Goal: Information Seeking & Learning: Learn about a topic

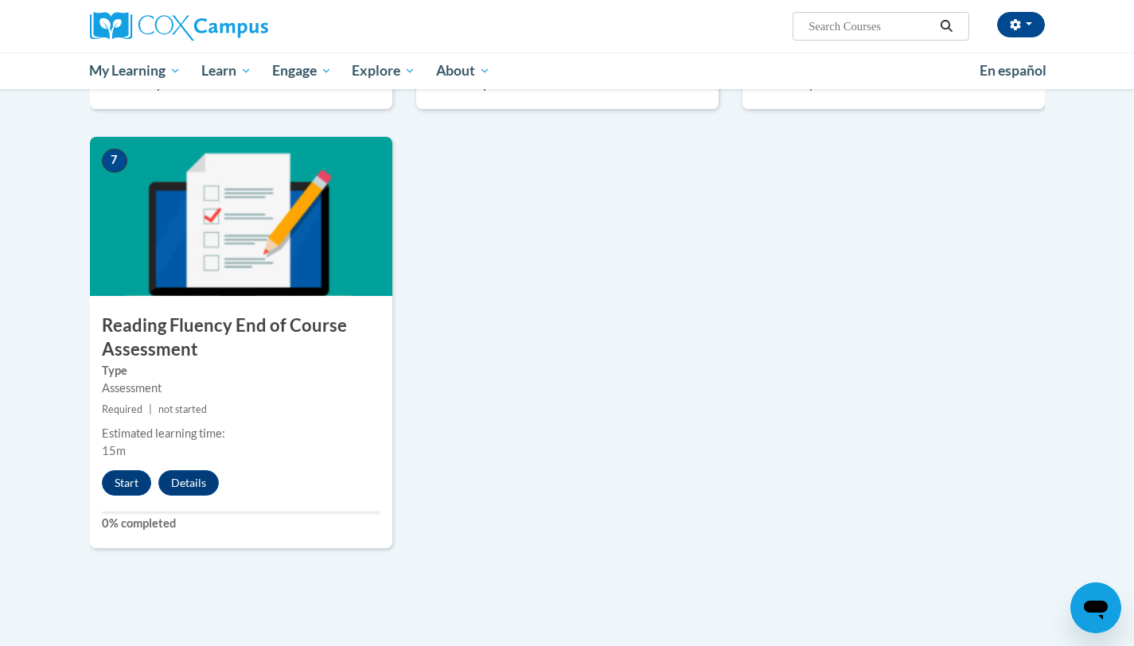
click at [133, 496] on div "7 Reading Fluency End of Course Assessment Type Assessment Required | not start…" at bounding box center [241, 342] width 302 height 411
click at [127, 482] on button "Start" at bounding box center [126, 482] width 49 height 25
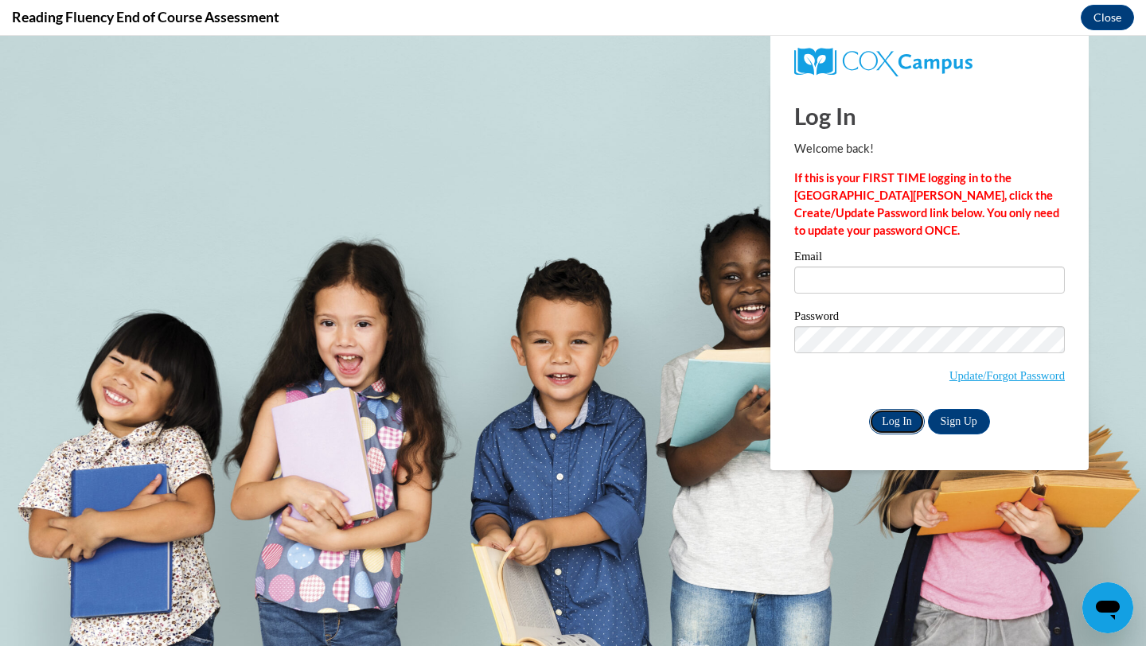
click at [902, 419] on input "Log In" at bounding box center [897, 421] width 56 height 25
click at [874, 279] on input "Email" at bounding box center [929, 280] width 271 height 27
click at [727, 335] on body "Log In Welcome back! If this is your FIRST TIME logging in to the NEW Cox Campu…" at bounding box center [573, 341] width 1146 height 610
click at [848, 281] on input "Email" at bounding box center [929, 280] width 271 height 27
type input "kastab@uwplatt.edu"
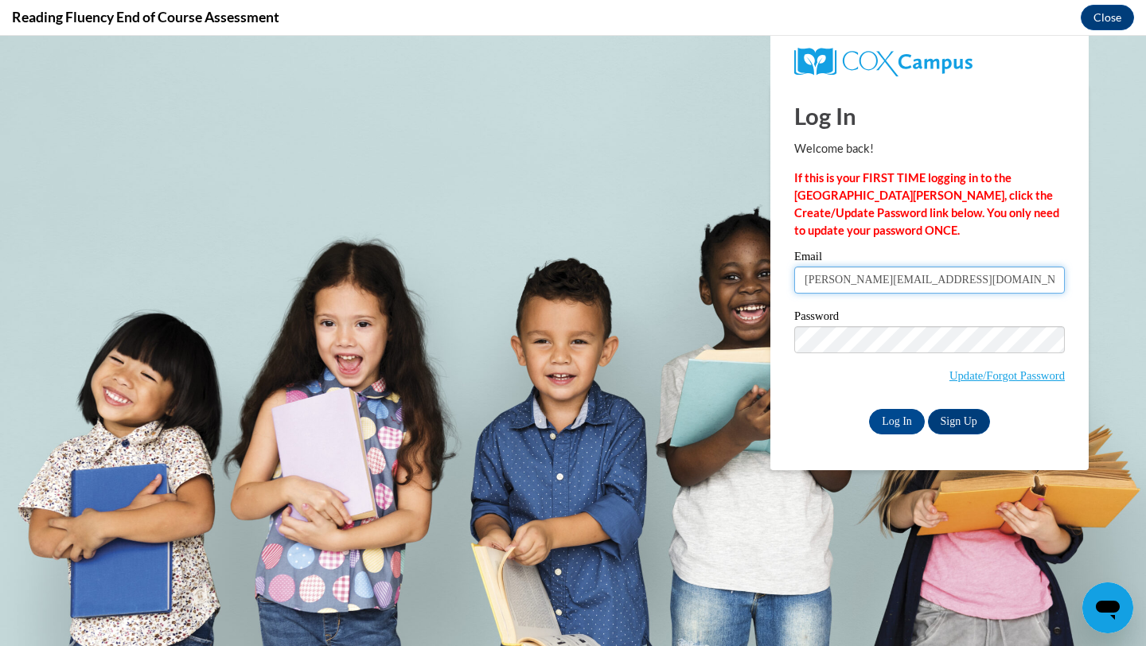
click at [851, 282] on input "kastab@uwplatt.edu" at bounding box center [929, 280] width 271 height 27
click at [688, 320] on body "Log In Welcome back! If this is your FIRST TIME logging in to the NEW Cox Campu…" at bounding box center [573, 341] width 1146 height 610
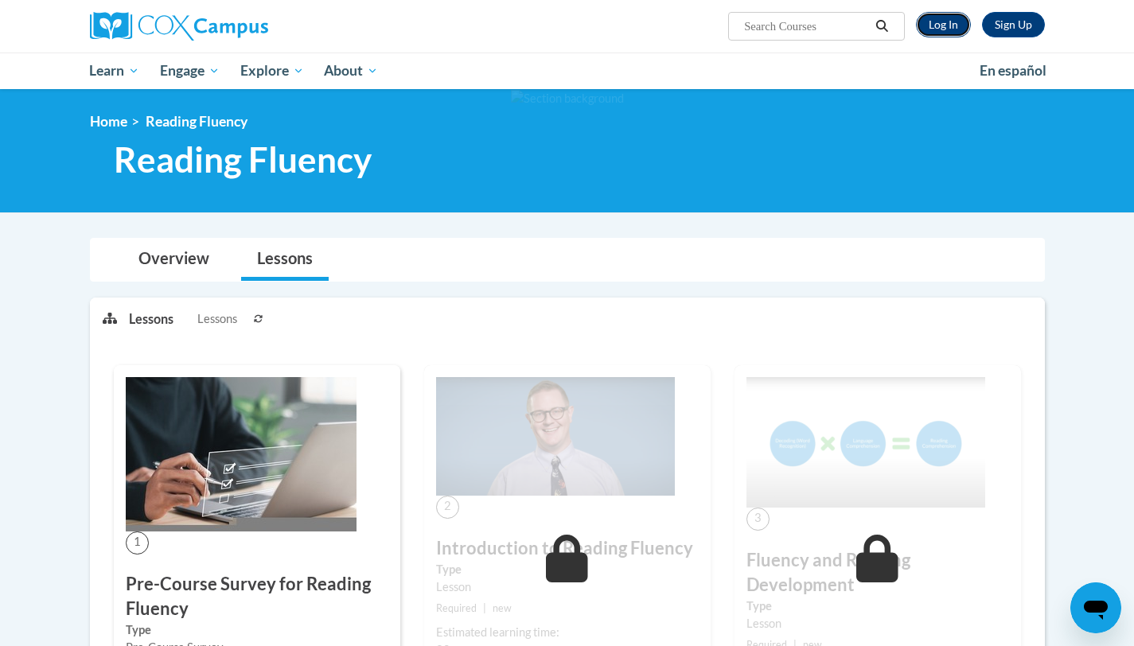
click at [961, 23] on link "Log In" at bounding box center [943, 24] width 55 height 25
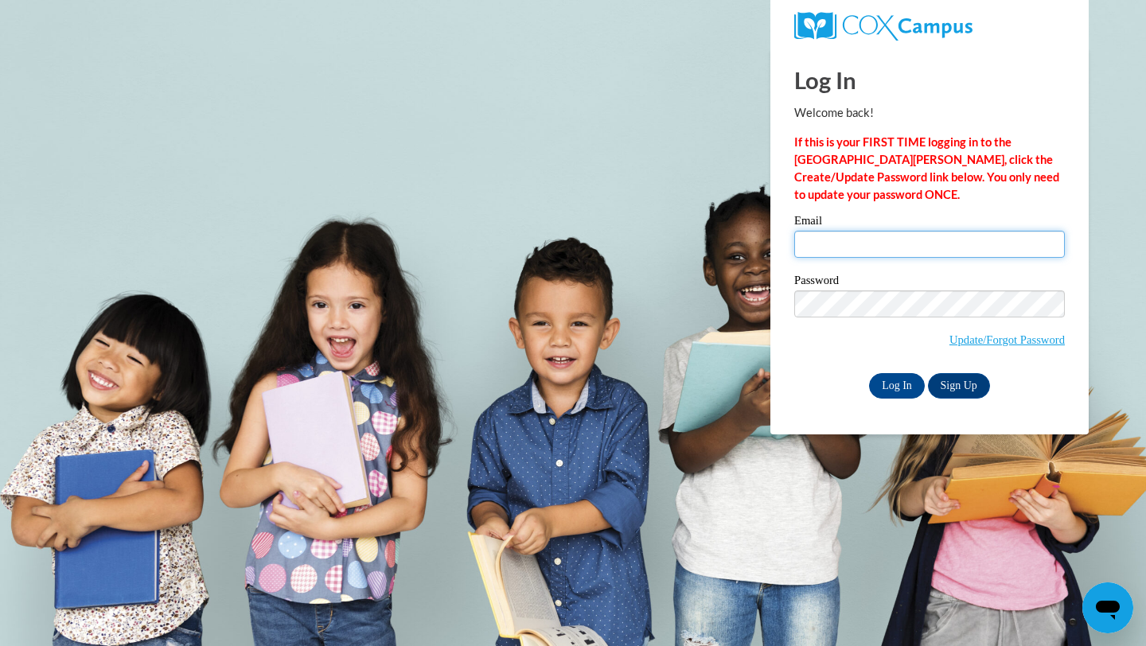
click at [851, 248] on input "Email" at bounding box center [929, 244] width 271 height 27
type input "kastab@uwplatt.edu"
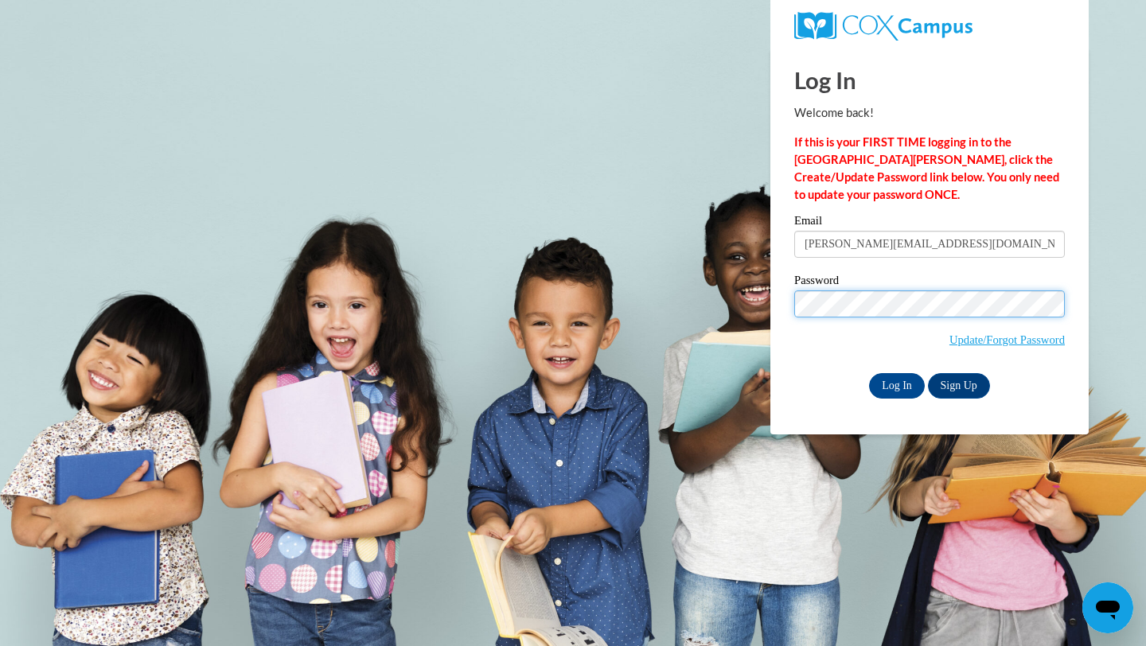
click at [869, 373] on input "Log In" at bounding box center [897, 385] width 56 height 25
click at [900, 393] on input "Log In" at bounding box center [897, 385] width 56 height 25
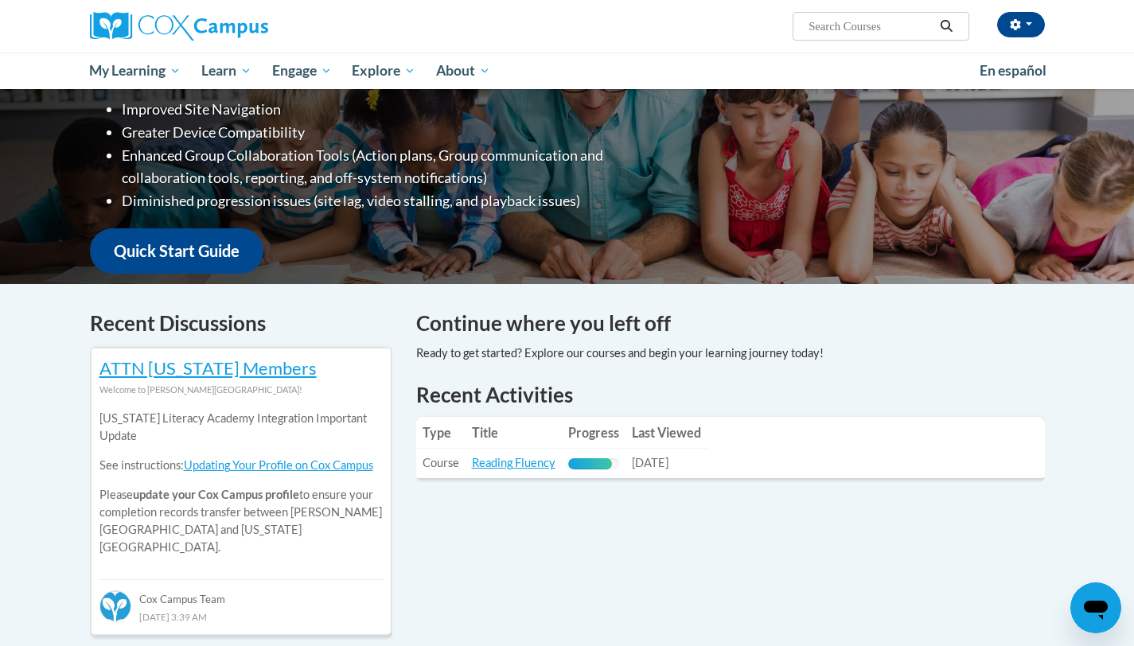
scroll to position [295, 0]
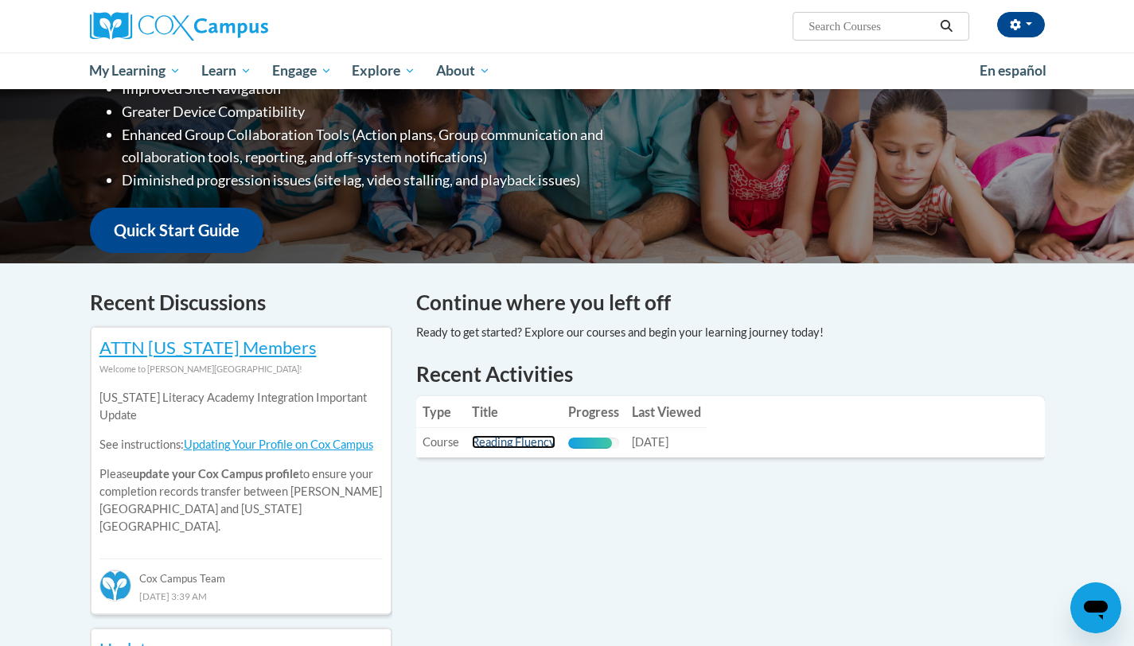
click at [524, 449] on link "Reading Fluency" at bounding box center [514, 442] width 84 height 14
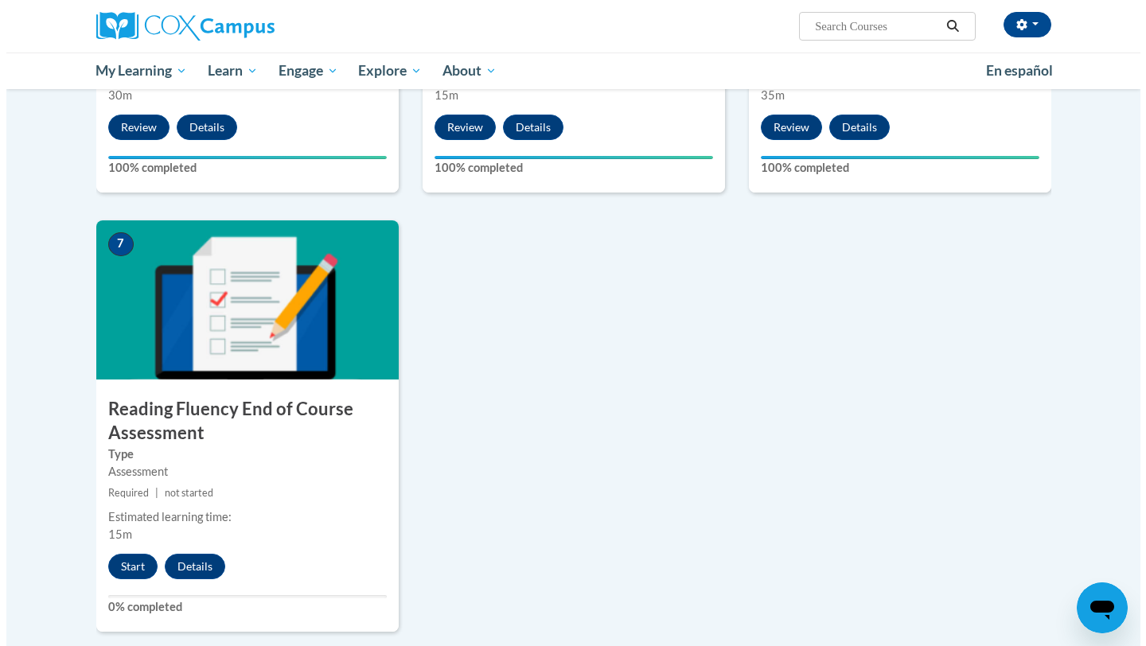
scroll to position [1089, 0]
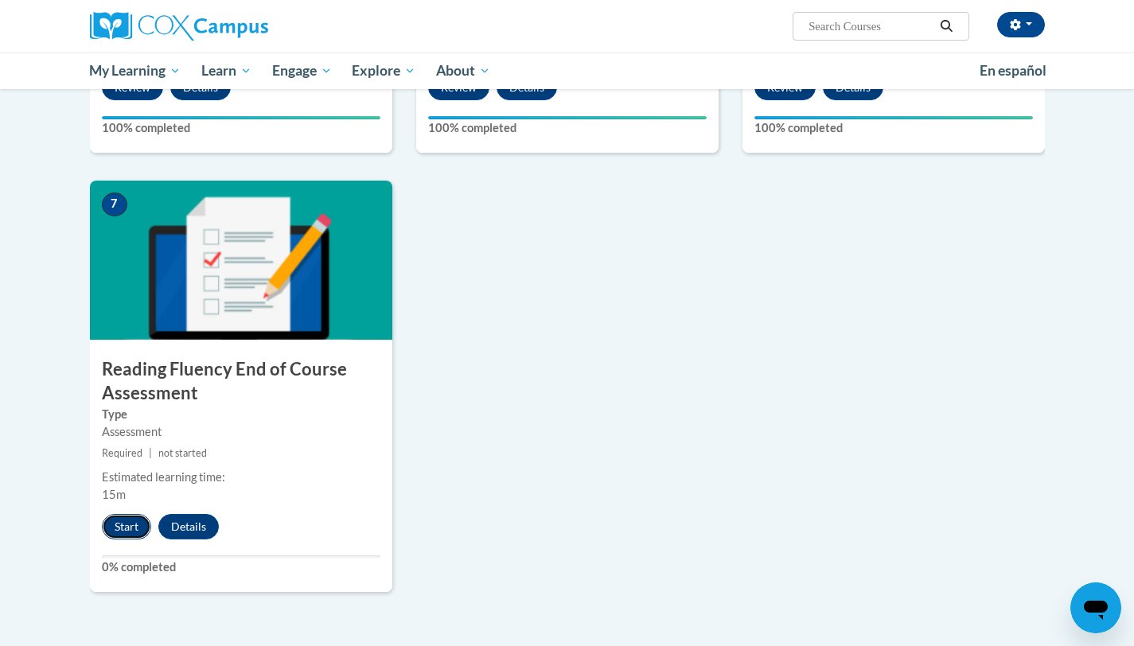
click at [123, 516] on button "Start" at bounding box center [126, 526] width 49 height 25
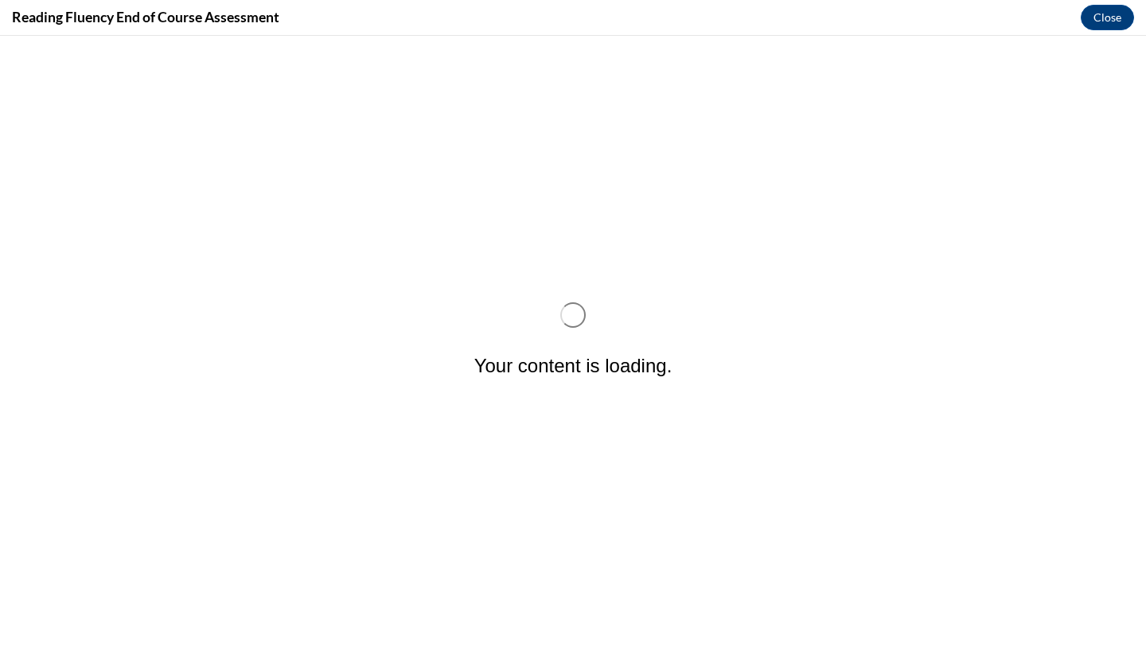
scroll to position [0, 0]
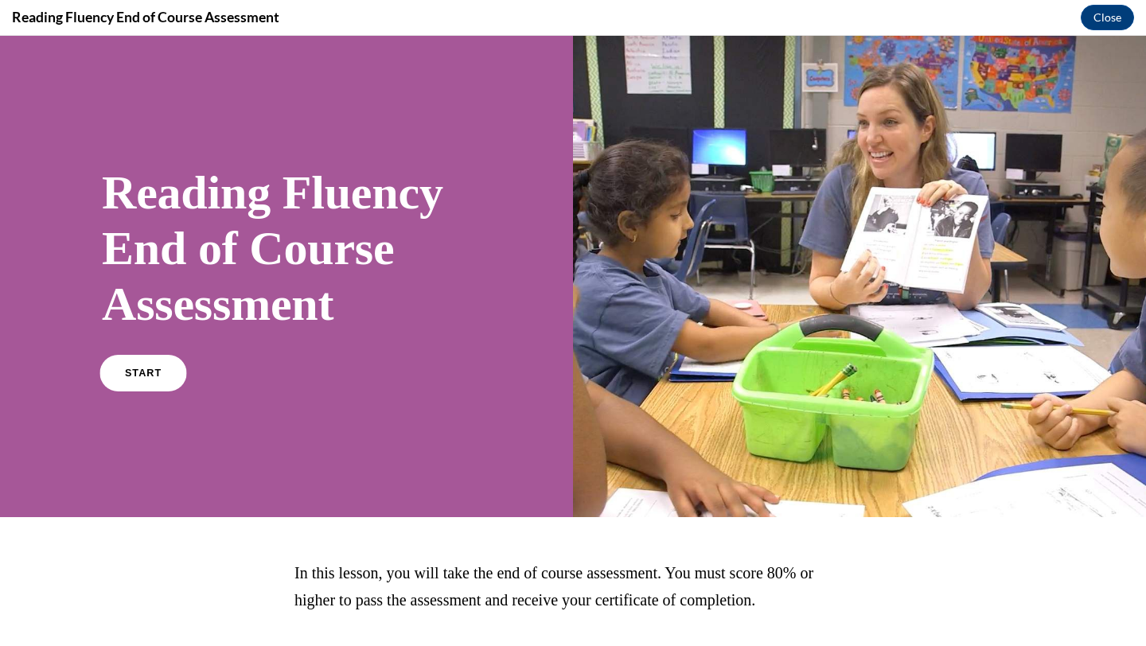
click at [136, 372] on span "START" at bounding box center [143, 374] width 37 height 12
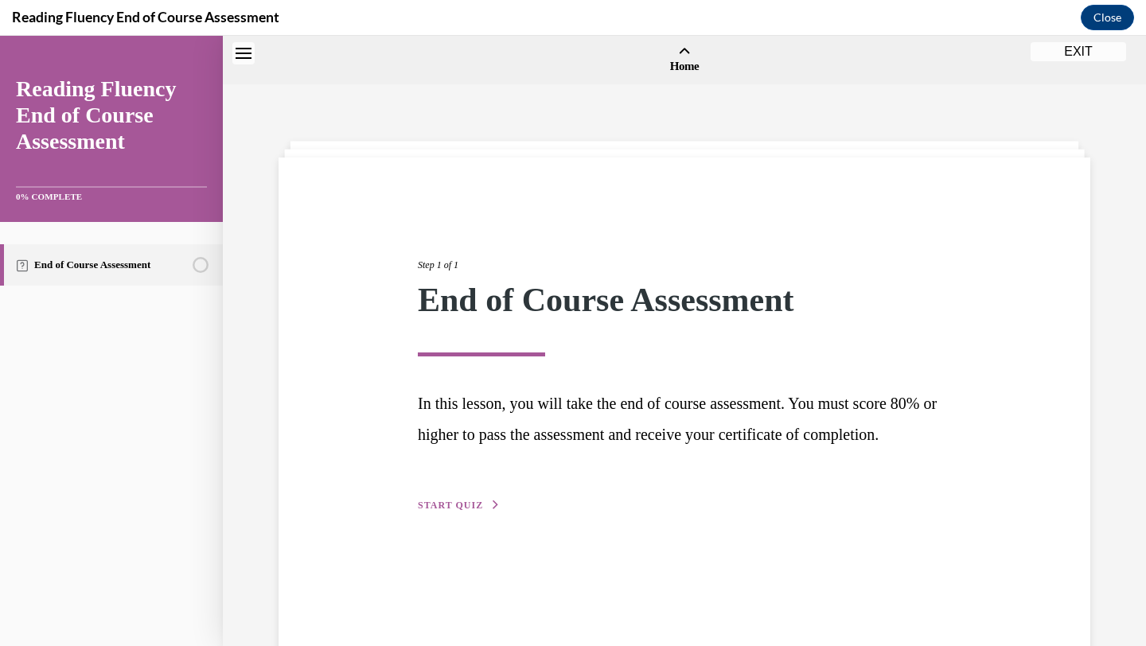
scroll to position [49, 0]
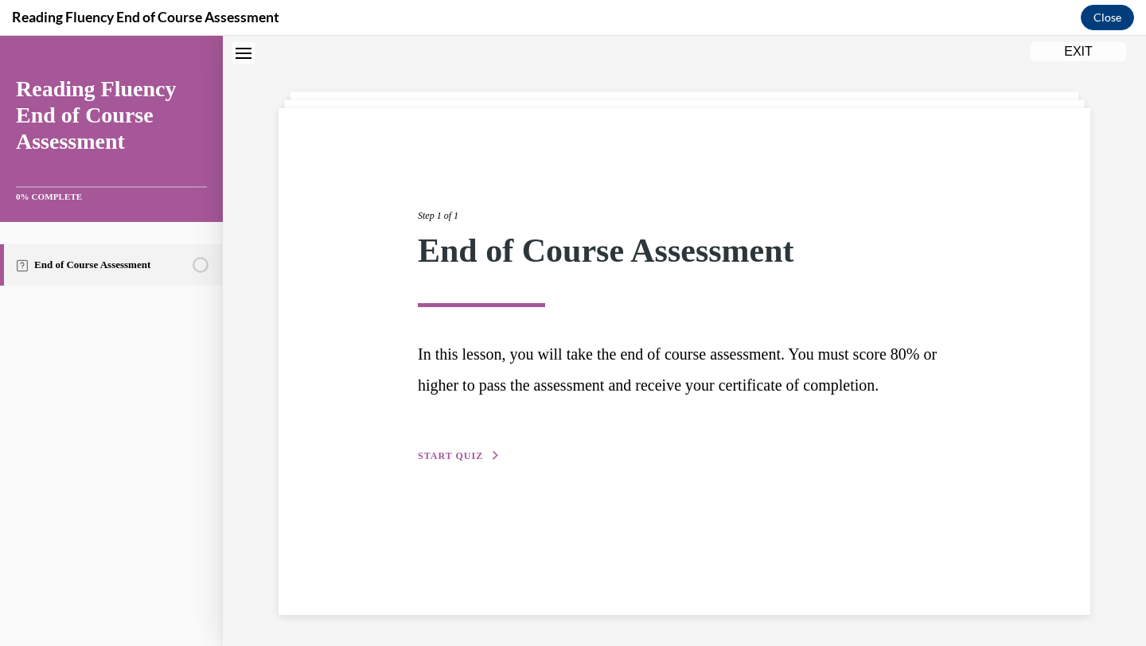
click at [462, 462] on span "START QUIZ" at bounding box center [450, 455] width 65 height 11
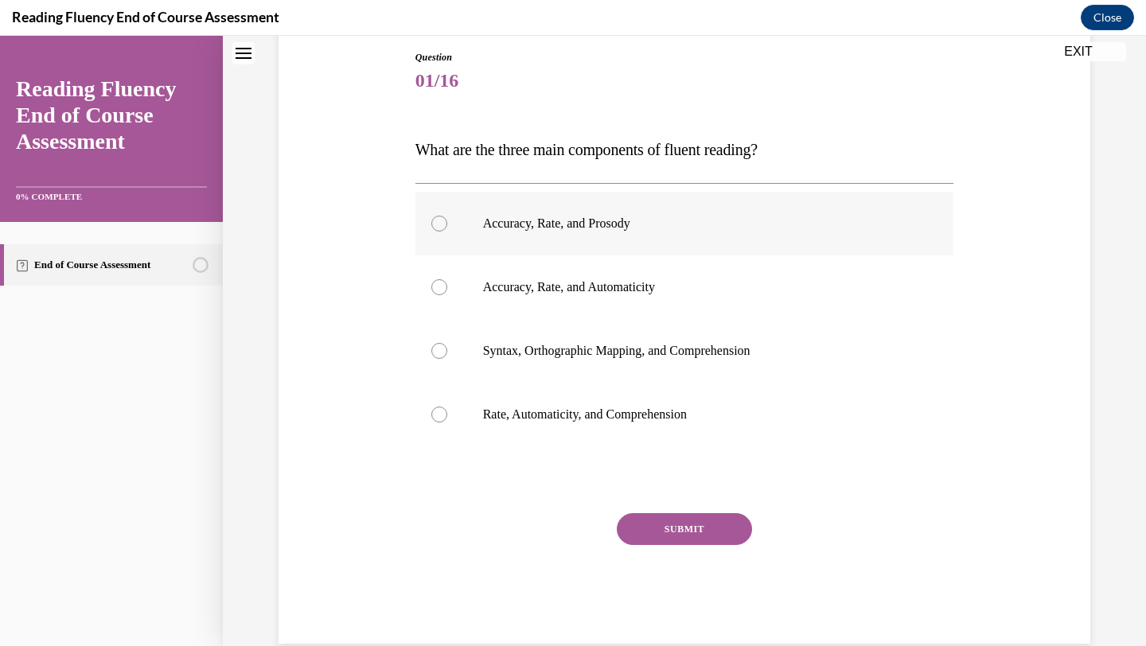
scroll to position [185, 0]
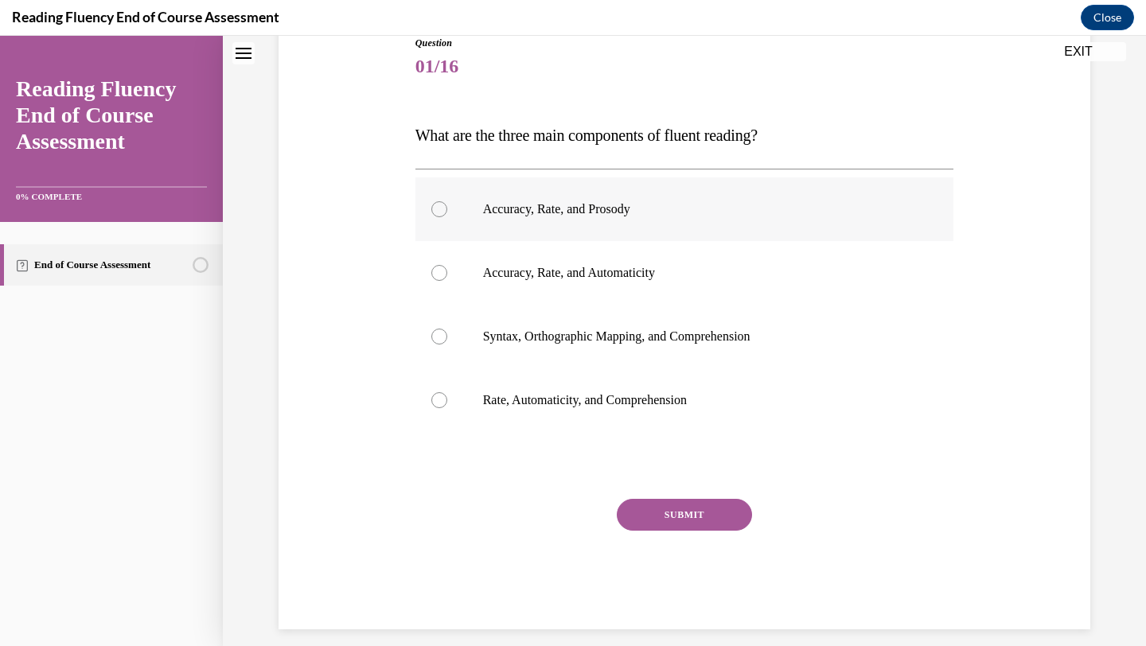
click at [668, 225] on label "Accuracy, Rate, and Prosody" at bounding box center [684, 209] width 539 height 64
click at [447, 217] on input "Accuracy, Rate, and Prosody" at bounding box center [439, 209] width 16 height 16
radio input "true"
click at [672, 513] on button "SUBMIT" at bounding box center [684, 515] width 135 height 32
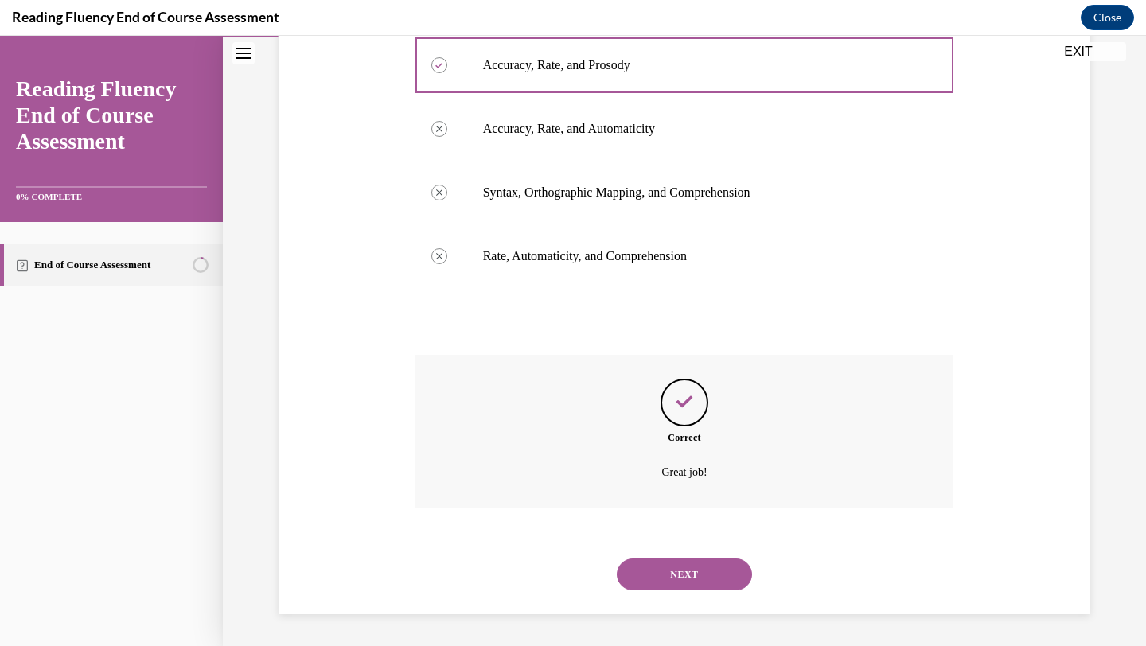
click at [702, 575] on button "NEXT" at bounding box center [684, 575] width 135 height 32
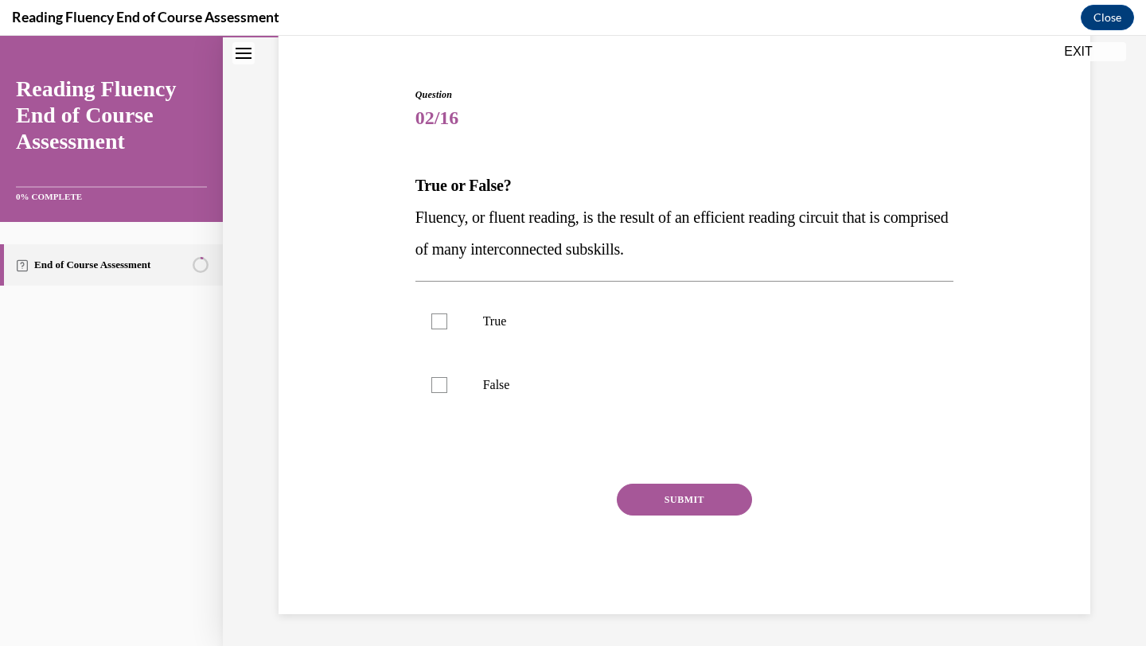
scroll to position [134, 0]
click at [508, 334] on label "True" at bounding box center [684, 322] width 539 height 64
click at [447, 329] on input "True" at bounding box center [439, 322] width 16 height 16
checkbox input "true"
click at [635, 502] on button "SUBMIT" at bounding box center [684, 500] width 135 height 32
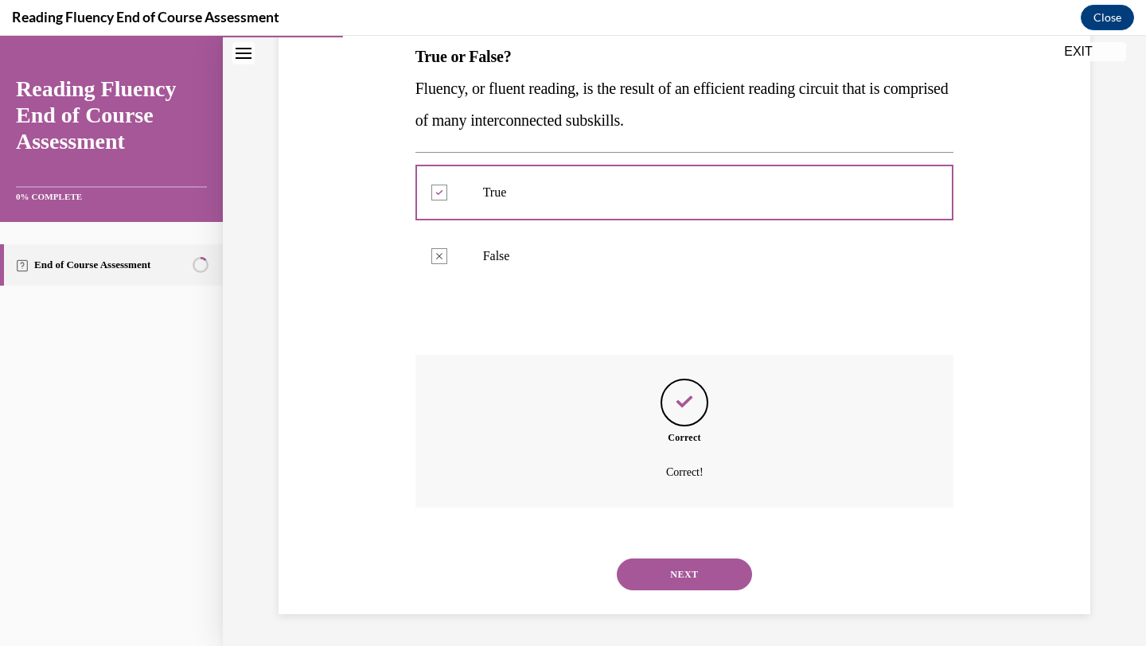
click at [664, 585] on button "NEXT" at bounding box center [684, 575] width 135 height 32
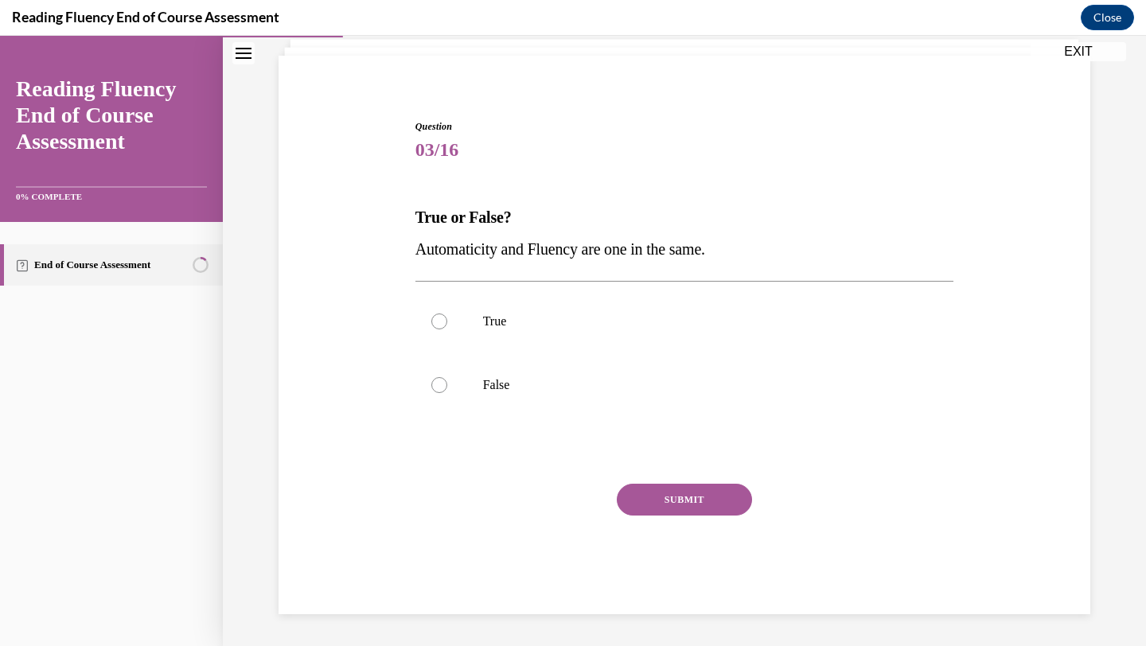
scroll to position [102, 0]
click at [509, 380] on p "False" at bounding box center [698, 385] width 431 height 16
click at [447, 380] on input "False" at bounding box center [439, 385] width 16 height 16
radio input "true"
click at [657, 503] on button "SUBMIT" at bounding box center [684, 500] width 135 height 32
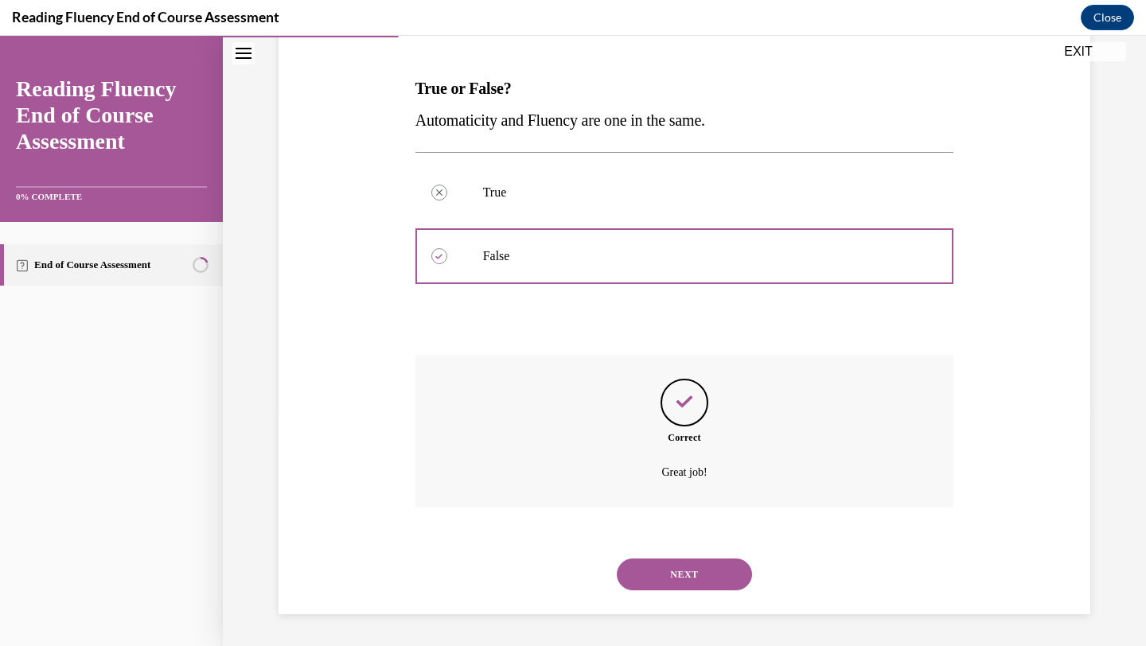
click at [640, 557] on div "NEXT" at bounding box center [684, 575] width 539 height 64
click at [641, 563] on button "NEXT" at bounding box center [684, 575] width 135 height 32
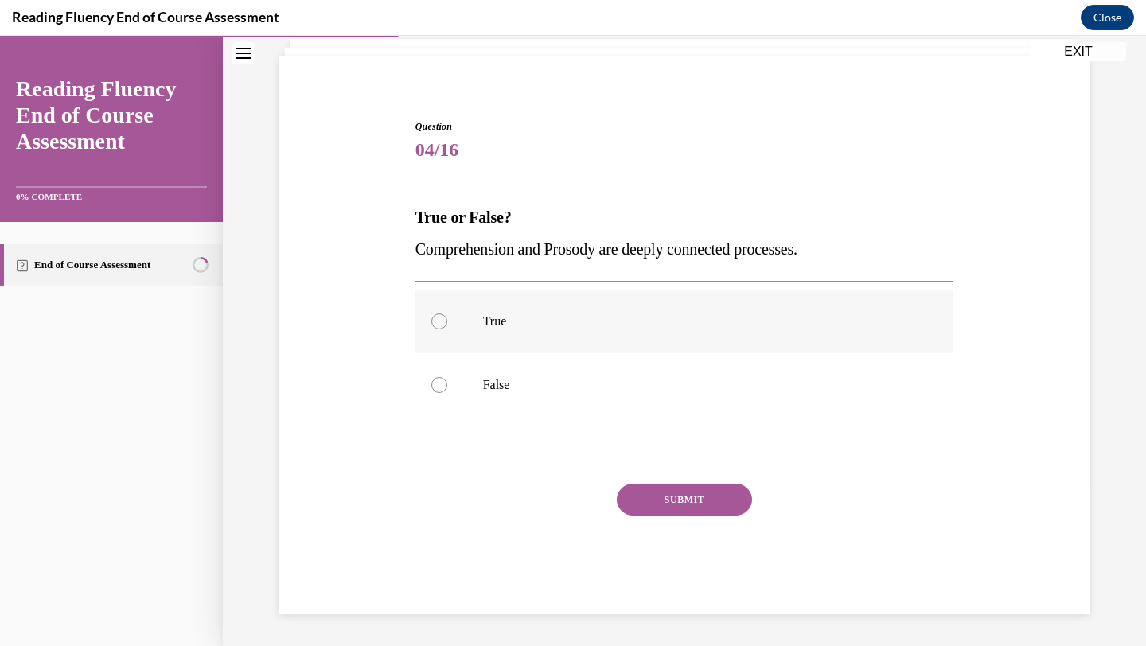
click at [499, 319] on p "True" at bounding box center [698, 322] width 431 height 16
click at [447, 319] on input "True" at bounding box center [439, 322] width 16 height 16
radio input "true"
click at [673, 505] on button "SUBMIT" at bounding box center [684, 500] width 135 height 32
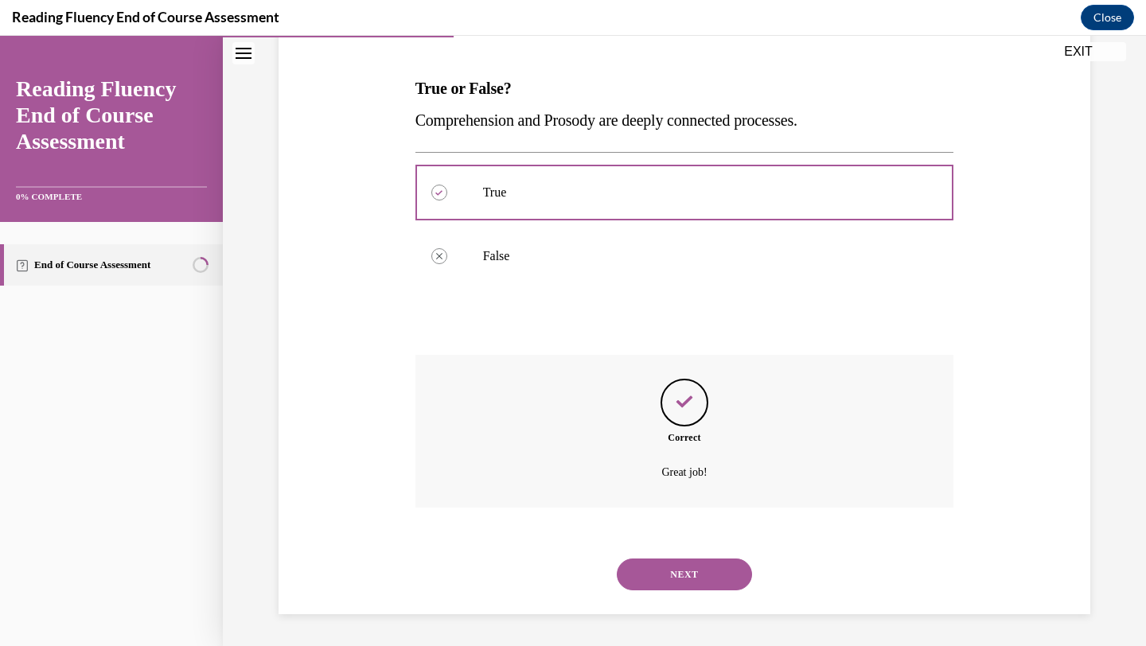
click at [672, 577] on button "NEXT" at bounding box center [684, 575] width 135 height 32
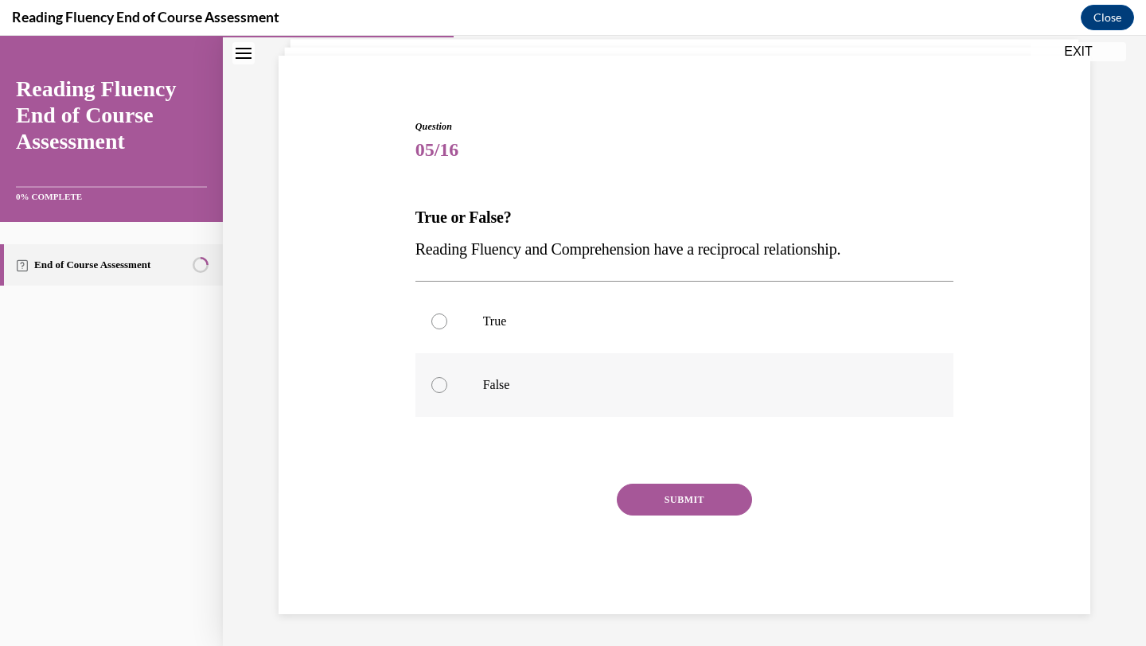
click at [483, 384] on p "False" at bounding box center [698, 385] width 431 height 16
click at [447, 384] on input "False" at bounding box center [439, 385] width 16 height 16
radio input "true"
click at [564, 328] on p "True" at bounding box center [698, 322] width 431 height 16
click at [447, 328] on input "True" at bounding box center [439, 322] width 16 height 16
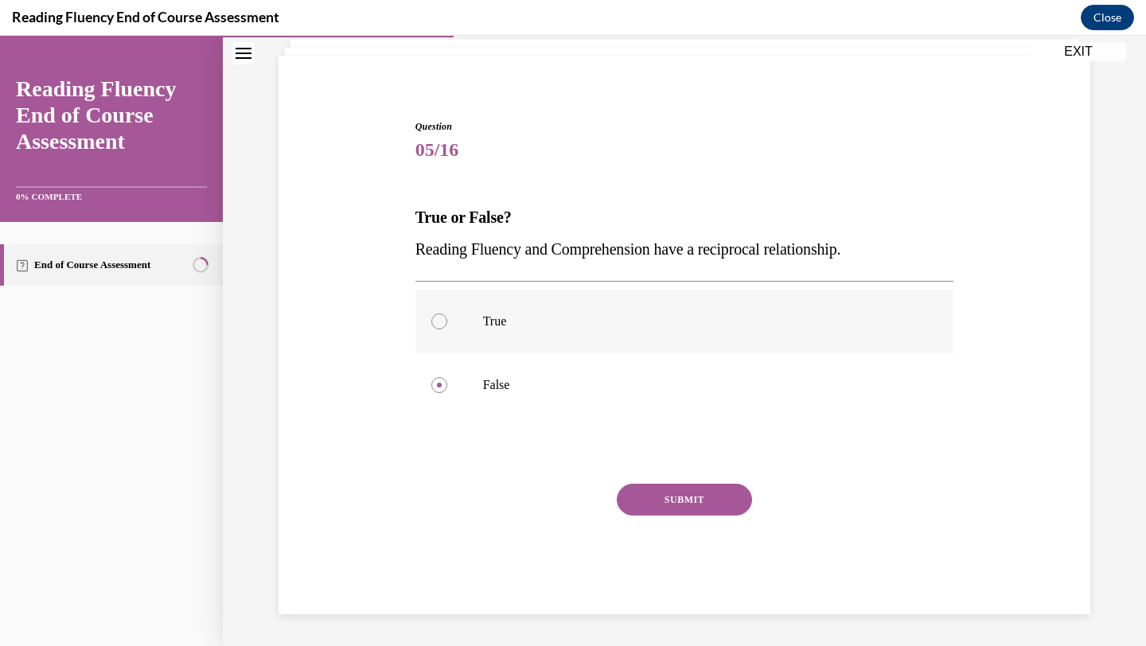
radio input "true"
click at [655, 499] on button "SUBMIT" at bounding box center [684, 500] width 135 height 32
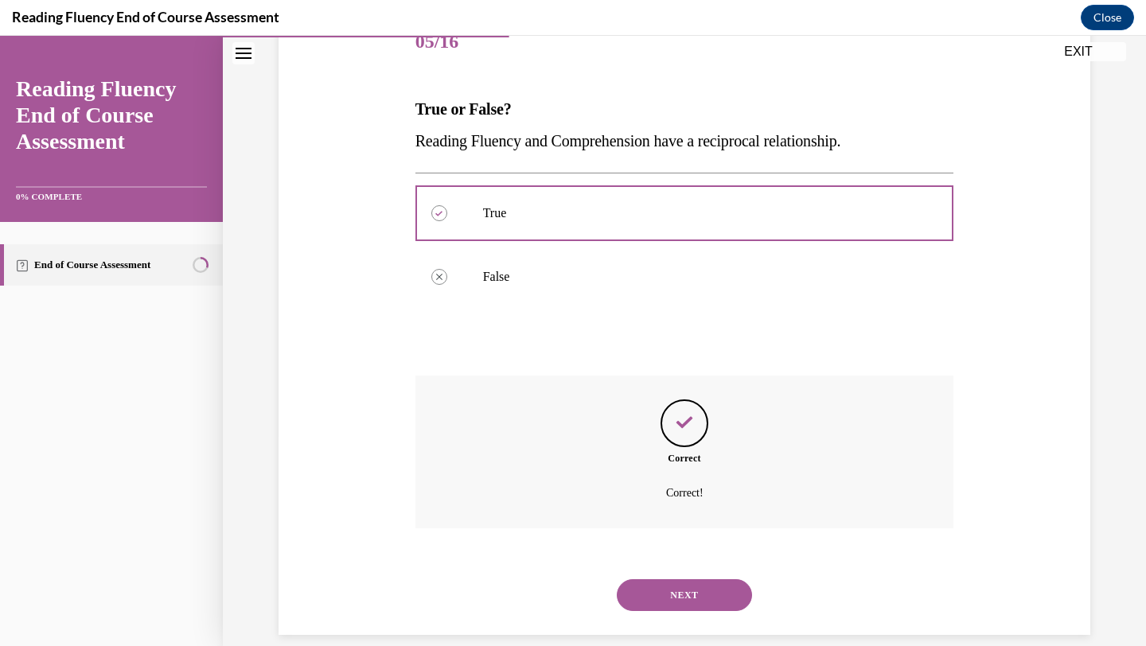
scroll to position [231, 0]
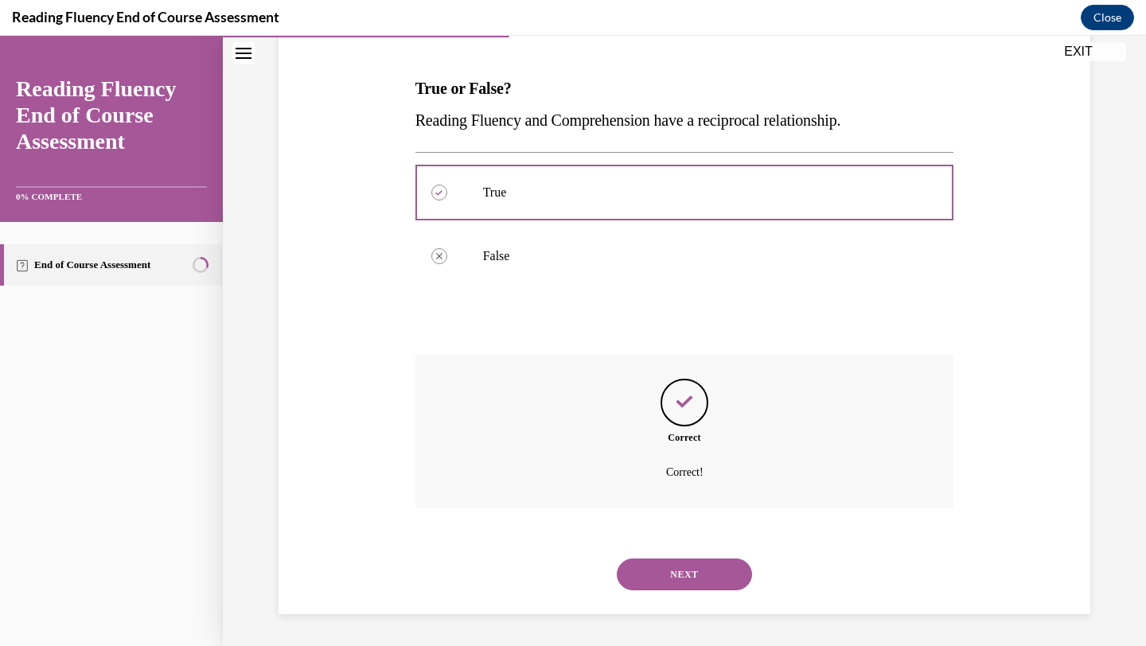
click at [672, 573] on button "NEXT" at bounding box center [684, 575] width 135 height 32
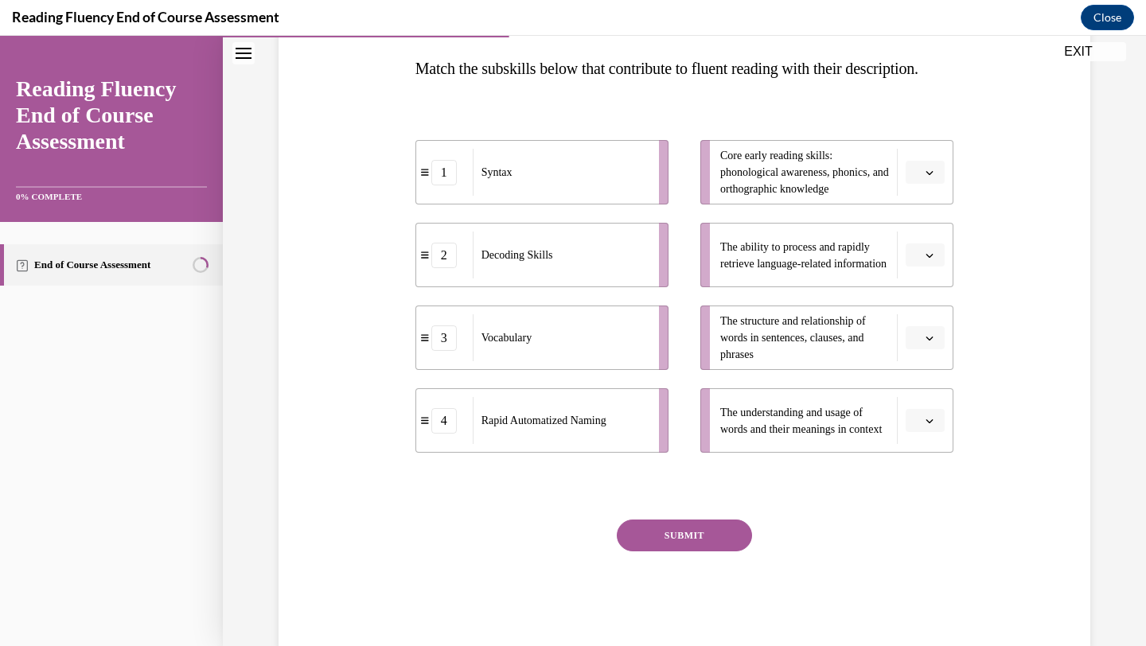
scroll to position [250, 0]
click at [919, 351] on button "button" at bounding box center [925, 339] width 39 height 24
click at [928, 447] on div "1" at bounding box center [918, 438] width 40 height 32
click at [917, 185] on button "button" at bounding box center [925, 174] width 39 height 24
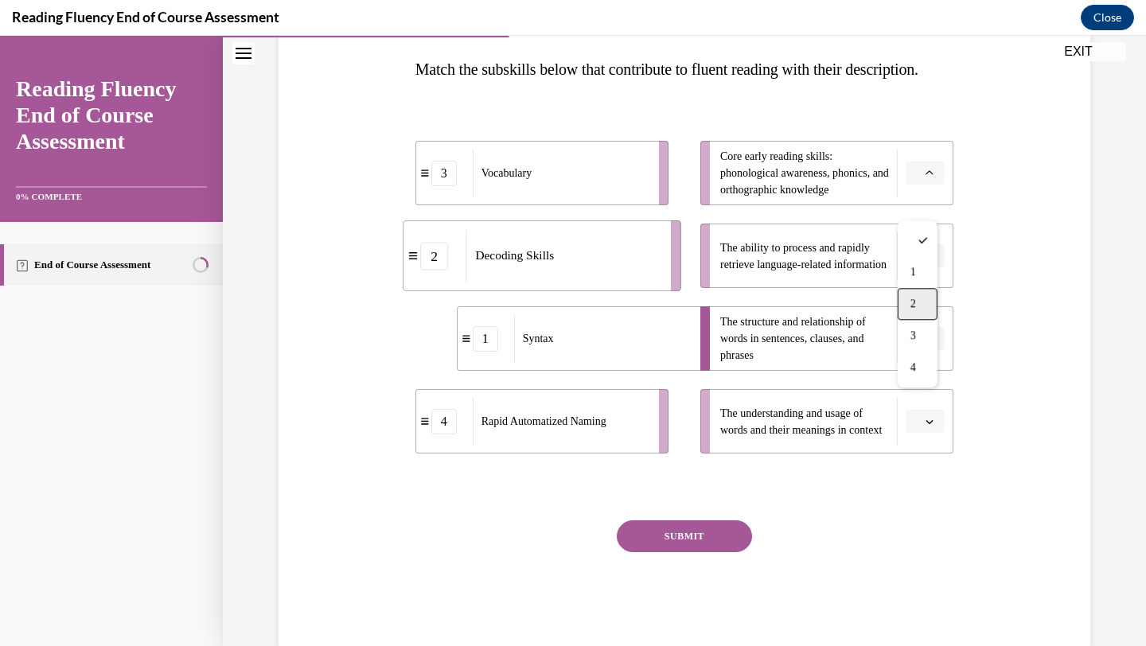
click at [924, 302] on div "2" at bounding box center [918, 304] width 40 height 32
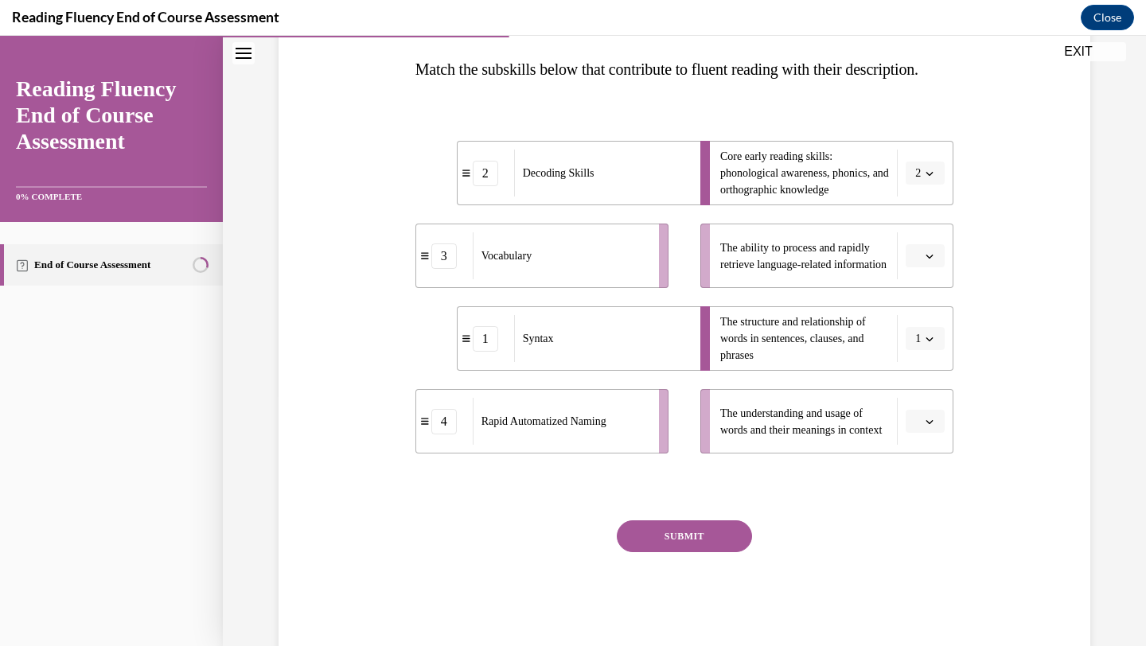
click at [938, 434] on button "button" at bounding box center [925, 422] width 39 height 24
click at [920, 587] on div "3" at bounding box center [918, 584] width 40 height 32
click at [925, 260] on icon "button" at bounding box center [929, 256] width 8 height 8
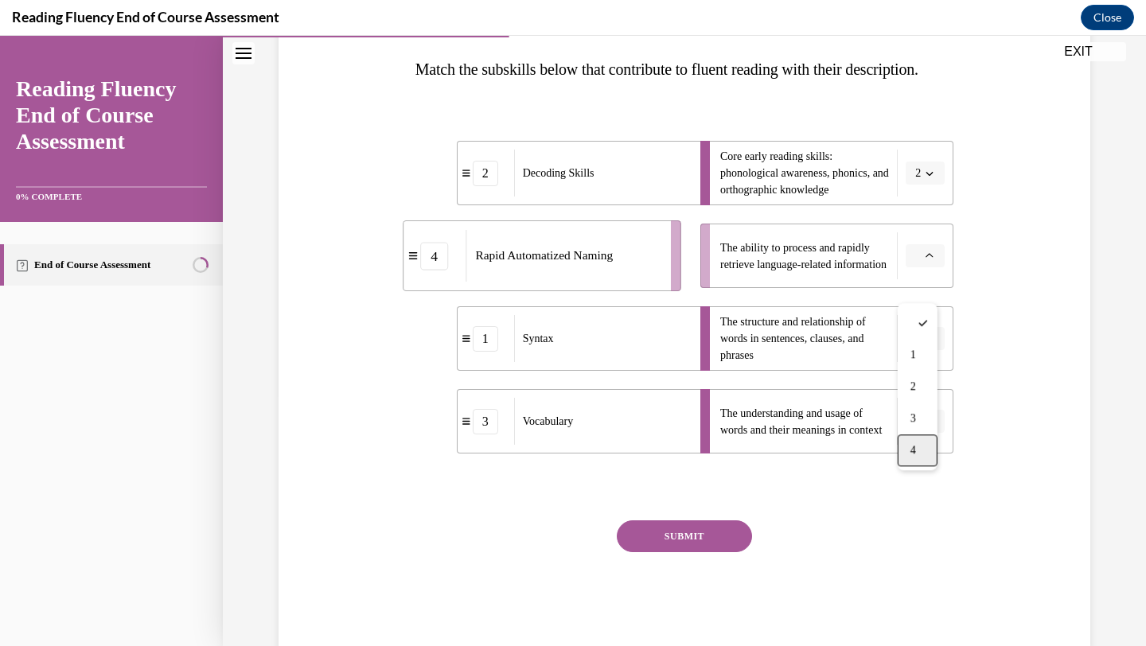
click at [913, 457] on span "4" at bounding box center [913, 450] width 6 height 13
click at [655, 552] on button "SUBMIT" at bounding box center [684, 536] width 135 height 32
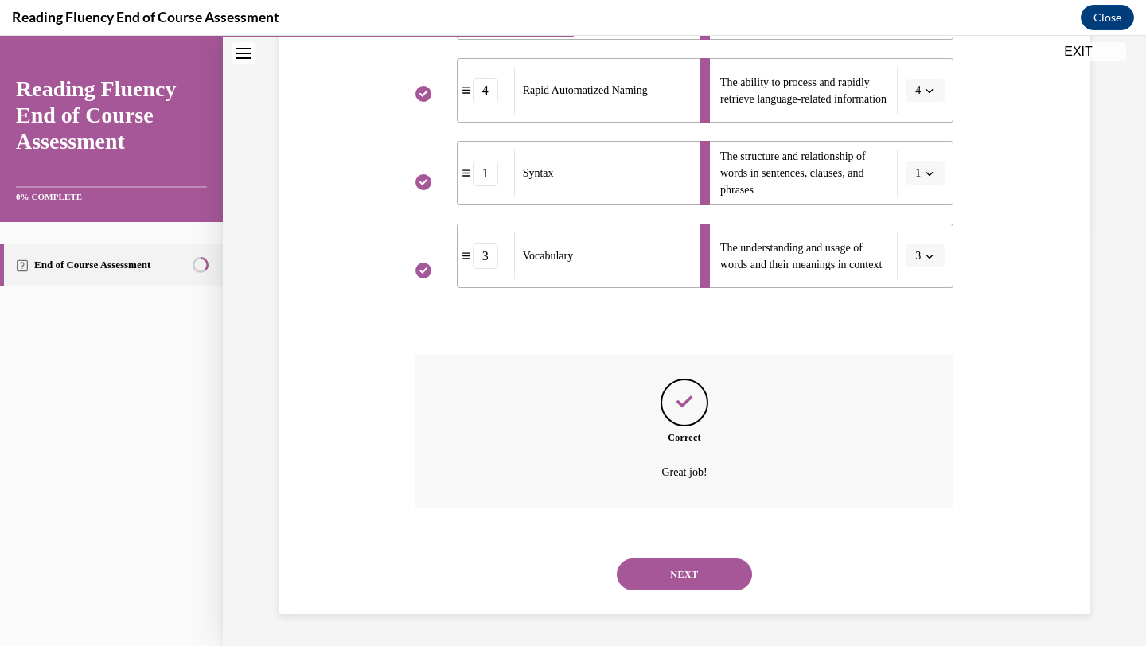
scroll to position [447, 0]
click at [662, 582] on button "NEXT" at bounding box center [684, 575] width 135 height 32
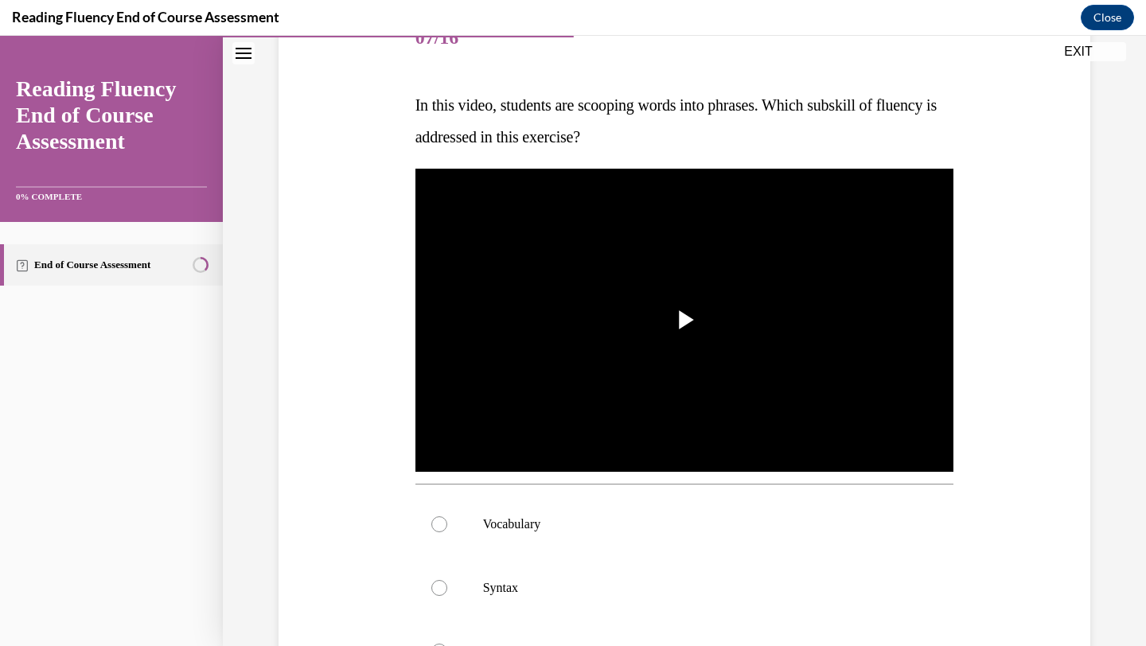
scroll to position [209, 0]
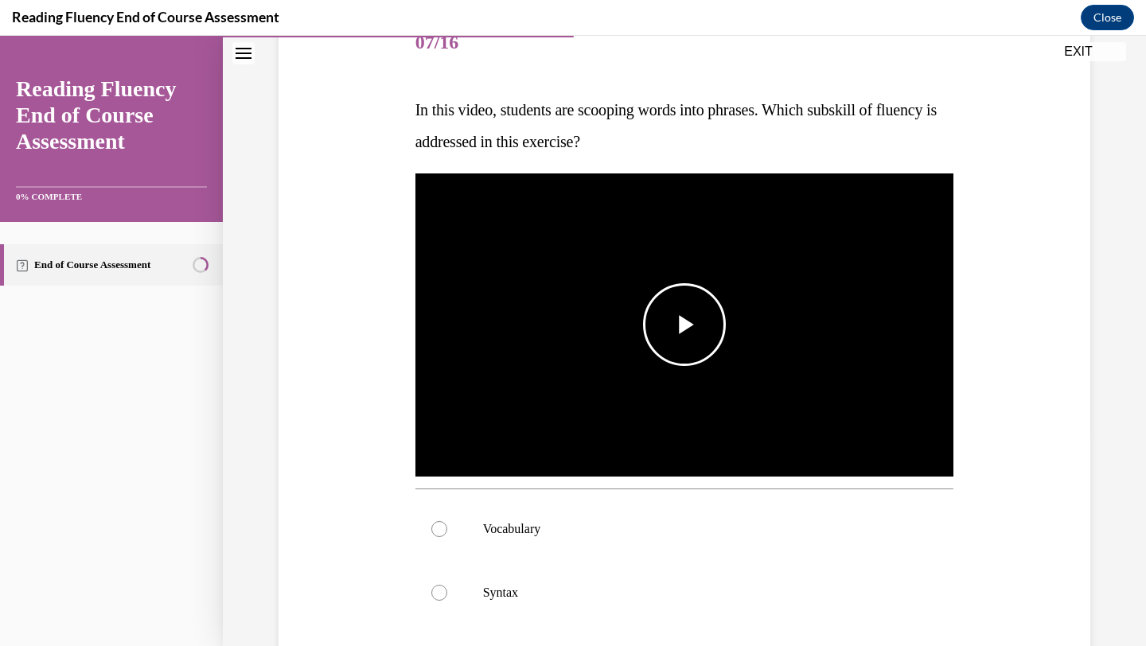
click at [684, 325] on span "Video player" at bounding box center [684, 325] width 0 height 0
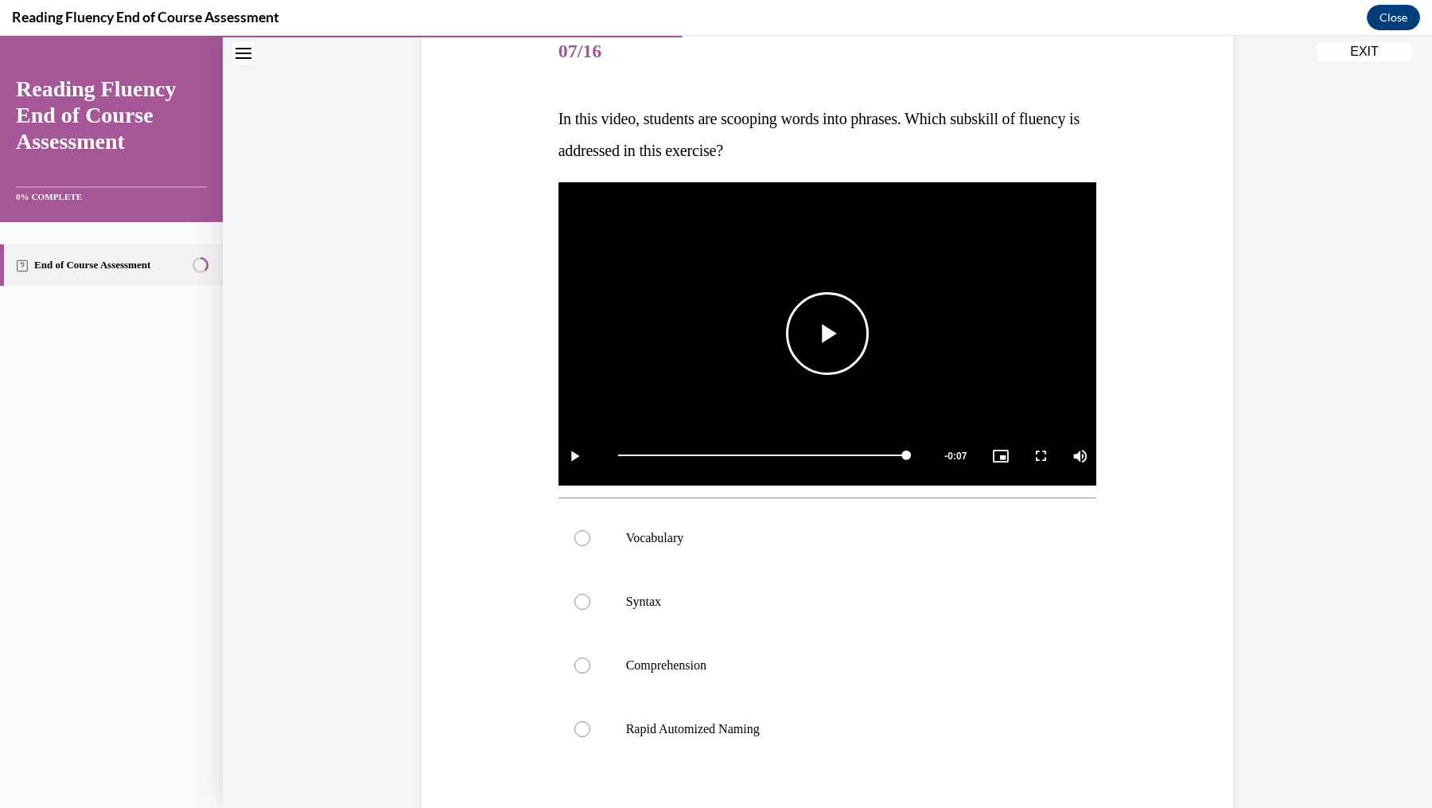
scroll to position [199, 0]
click at [828, 335] on span "Video player" at bounding box center [828, 335] width 0 height 0
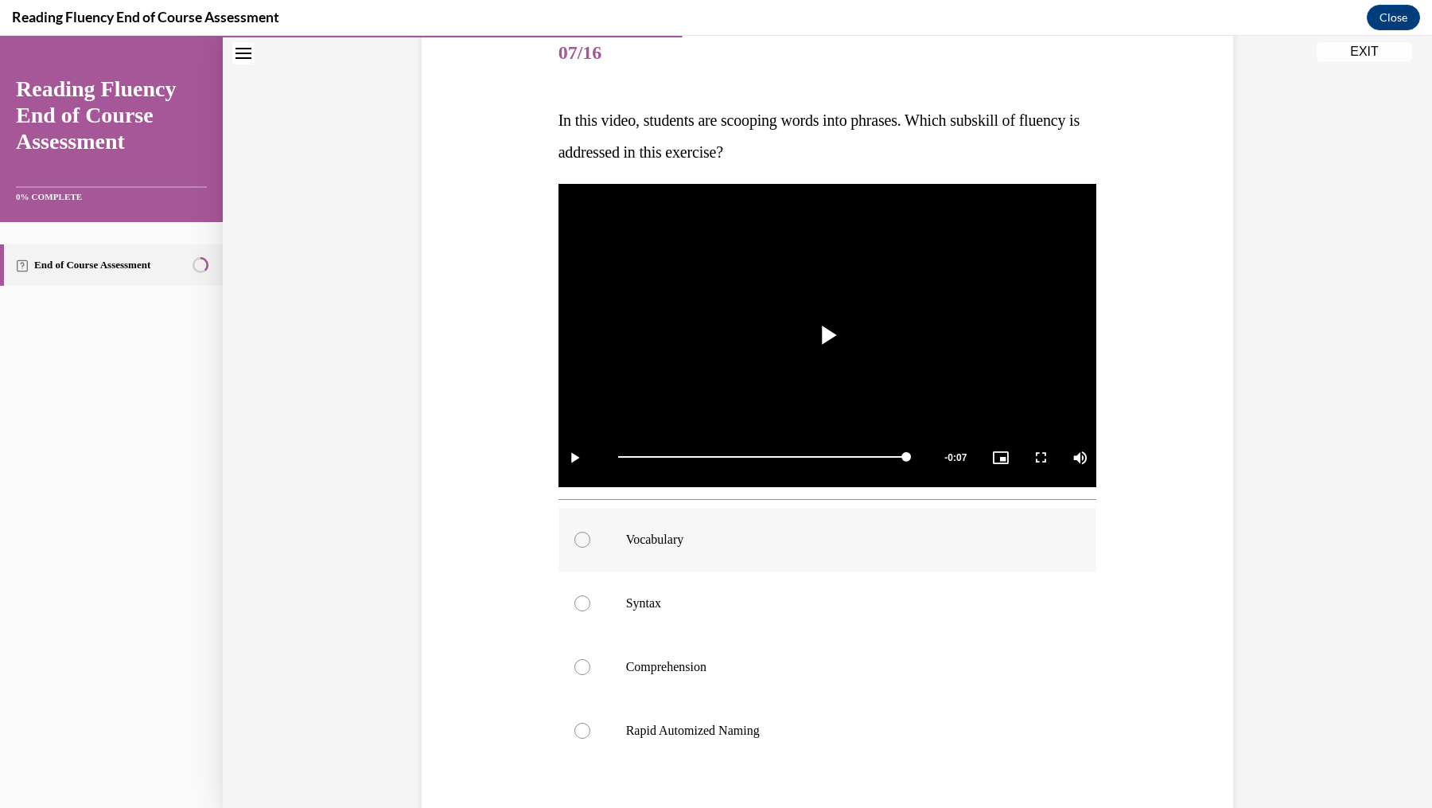
click at [816, 532] on p "Vocabulary" at bounding box center [841, 540] width 431 height 16
click at [590, 532] on input "Vocabulary" at bounding box center [583, 540] width 16 height 16
radio input "true"
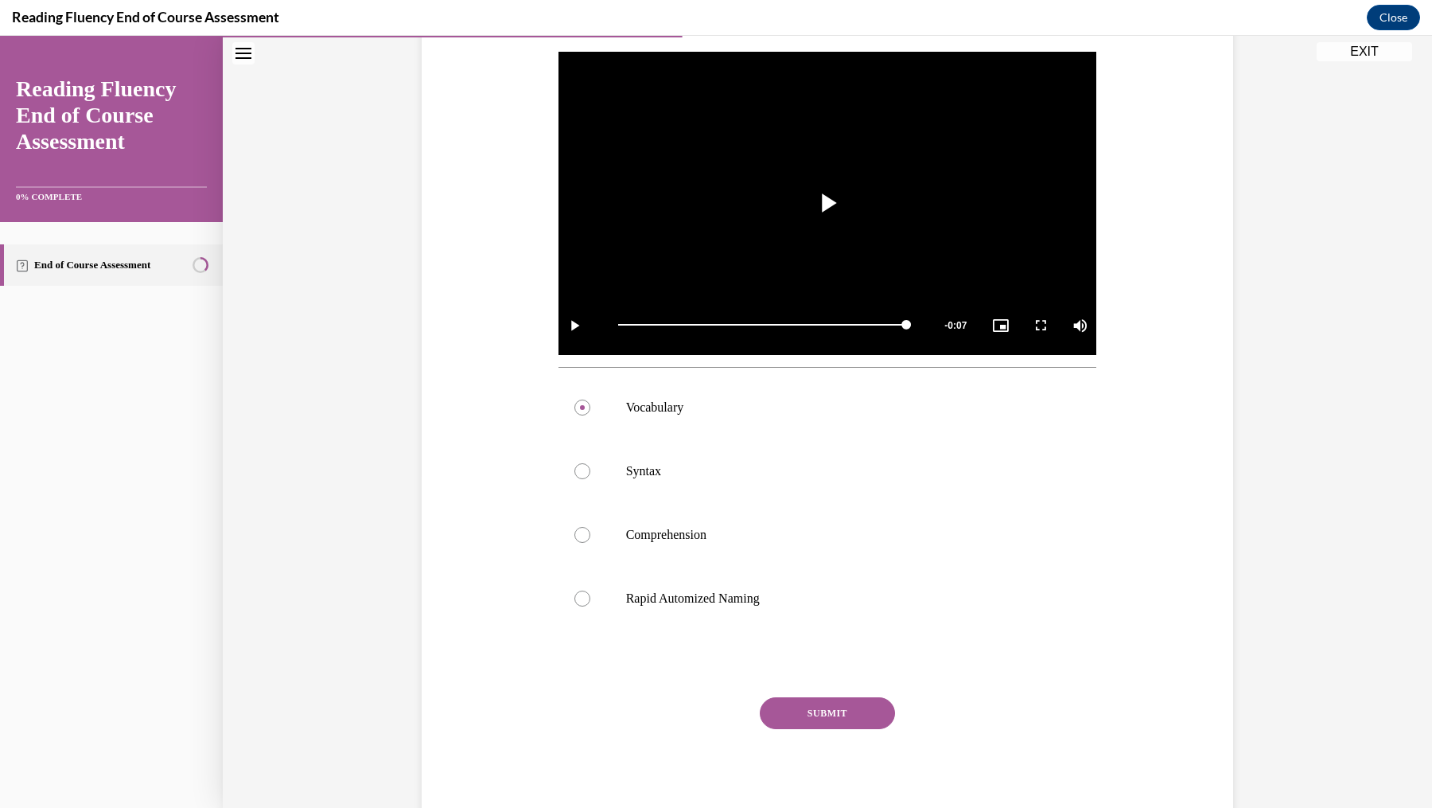
click at [832, 645] on button "SUBMIT" at bounding box center [827, 713] width 135 height 32
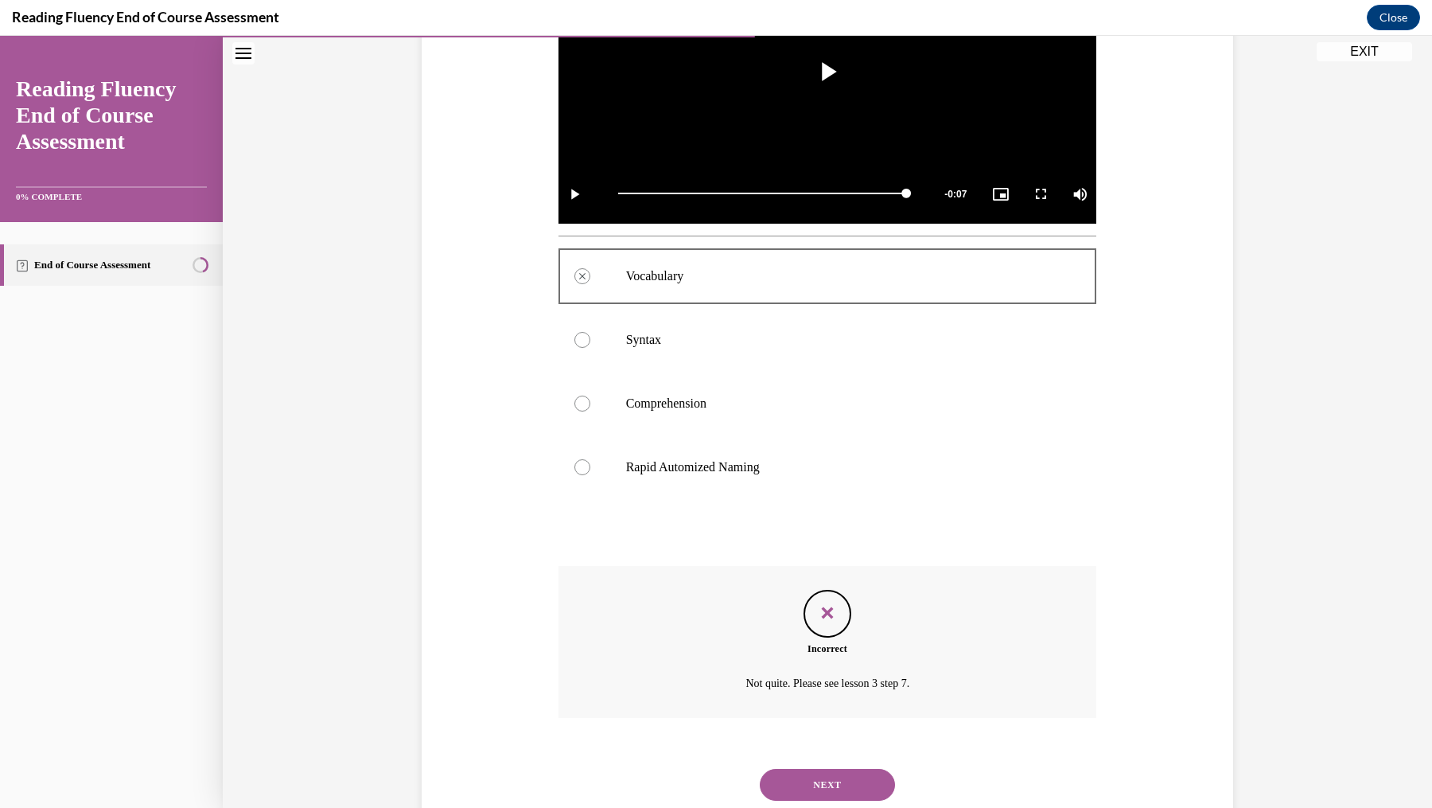
scroll to position [510, 0]
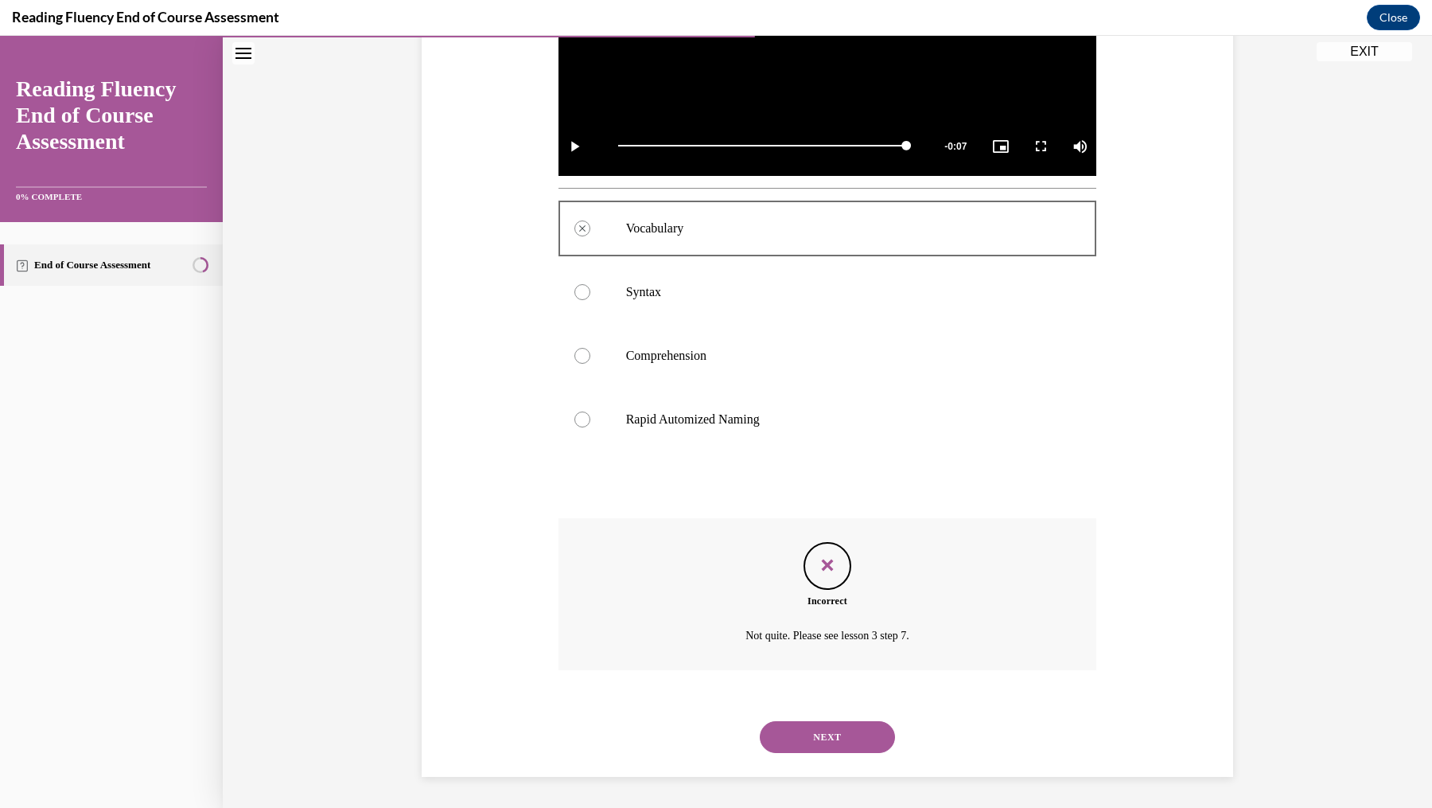
click at [833, 645] on button "NEXT" at bounding box center [827, 737] width 135 height 32
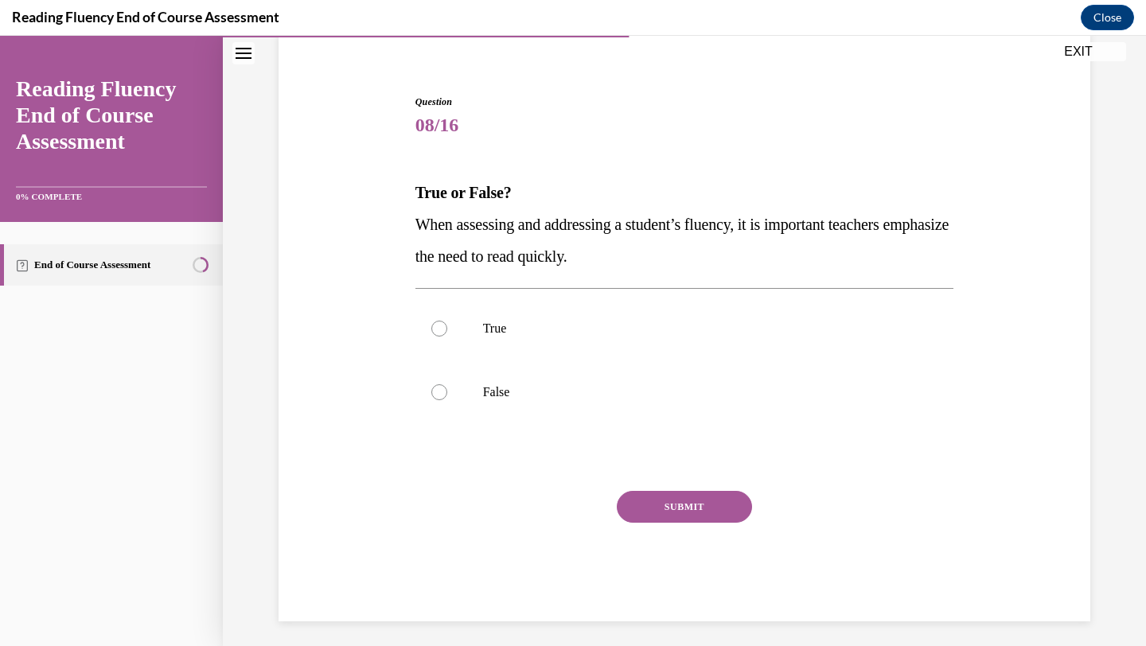
scroll to position [134, 0]
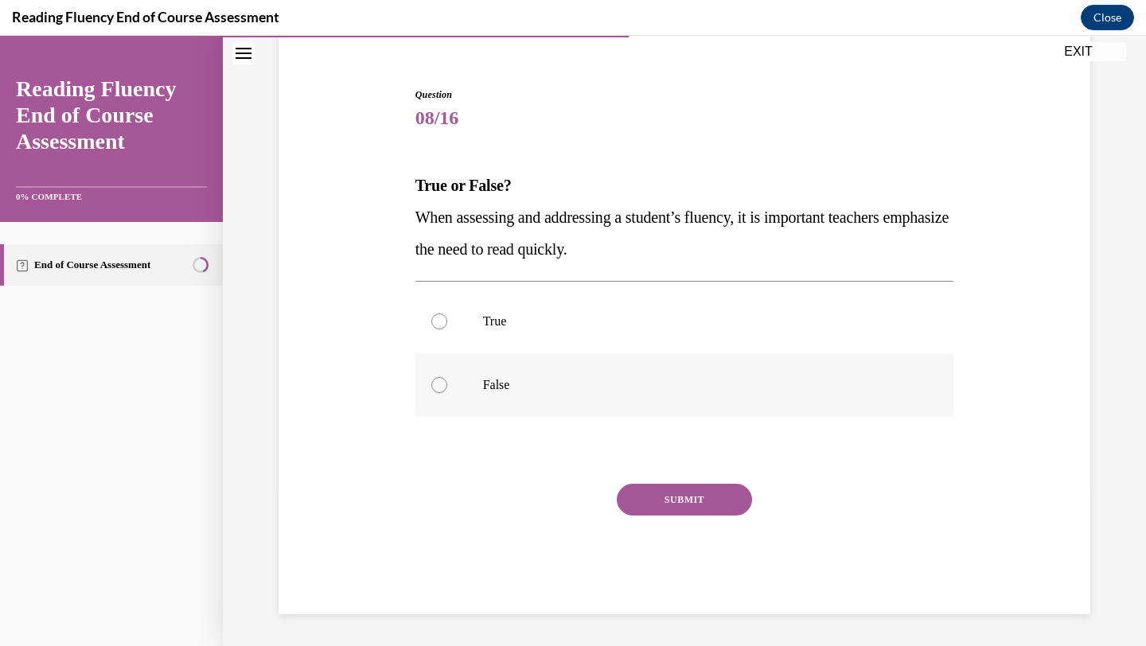
click at [450, 384] on label "False" at bounding box center [684, 385] width 539 height 64
click at [447, 384] on input "False" at bounding box center [439, 385] width 16 height 16
radio input "true"
click at [635, 494] on button "SUBMIT" at bounding box center [684, 500] width 135 height 32
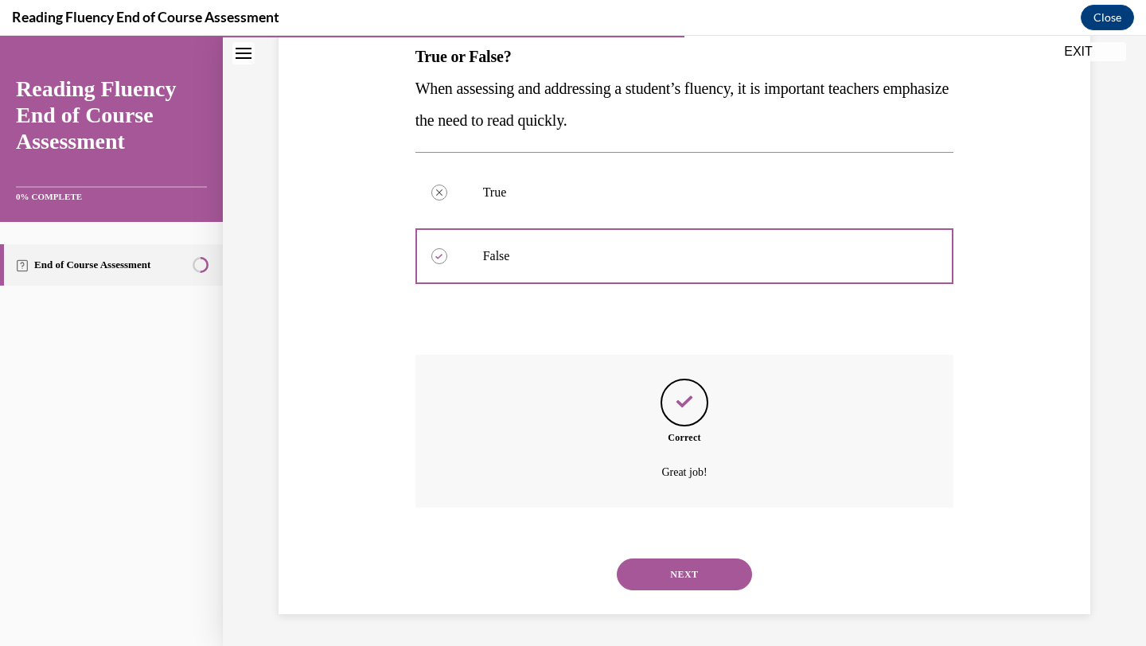
click at [695, 551] on div "NEXT" at bounding box center [684, 575] width 539 height 64
click at [695, 569] on button "NEXT" at bounding box center [684, 575] width 135 height 32
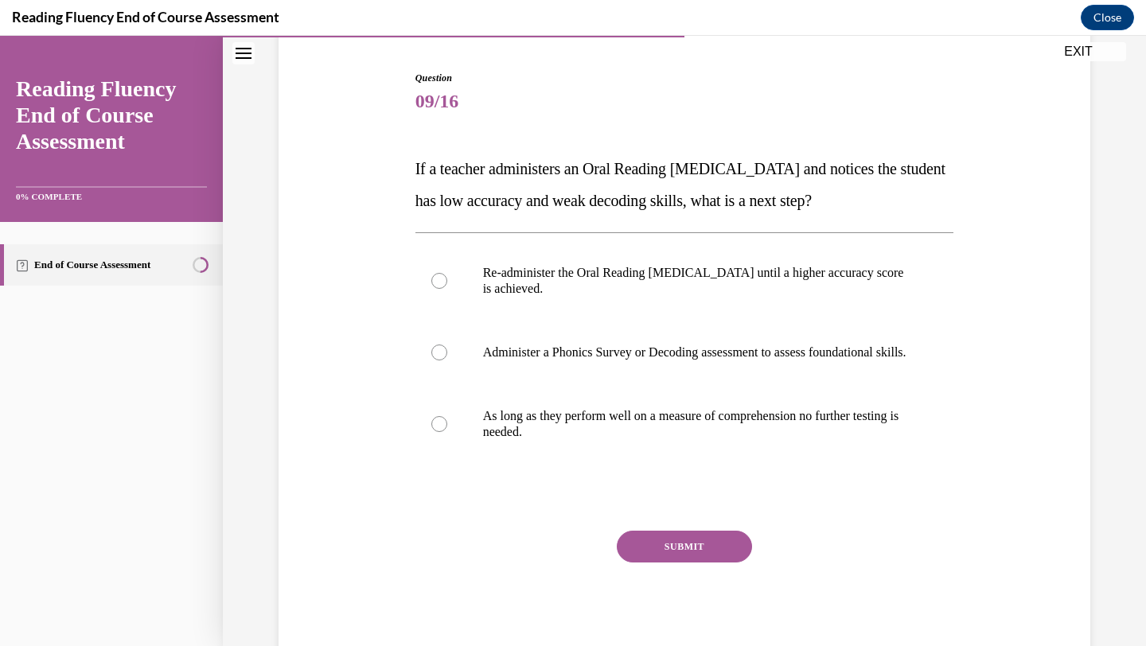
scroll to position [145, 0]
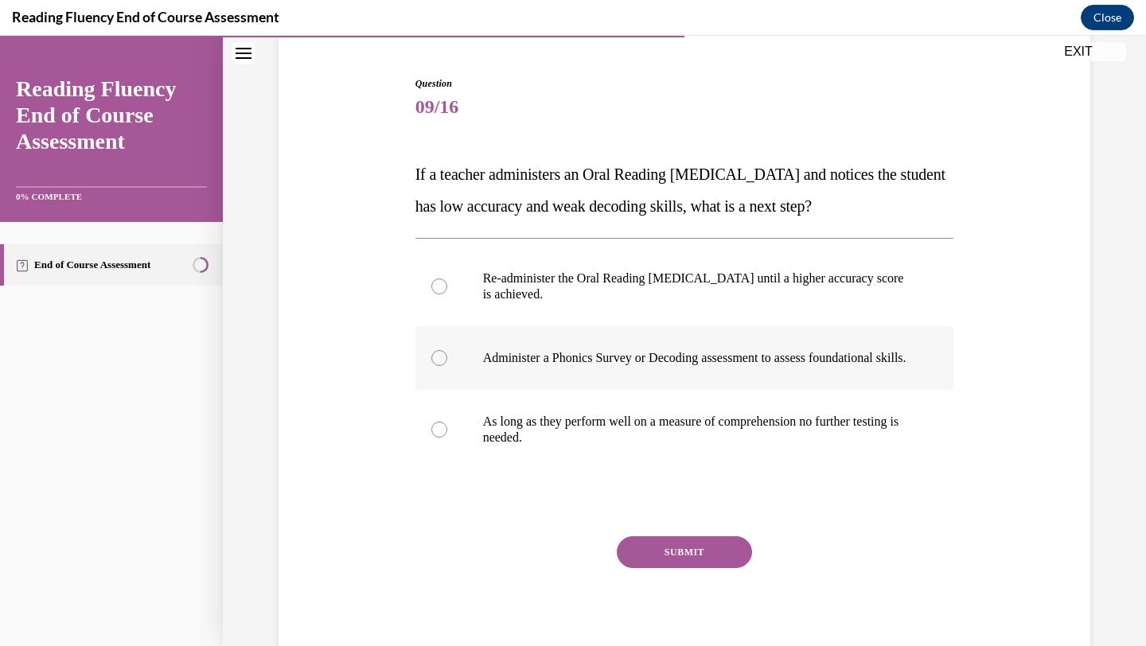
click at [553, 366] on p "Administer a Phonics Survey or Decoding assessment to assess foundational skill…" at bounding box center [698, 358] width 431 height 16
click at [447, 366] on input "Administer a Phonics Survey or Decoding assessment to assess foundational skill…" at bounding box center [439, 358] width 16 height 16
radio input "true"
click at [645, 568] on button "SUBMIT" at bounding box center [684, 552] width 135 height 32
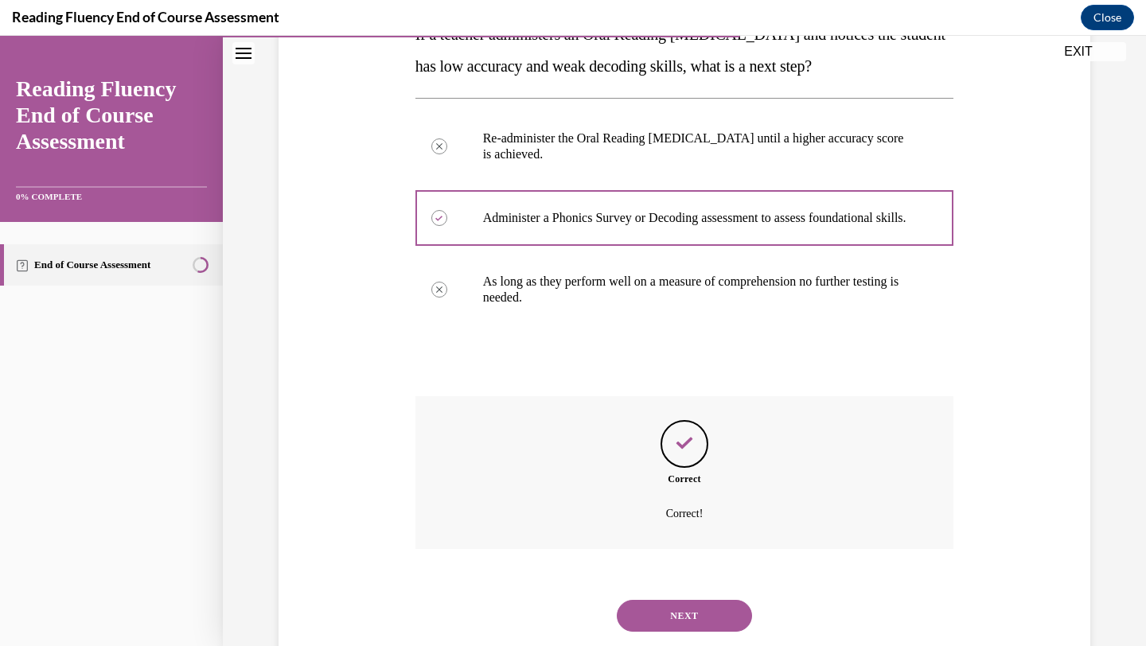
scroll to position [342, 0]
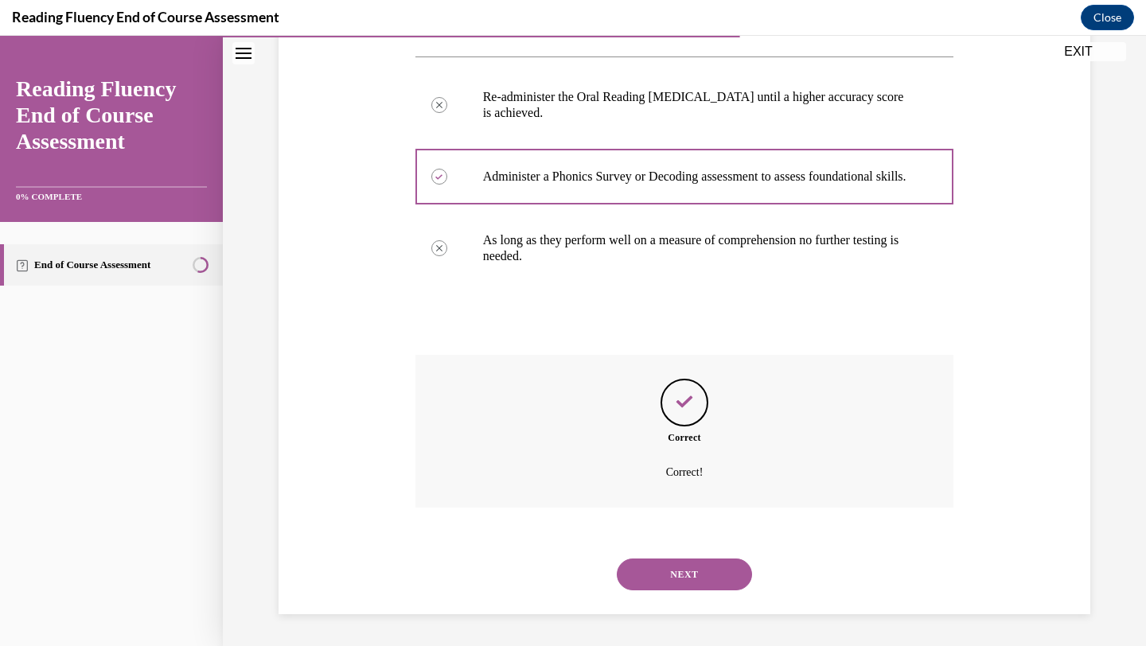
click at [655, 540] on button "SUBMIT" at bounding box center [684, 548] width 135 height 32
click at [655, 562] on button "NEXT" at bounding box center [684, 575] width 135 height 32
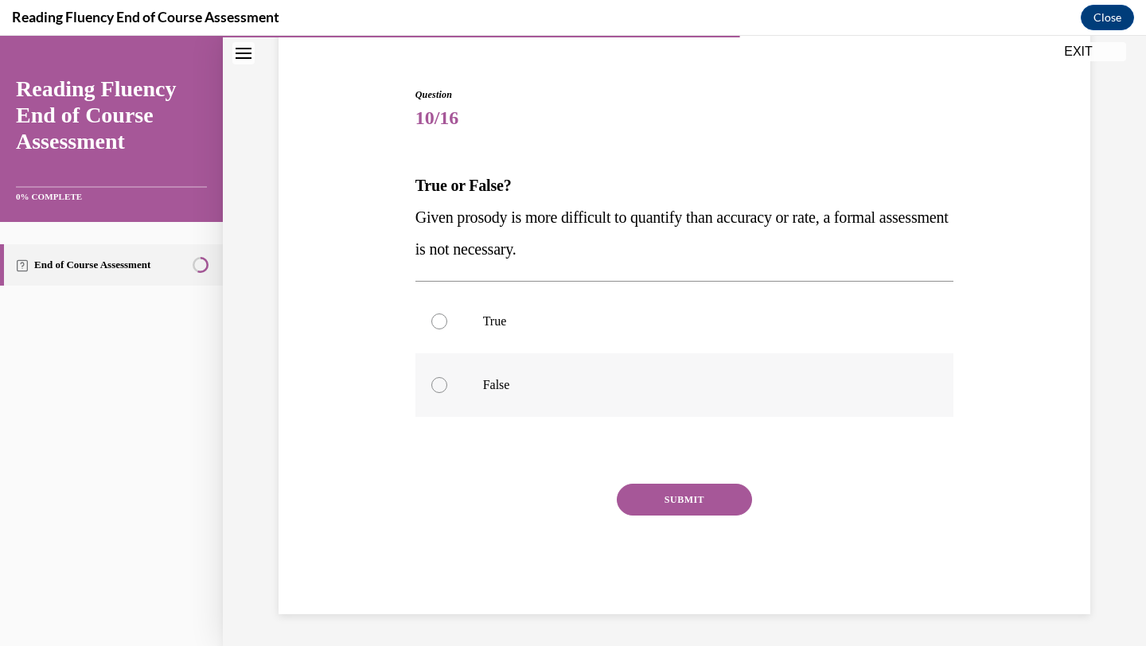
click at [491, 398] on label "False" at bounding box center [684, 385] width 539 height 64
click at [447, 393] on input "False" at bounding box center [439, 385] width 16 height 16
radio input "true"
click at [670, 507] on button "SUBMIT" at bounding box center [684, 500] width 135 height 32
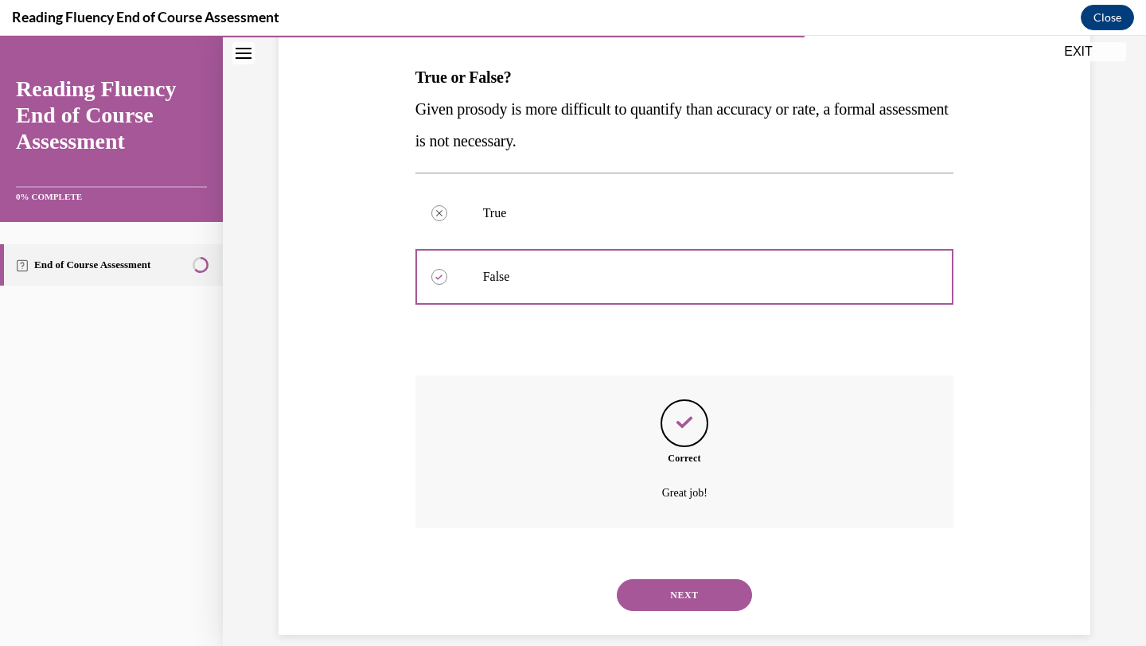
scroll to position [263, 0]
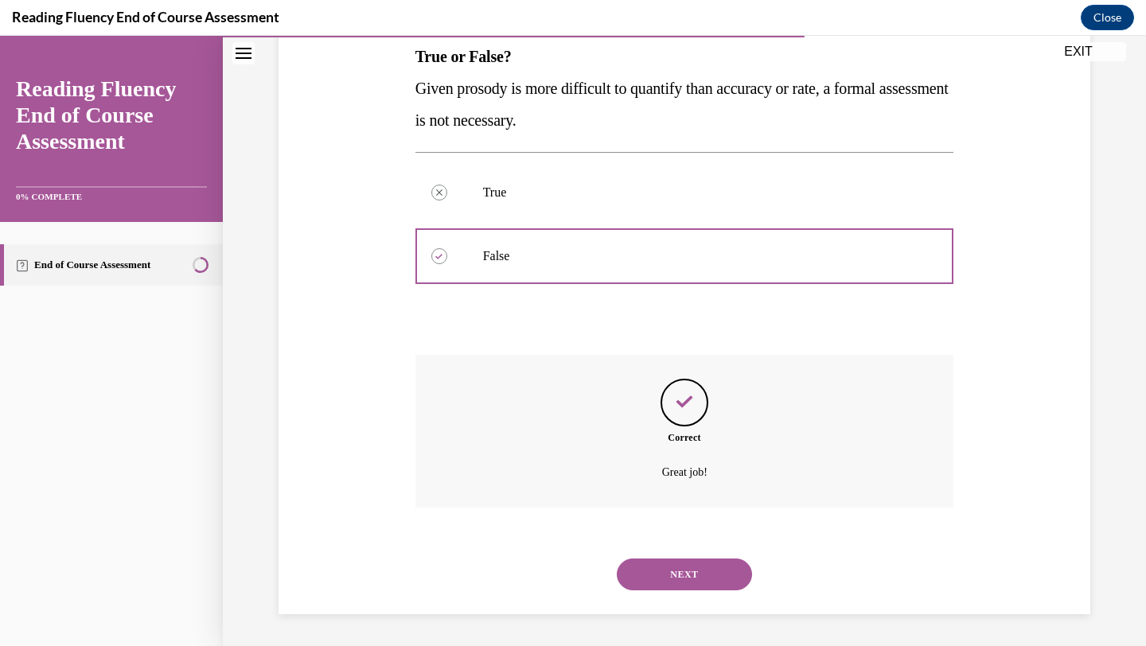
click at [668, 555] on div "NEXT" at bounding box center [684, 575] width 539 height 64
click at [668, 566] on button "NEXT" at bounding box center [684, 575] width 135 height 32
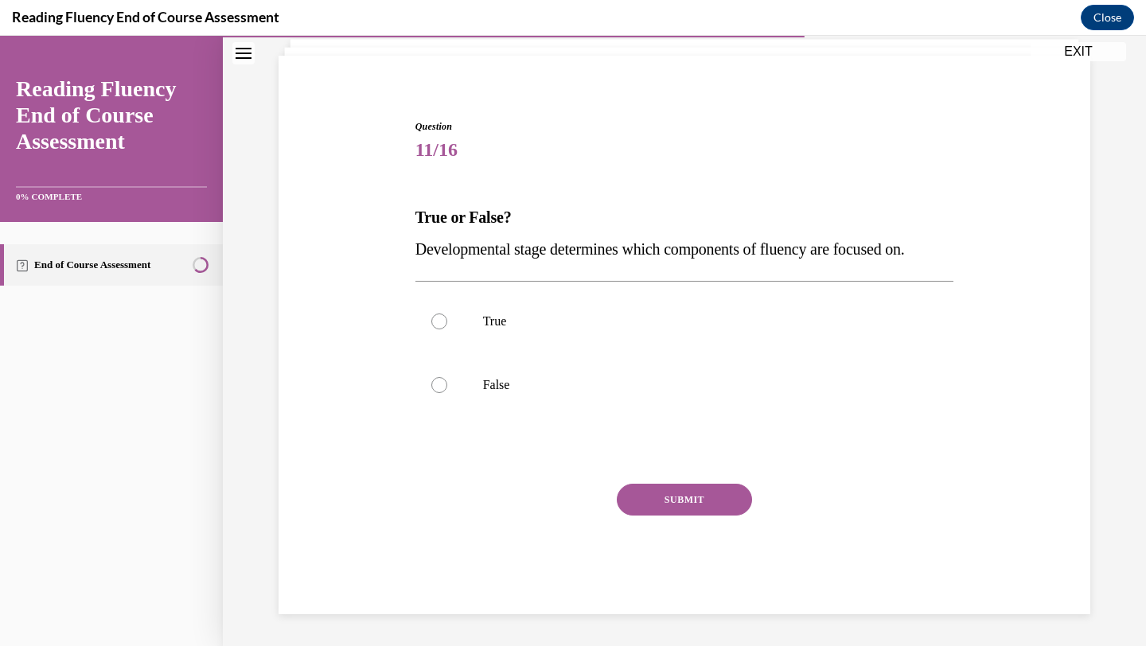
scroll to position [102, 0]
click at [551, 345] on label "True" at bounding box center [684, 322] width 539 height 64
click at [447, 329] on input "True" at bounding box center [439, 322] width 16 height 16
radio input "true"
click at [649, 504] on button "SUBMIT" at bounding box center [684, 500] width 135 height 32
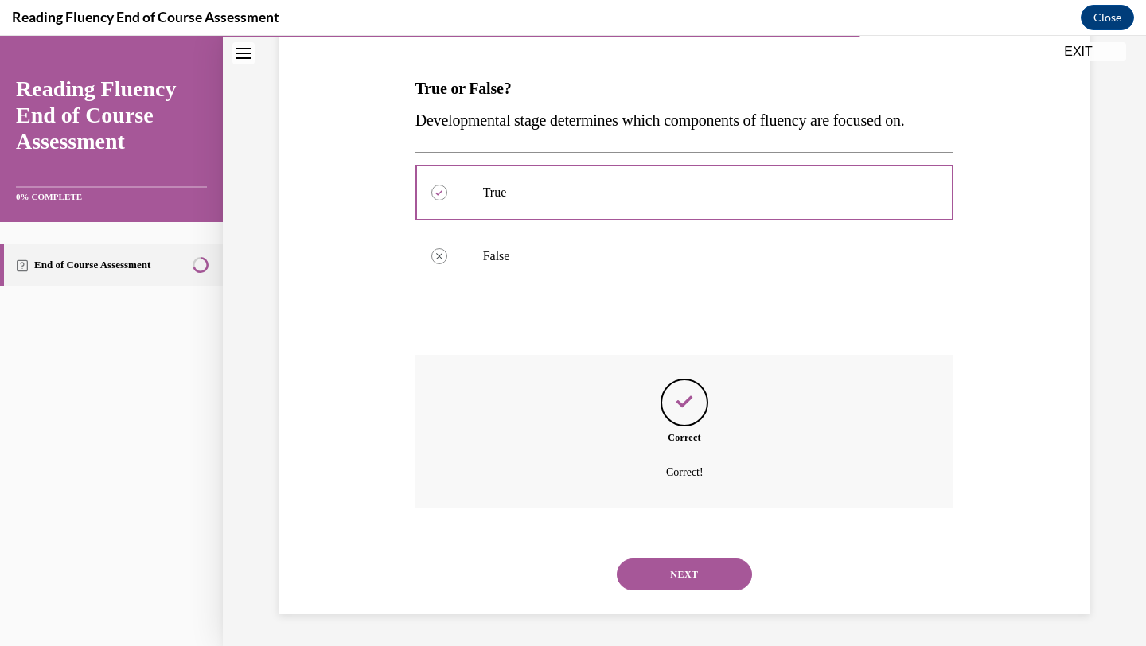
click at [671, 575] on button "NEXT" at bounding box center [684, 575] width 135 height 32
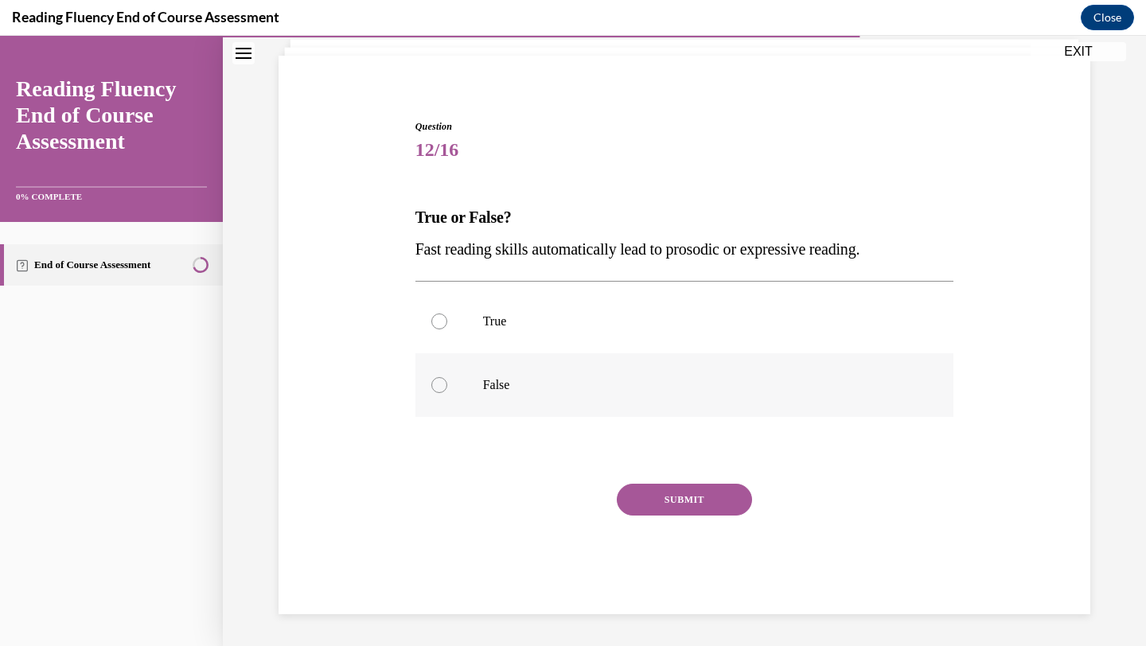
click at [574, 411] on label "False" at bounding box center [684, 385] width 539 height 64
click at [447, 393] on input "False" at bounding box center [439, 385] width 16 height 16
radio input "true"
click at [668, 517] on div "SUBMIT" at bounding box center [684, 524] width 539 height 80
click at [665, 501] on button "SUBMIT" at bounding box center [684, 500] width 135 height 32
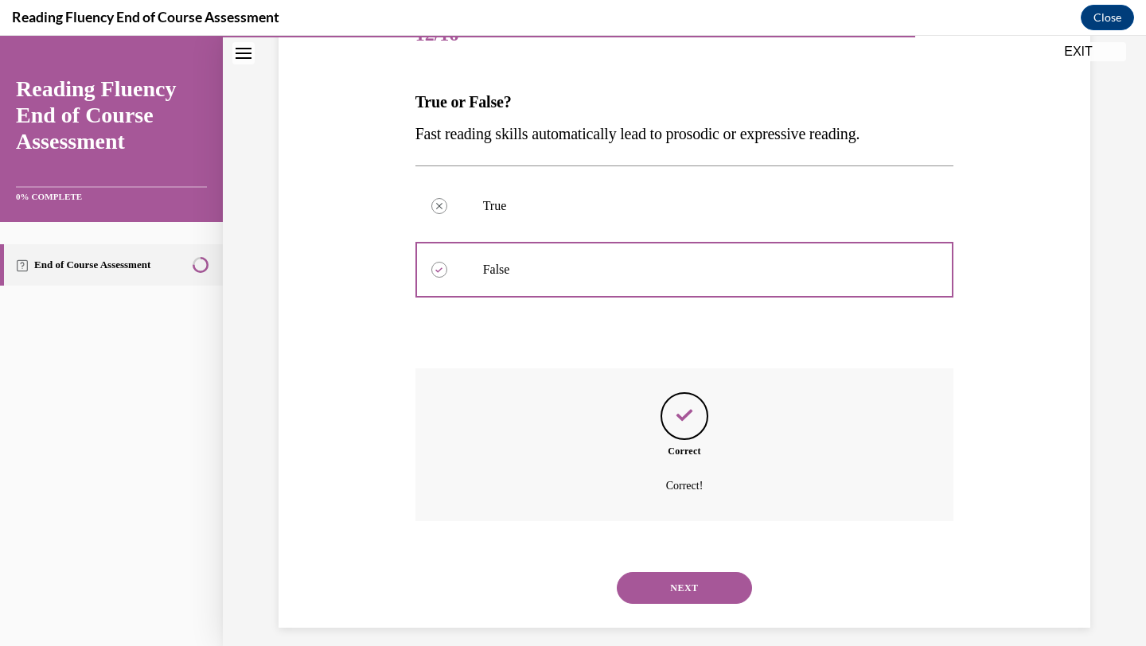
scroll to position [231, 0]
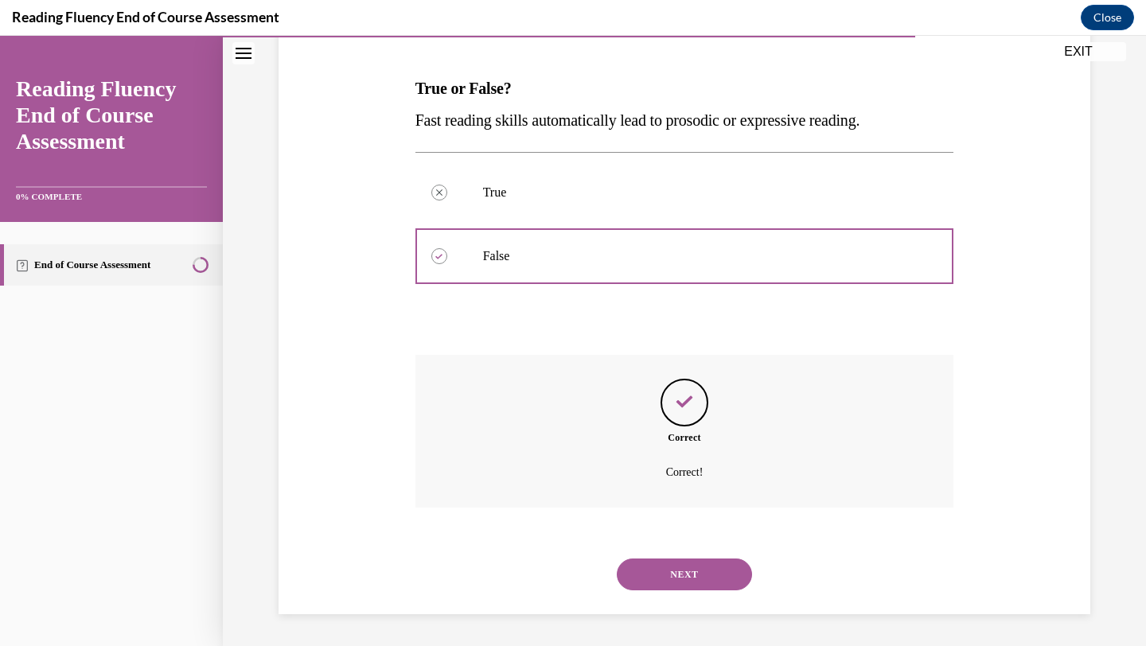
click at [664, 571] on button "NEXT" at bounding box center [684, 575] width 135 height 32
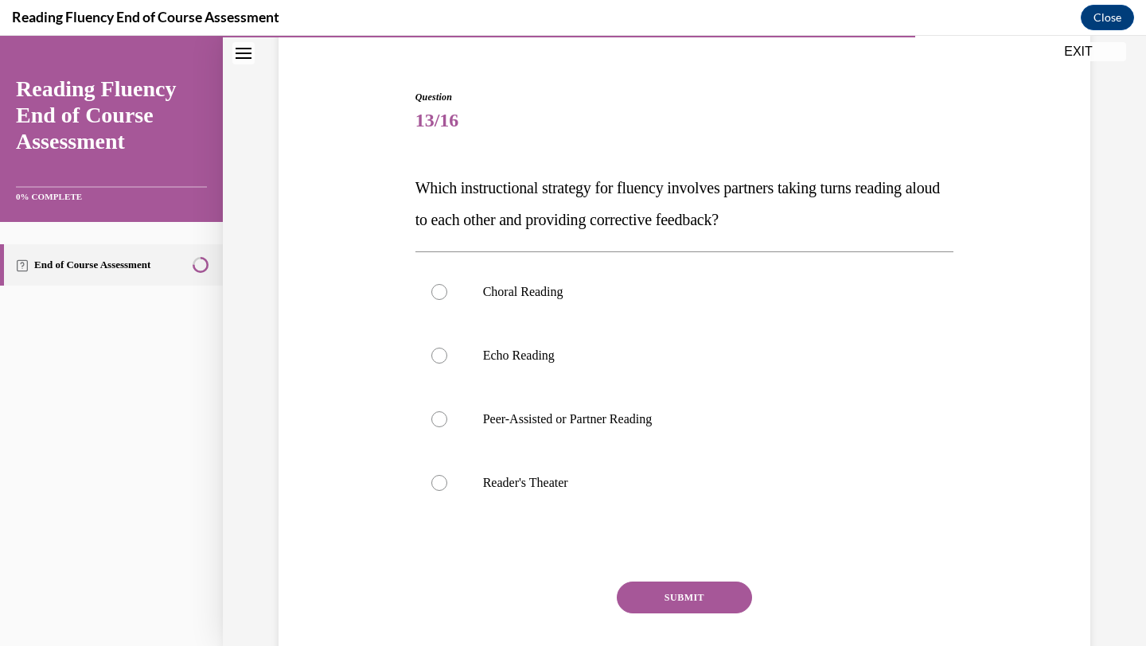
scroll to position [160, 0]
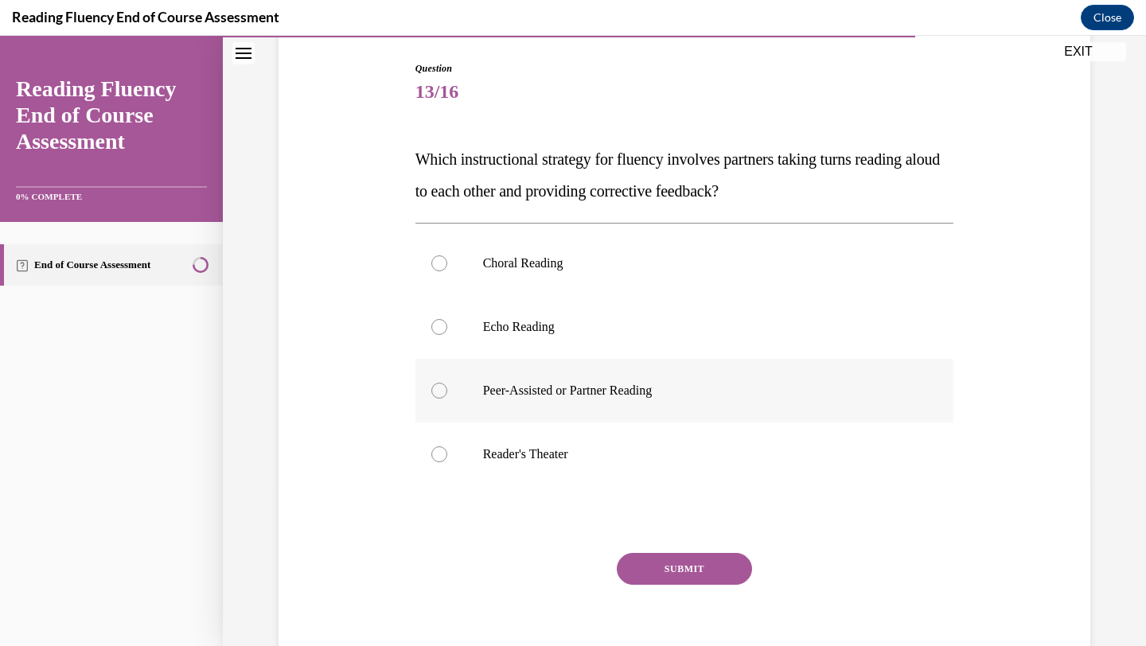
click at [555, 402] on label "Peer-Assisted or Partner Reading" at bounding box center [684, 391] width 539 height 64
click at [447, 399] on input "Peer-Assisted or Partner Reading" at bounding box center [439, 391] width 16 height 16
radio input "true"
click at [649, 564] on button "SUBMIT" at bounding box center [684, 569] width 135 height 32
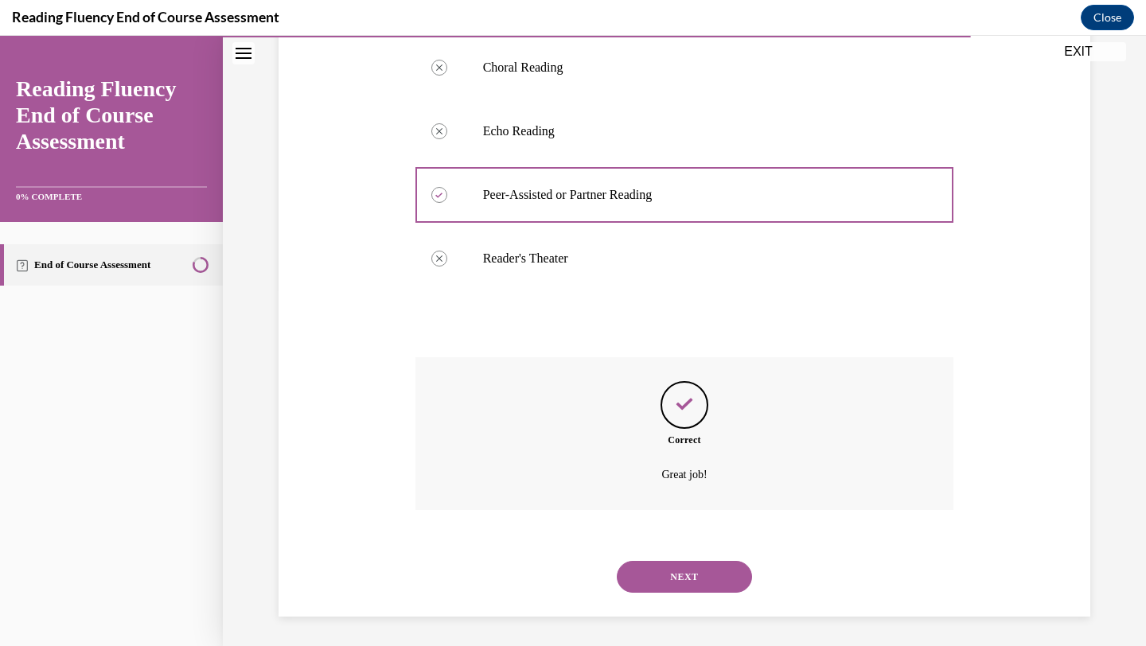
scroll to position [358, 0]
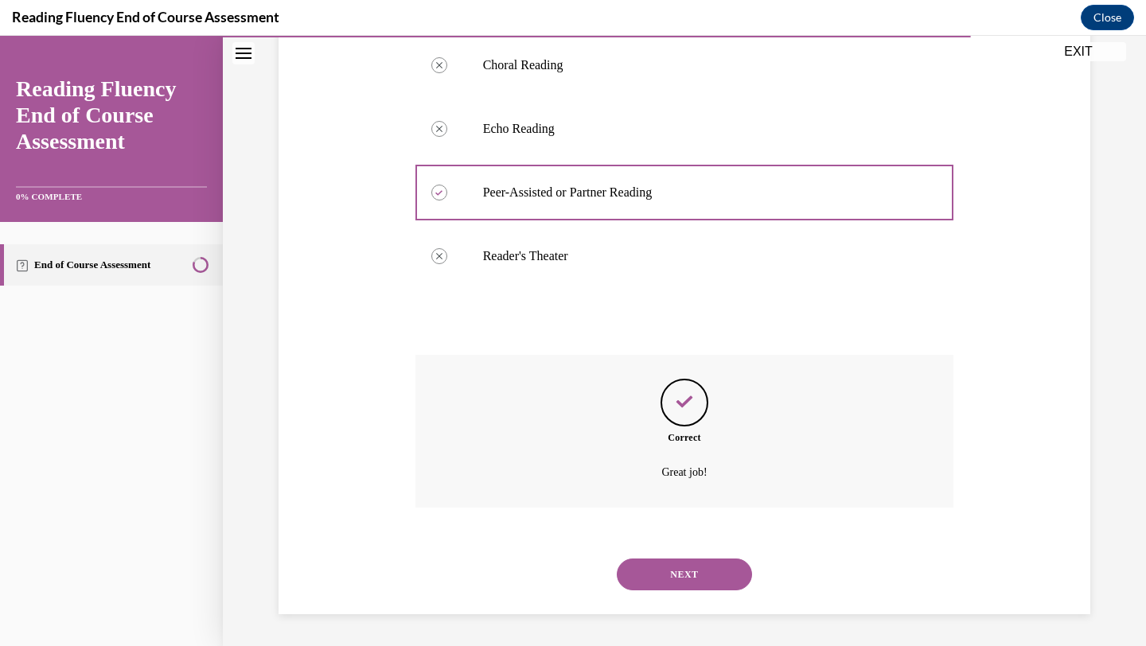
click at [654, 576] on button "NEXT" at bounding box center [684, 575] width 135 height 32
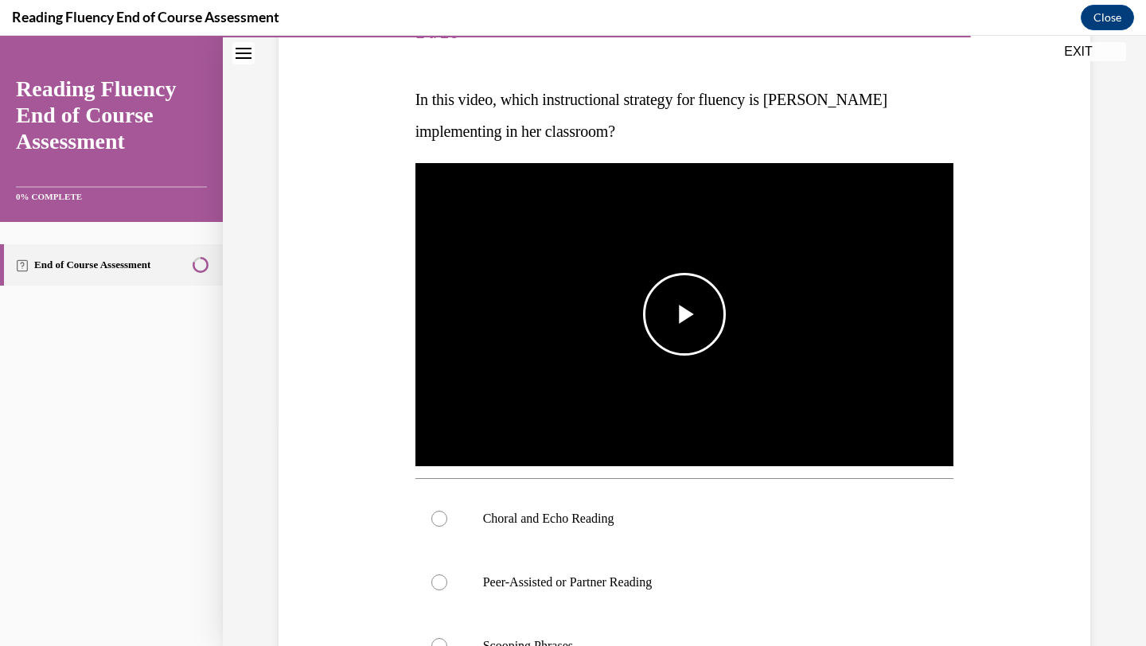
click at [684, 314] on span "Video player" at bounding box center [684, 314] width 0 height 0
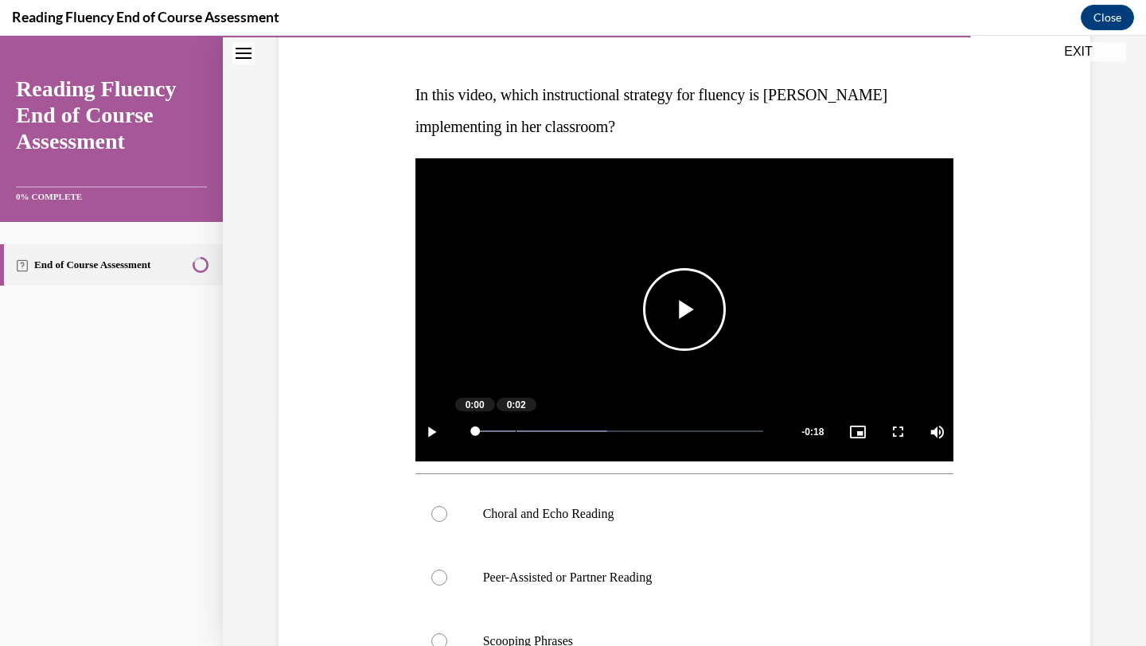
scroll to position [224, 0]
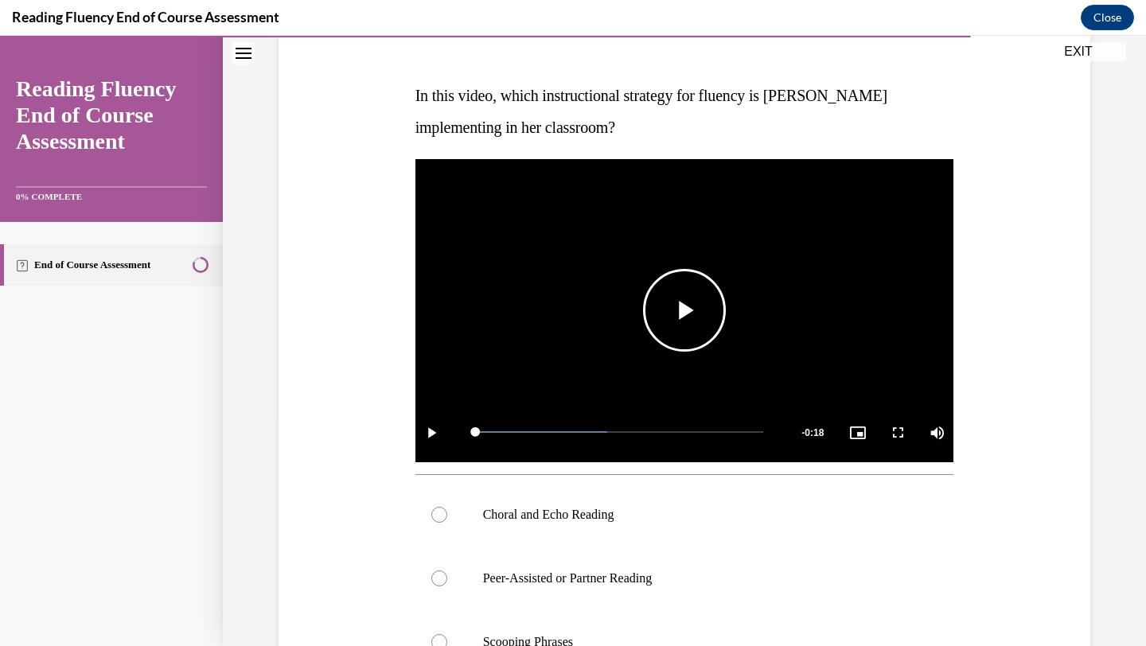
click at [684, 310] on span "Video player" at bounding box center [684, 310] width 0 height 0
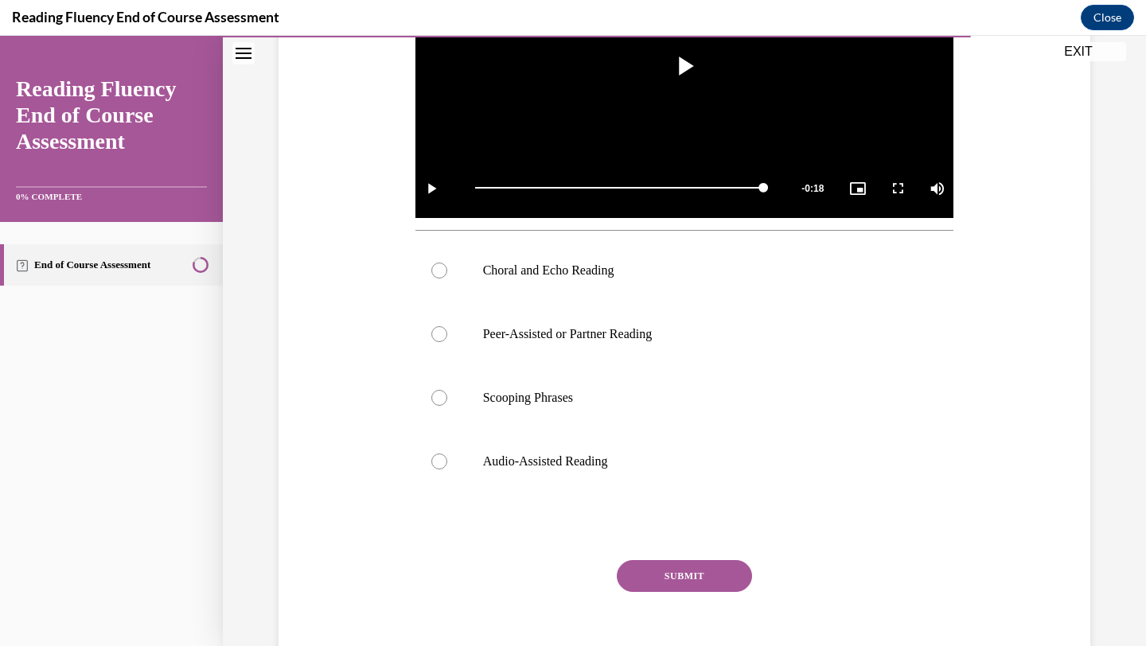
scroll to position [470, 0]
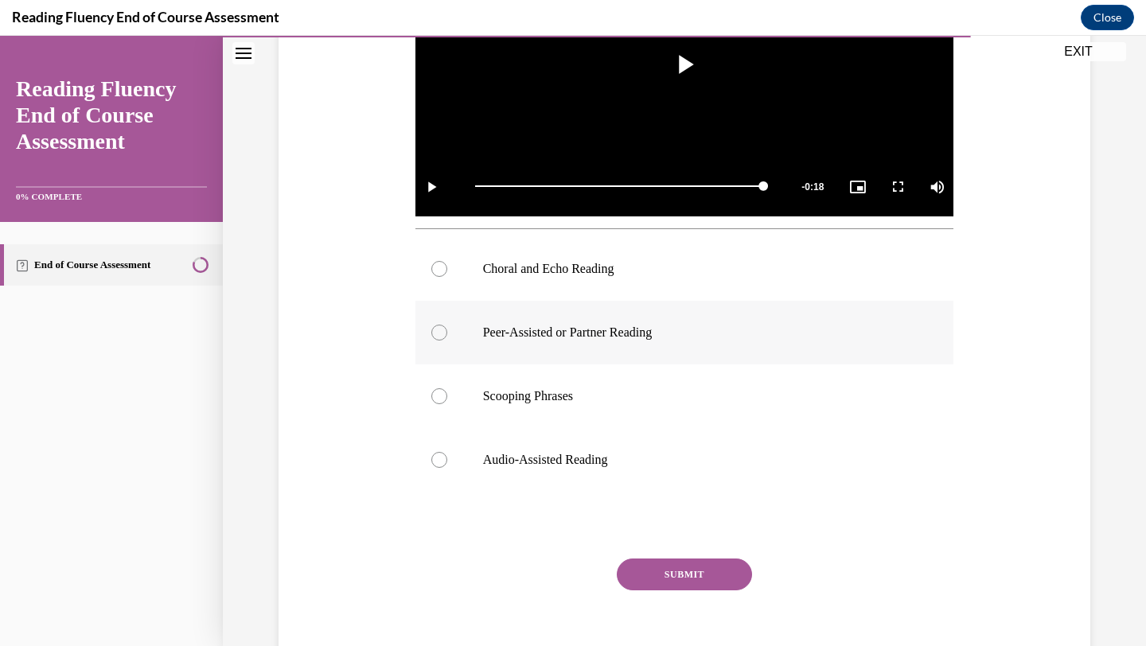
click at [607, 342] on label "Peer-Assisted or Partner Reading" at bounding box center [684, 333] width 539 height 64
click at [447, 341] on input "Peer-Assisted or Partner Reading" at bounding box center [439, 333] width 16 height 16
radio input "true"
click at [688, 579] on button "SUBMIT" at bounding box center [684, 575] width 135 height 32
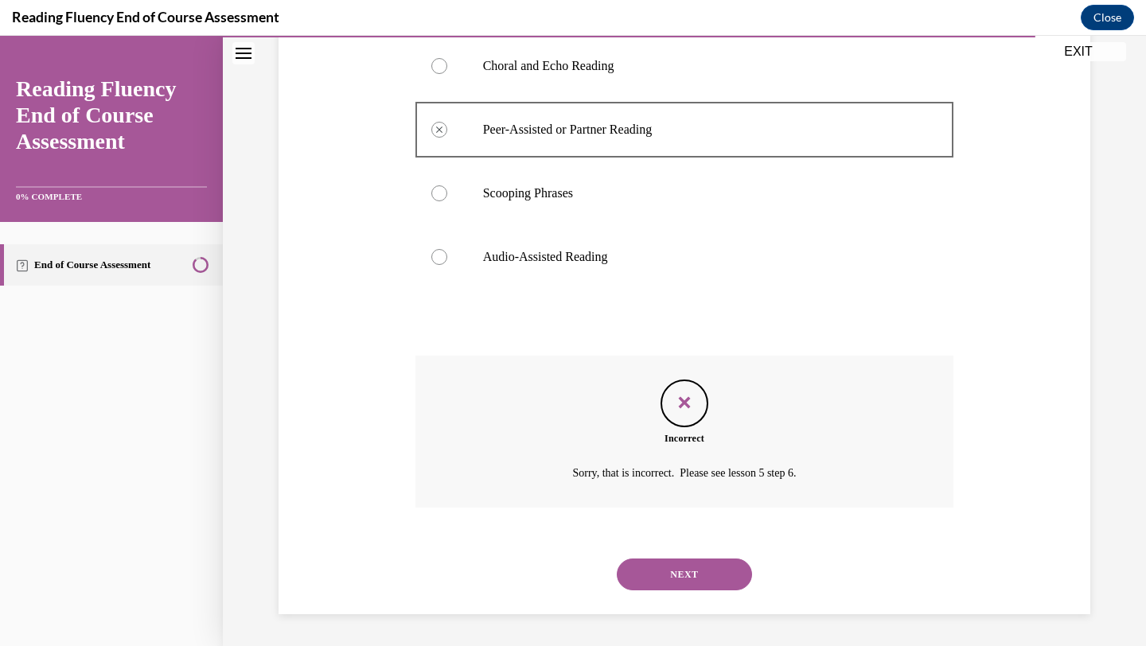
click at [683, 583] on button "NEXT" at bounding box center [684, 575] width 135 height 32
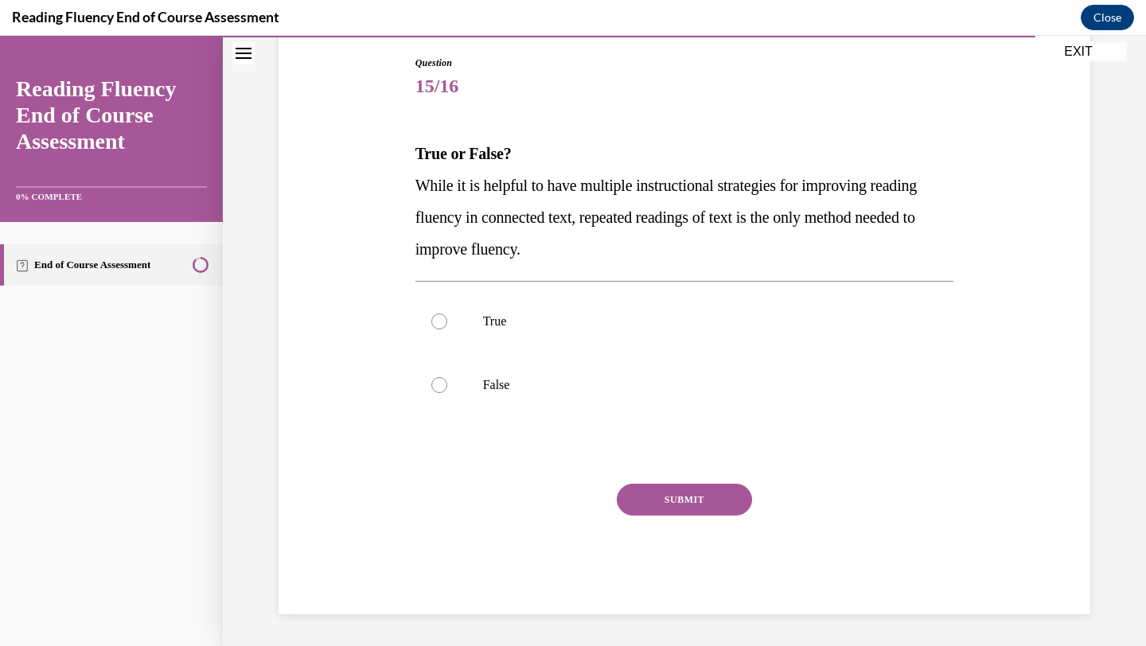
scroll to position [145, 0]
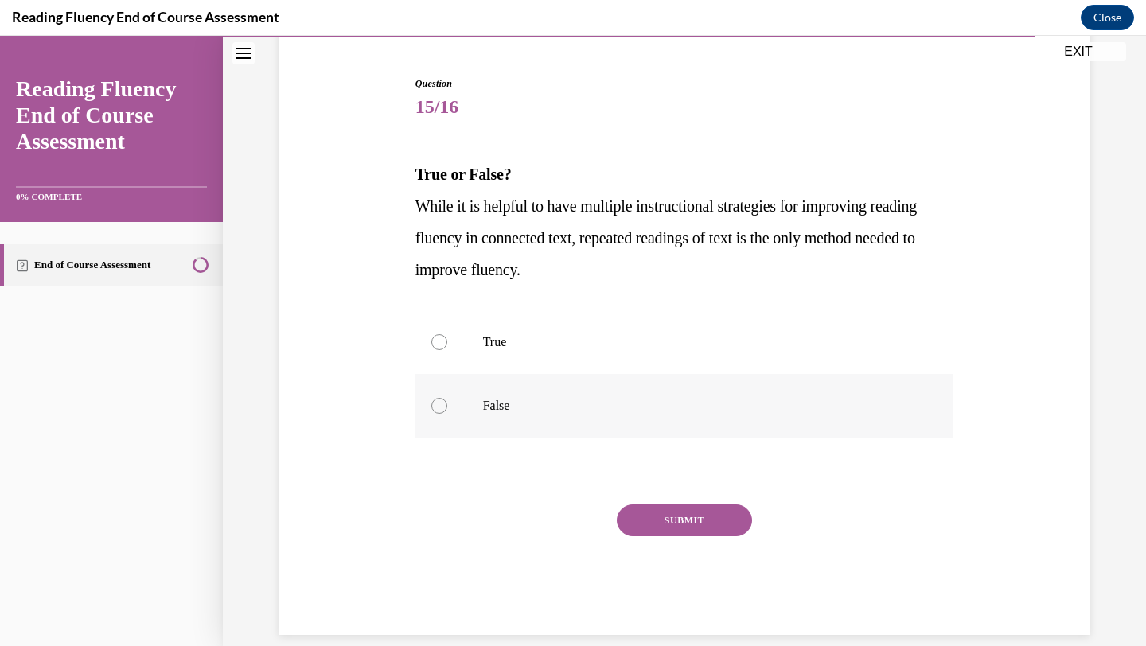
click at [501, 396] on label "False" at bounding box center [684, 406] width 539 height 64
click at [447, 398] on input "False" at bounding box center [439, 406] width 16 height 16
radio input "true"
click at [625, 510] on button "SUBMIT" at bounding box center [684, 521] width 135 height 32
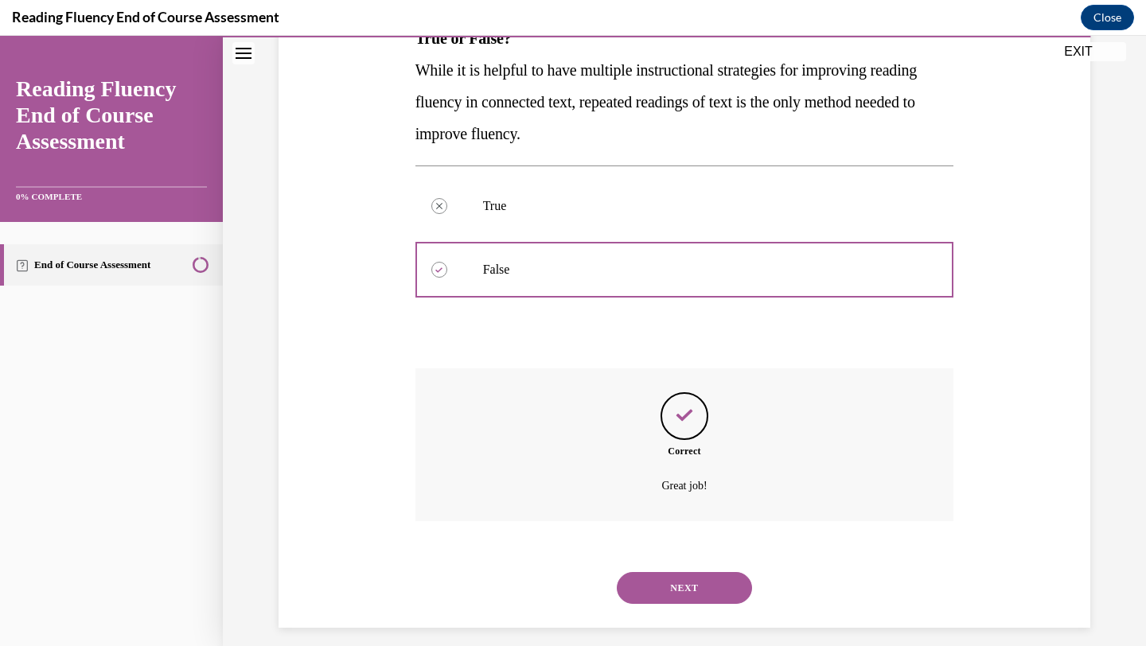
scroll to position [294, 0]
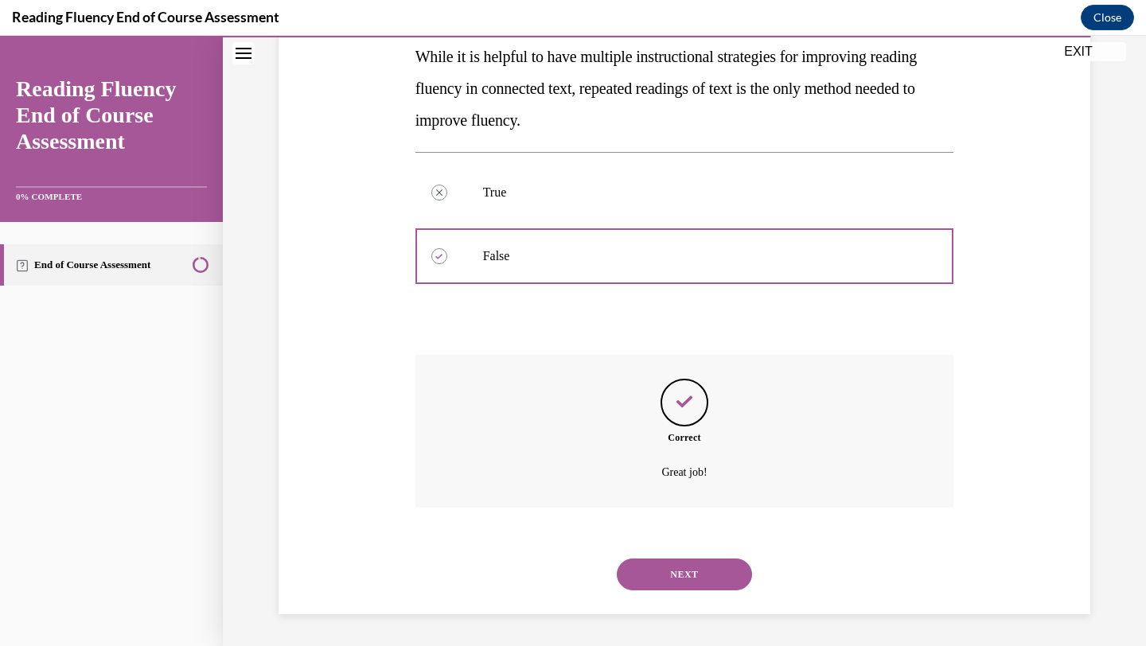
click at [639, 569] on button "NEXT" at bounding box center [684, 575] width 135 height 32
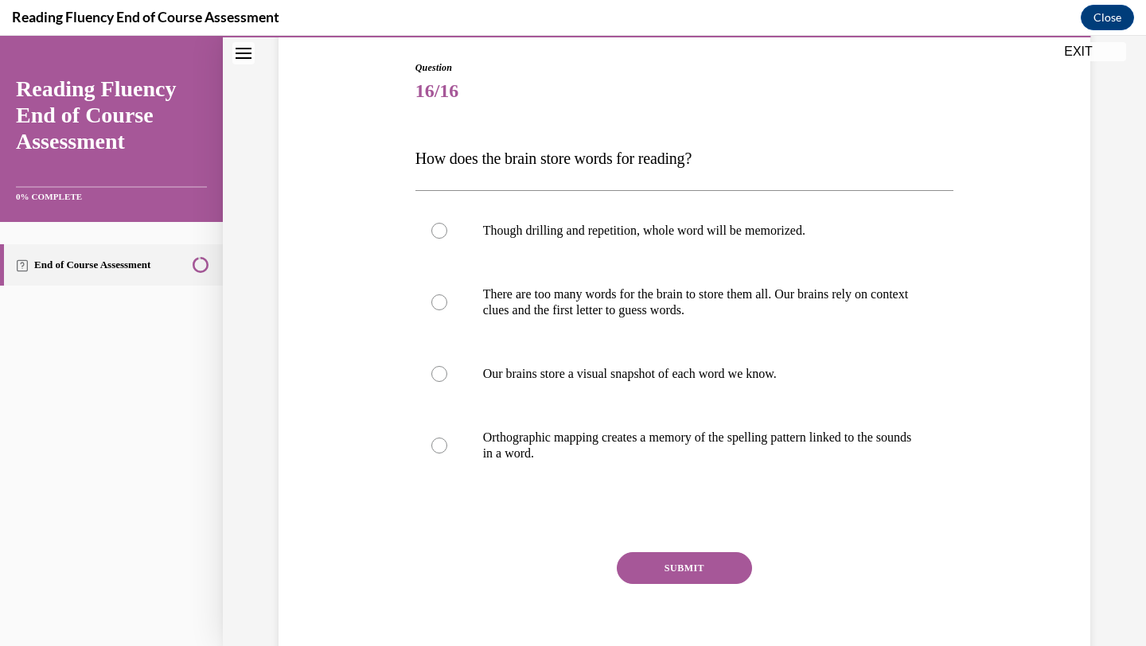
scroll to position [146, 0]
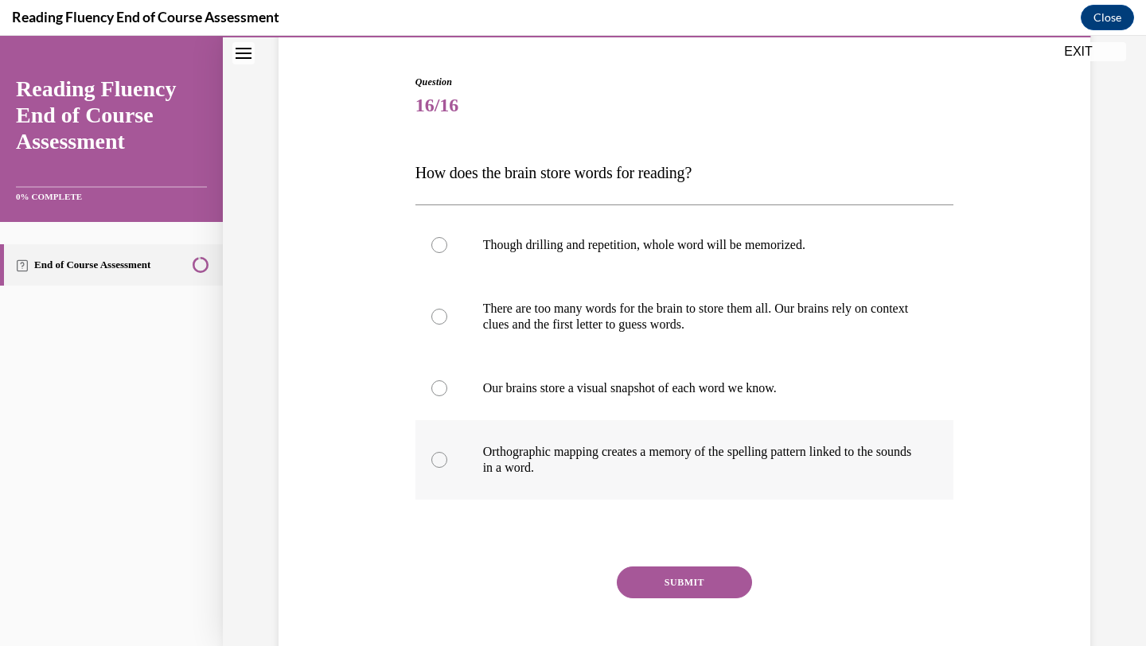
click at [570, 477] on label "Orthographic mapping creates a memory of the spelling pattern linked to the sou…" at bounding box center [684, 460] width 539 height 80
click at [447, 468] on input "Orthographic mapping creates a memory of the spelling pattern linked to the sou…" at bounding box center [439, 460] width 16 height 16
radio input "true"
click at [676, 598] on button "SUBMIT" at bounding box center [684, 583] width 135 height 32
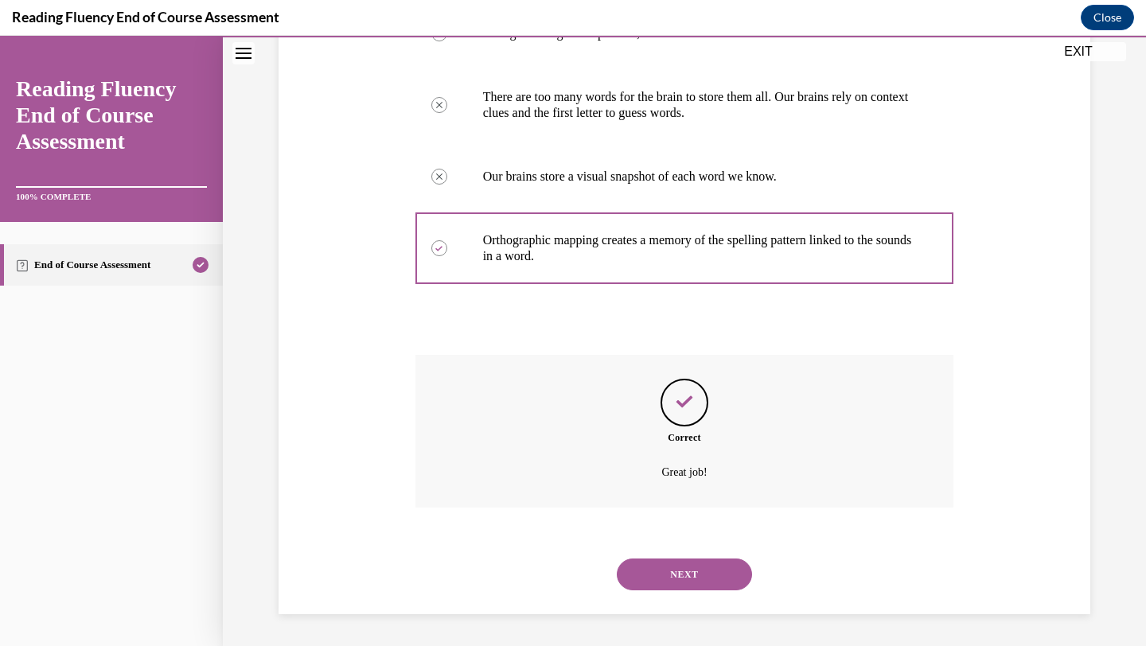
click at [693, 571] on button "NEXT" at bounding box center [684, 575] width 135 height 32
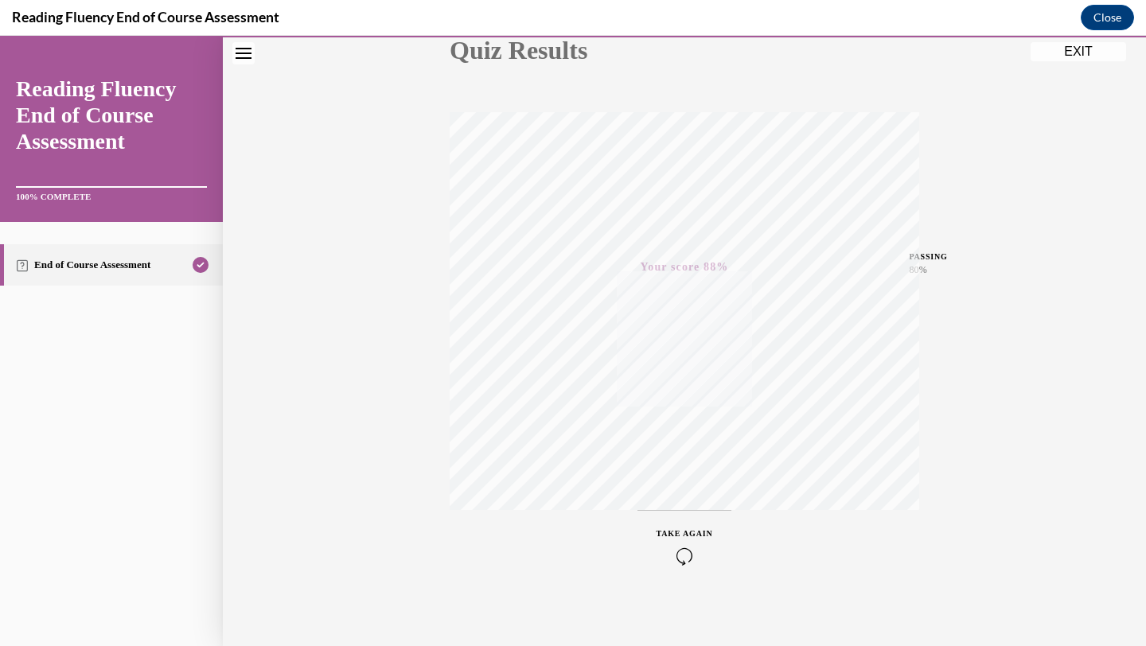
scroll to position [205, 0]
click at [1071, 51] on button "EXIT" at bounding box center [1078, 51] width 95 height 19
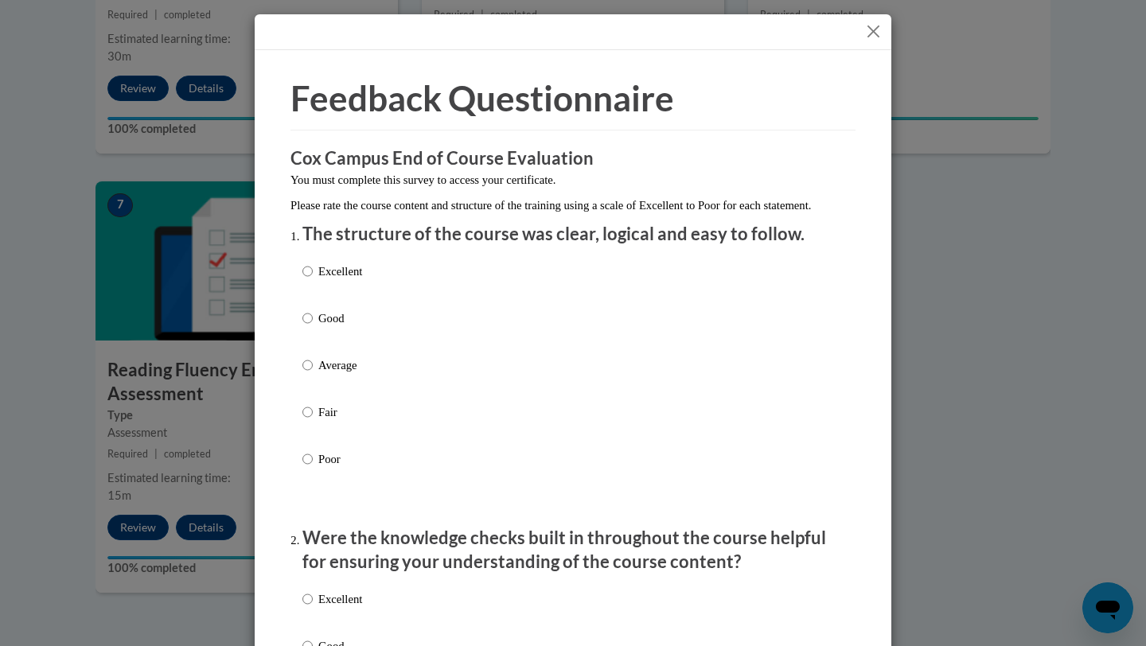
scroll to position [18, 0]
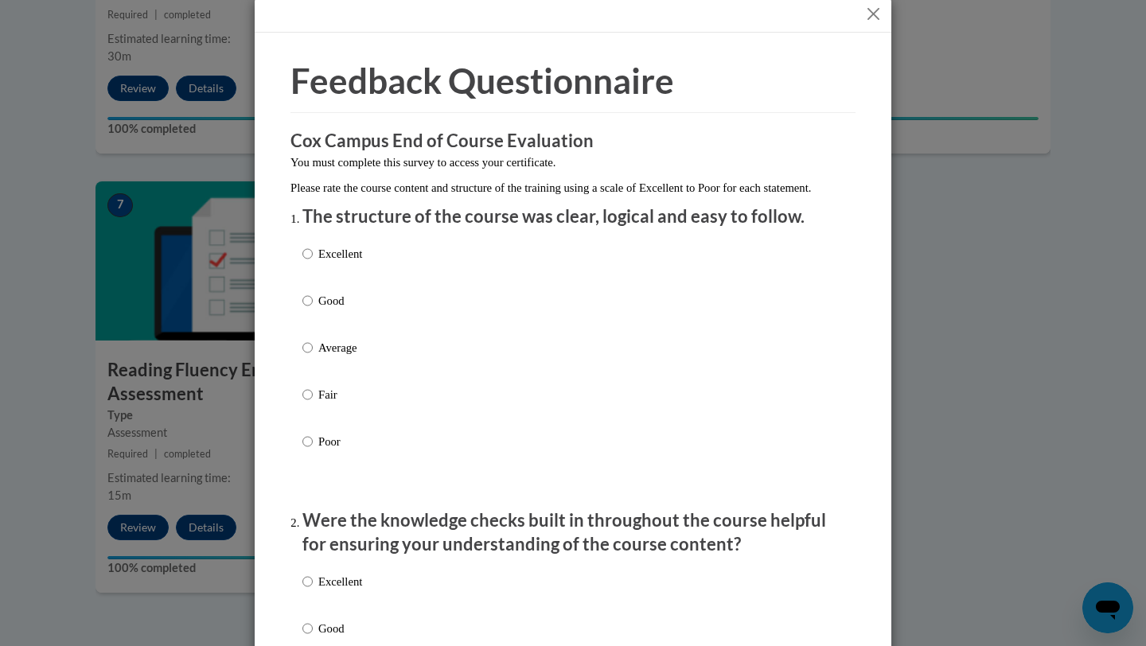
click at [337, 310] on p "Good" at bounding box center [340, 301] width 44 height 18
click at [313, 310] on input "Good" at bounding box center [307, 301] width 10 height 18
radio input "true"
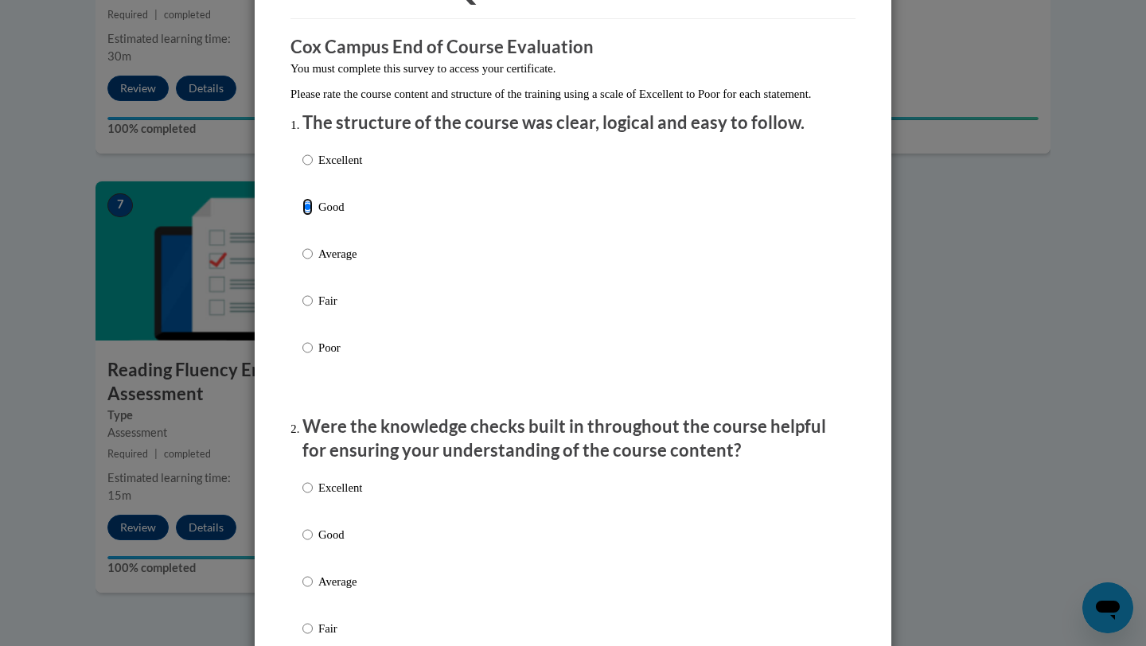
scroll to position [187, 0]
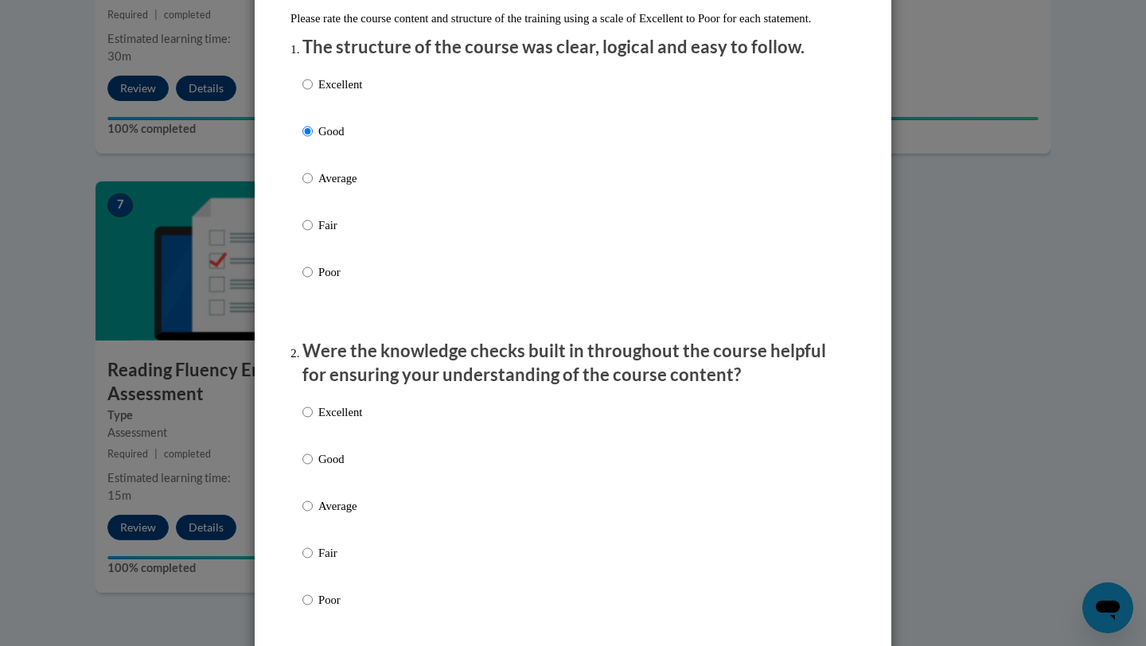
click at [335, 446] on label "Excellent" at bounding box center [332, 424] width 60 height 43
click at [313, 421] on input "Excellent" at bounding box center [307, 412] width 10 height 18
radio input "true"
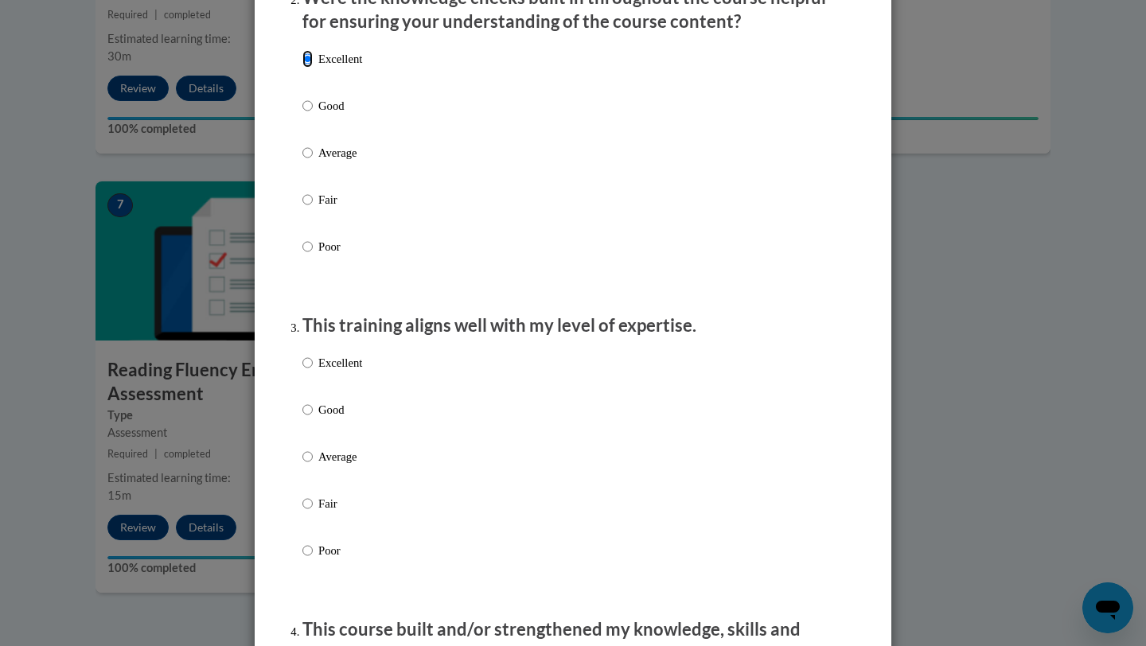
scroll to position [687, 0]
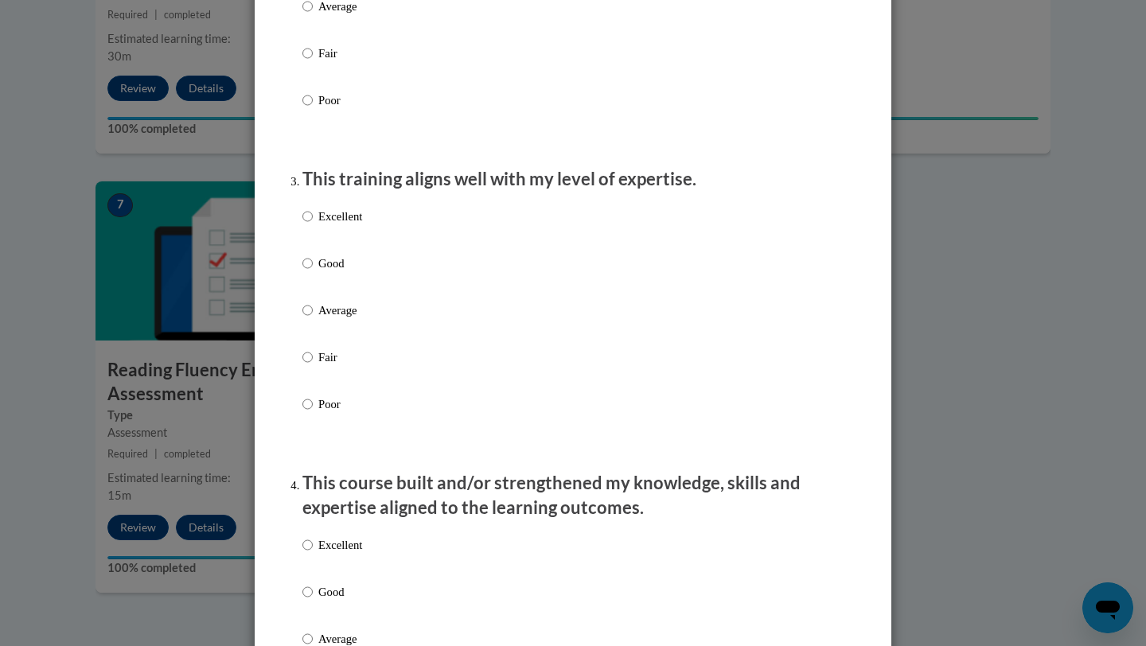
click at [352, 298] on label "Good" at bounding box center [332, 276] width 60 height 43
click at [313, 272] on input "Good" at bounding box center [307, 264] width 10 height 18
radio input "true"
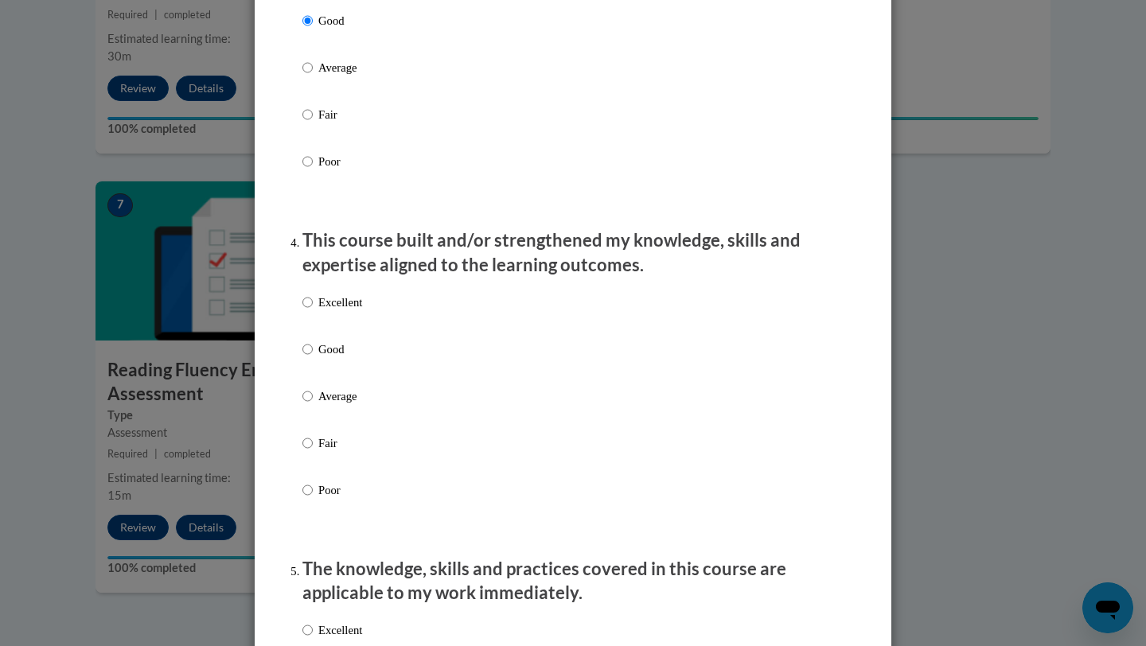
click at [337, 405] on p "Average" at bounding box center [340, 397] width 44 height 18
click at [313, 405] on input "Average" at bounding box center [307, 397] width 10 height 18
radio input "true"
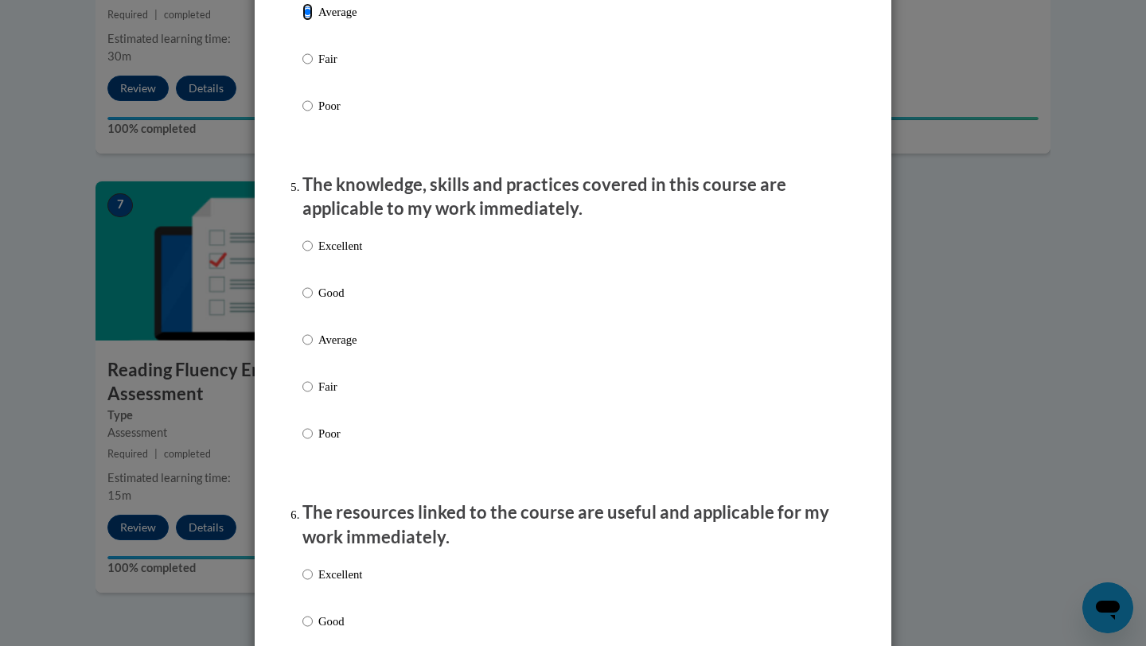
scroll to position [1315, 0]
click at [350, 321] on label "Good" at bounding box center [332, 304] width 60 height 43
click at [313, 301] on input "Good" at bounding box center [307, 292] width 10 height 18
radio input "true"
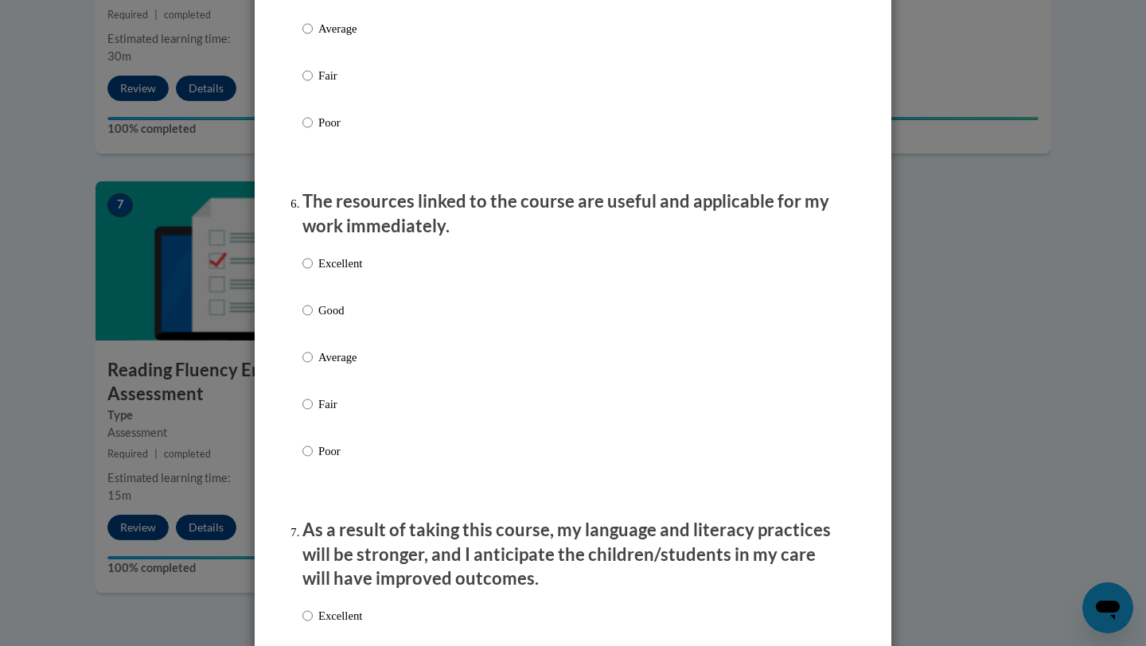
click at [347, 319] on p "Good" at bounding box center [340, 311] width 44 height 18
click at [313, 319] on input "Good" at bounding box center [307, 311] width 10 height 18
radio input "true"
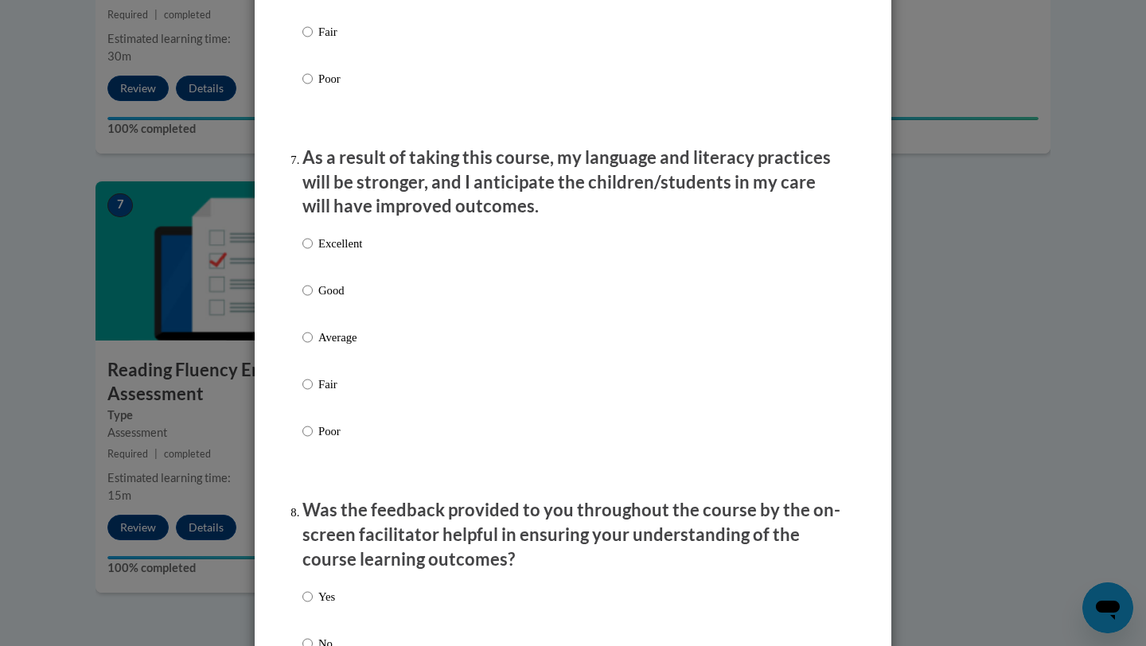
scroll to position [2131, 0]
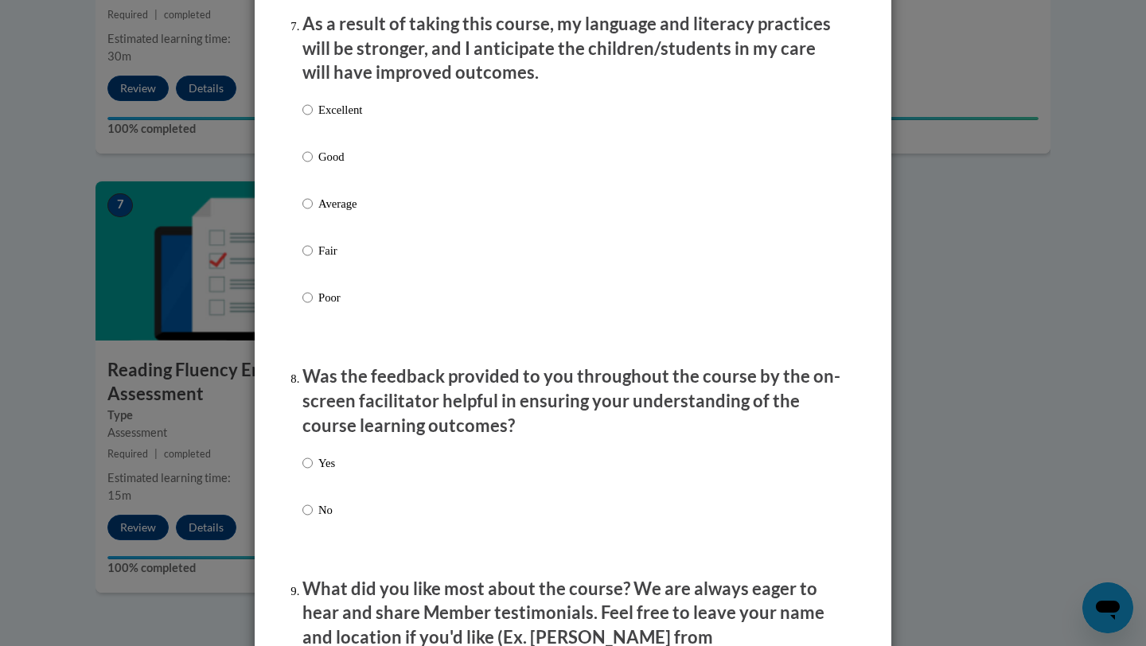
click at [344, 191] on label "Good" at bounding box center [332, 169] width 60 height 43
click at [313, 166] on input "Good" at bounding box center [307, 157] width 10 height 18
radio input "true"
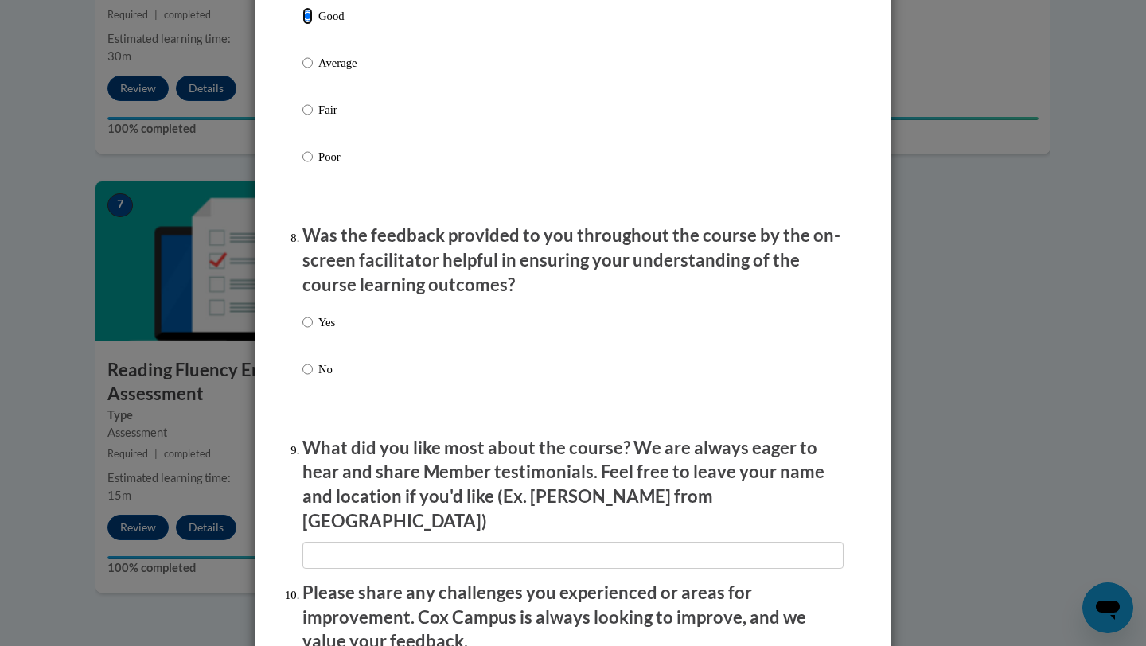
scroll to position [2278, 0]
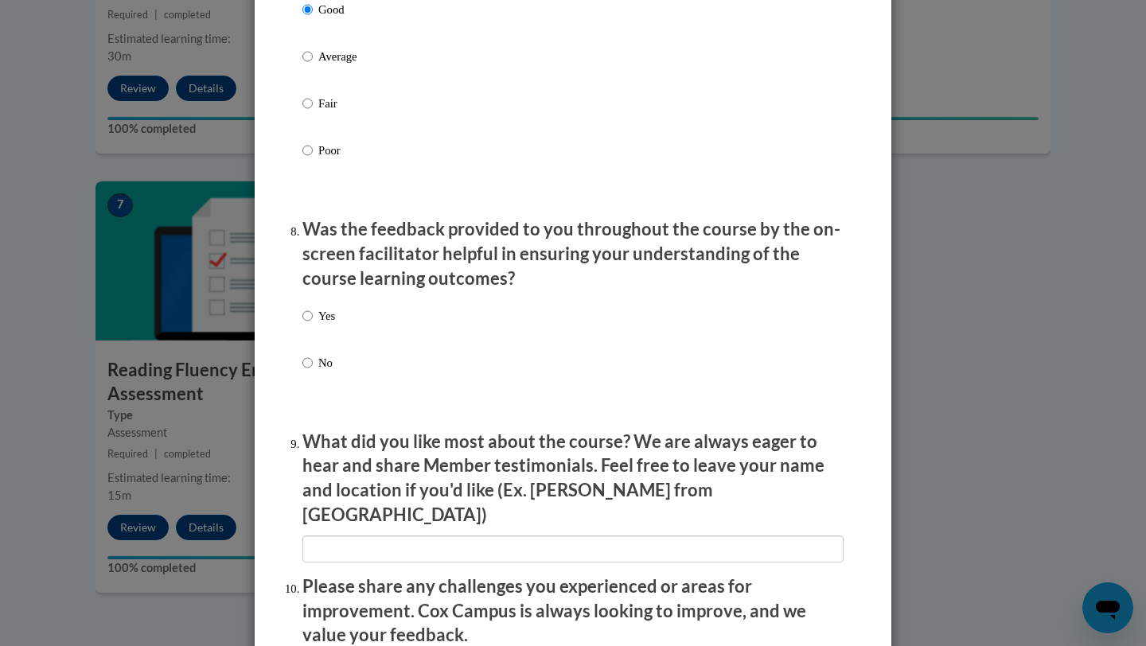
click at [329, 325] on p "Yes" at bounding box center [326, 316] width 17 height 18
click at [313, 325] on input "Yes" at bounding box center [307, 316] width 10 height 18
radio input "true"
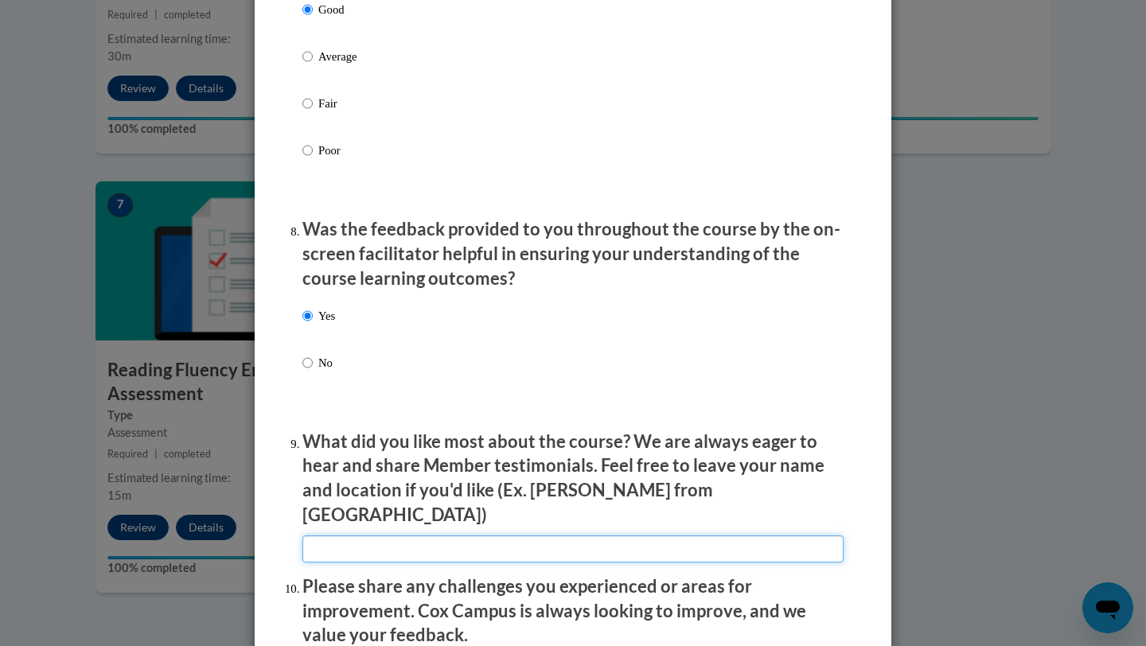
click at [363, 544] on input "textbox" at bounding box center [572, 549] width 541 height 27
type input "How it's layed out"
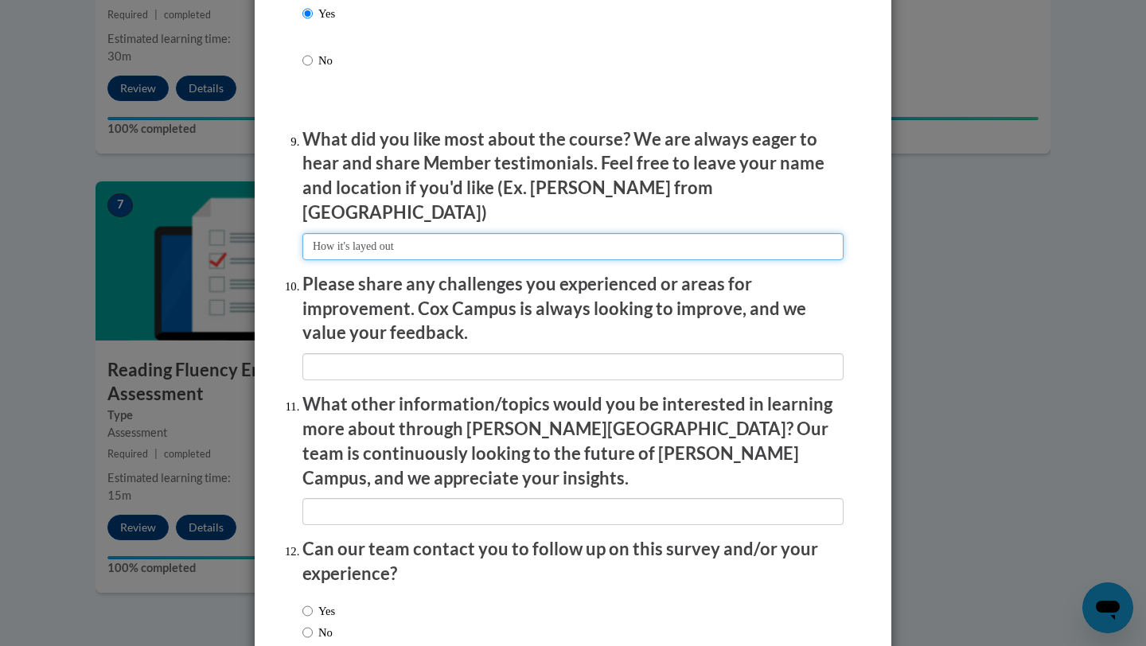
scroll to position [2610, 0]
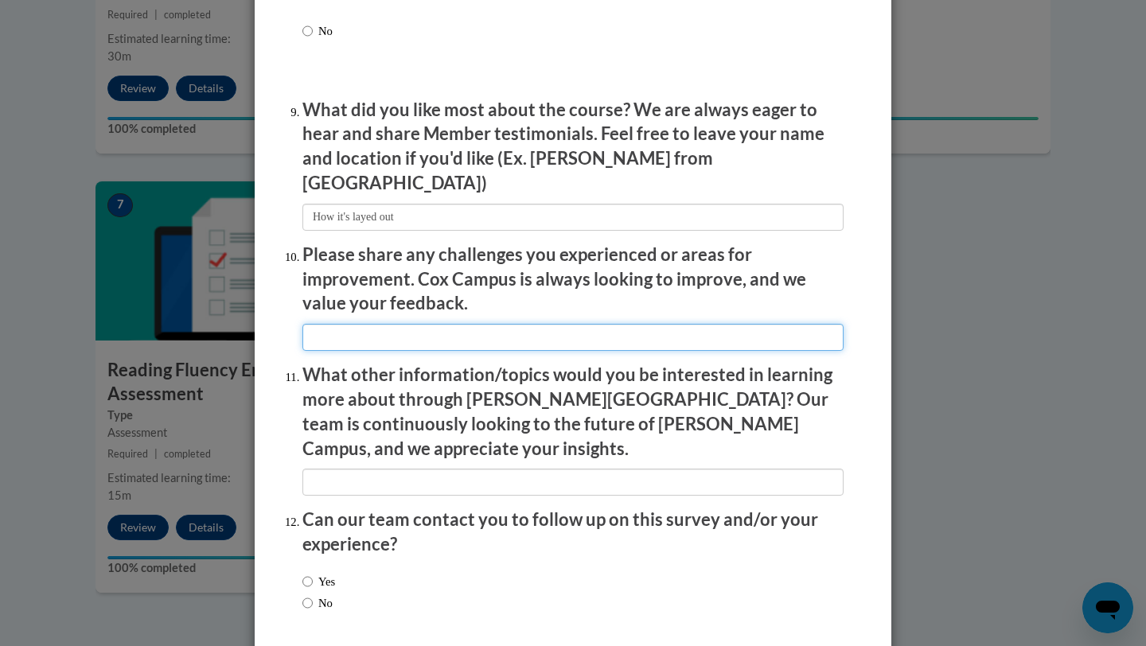
click at [421, 324] on input "textbox" at bounding box center [572, 337] width 541 height 27
type input "N/A"
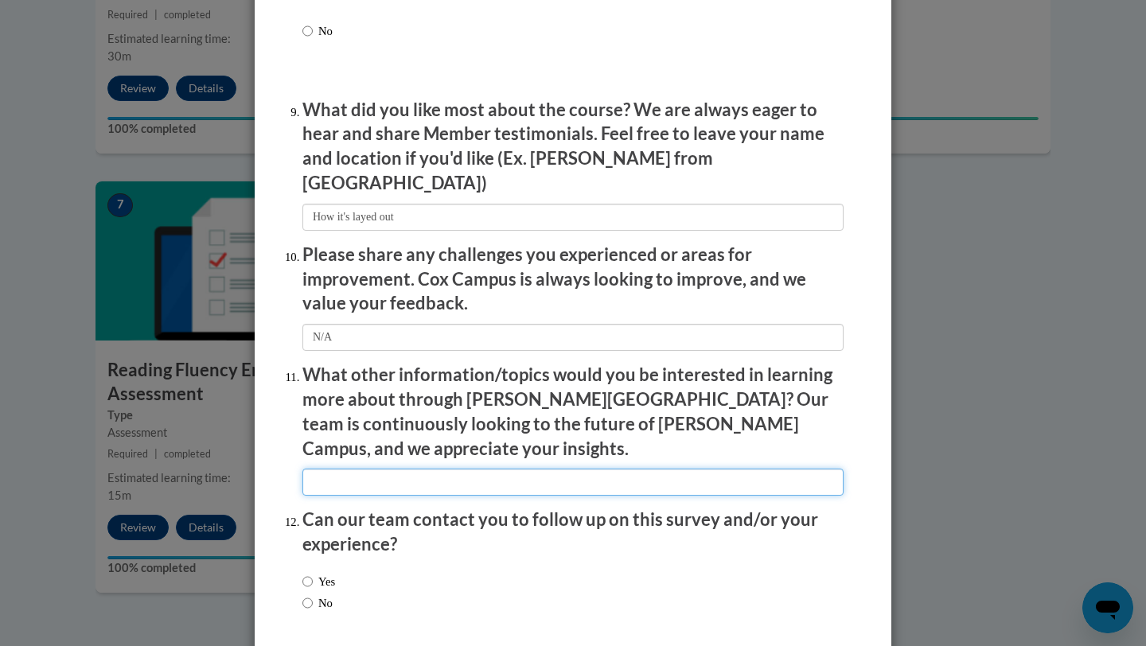
click at [423, 469] on input "textbox" at bounding box center [572, 482] width 541 height 27
type input "N/A"
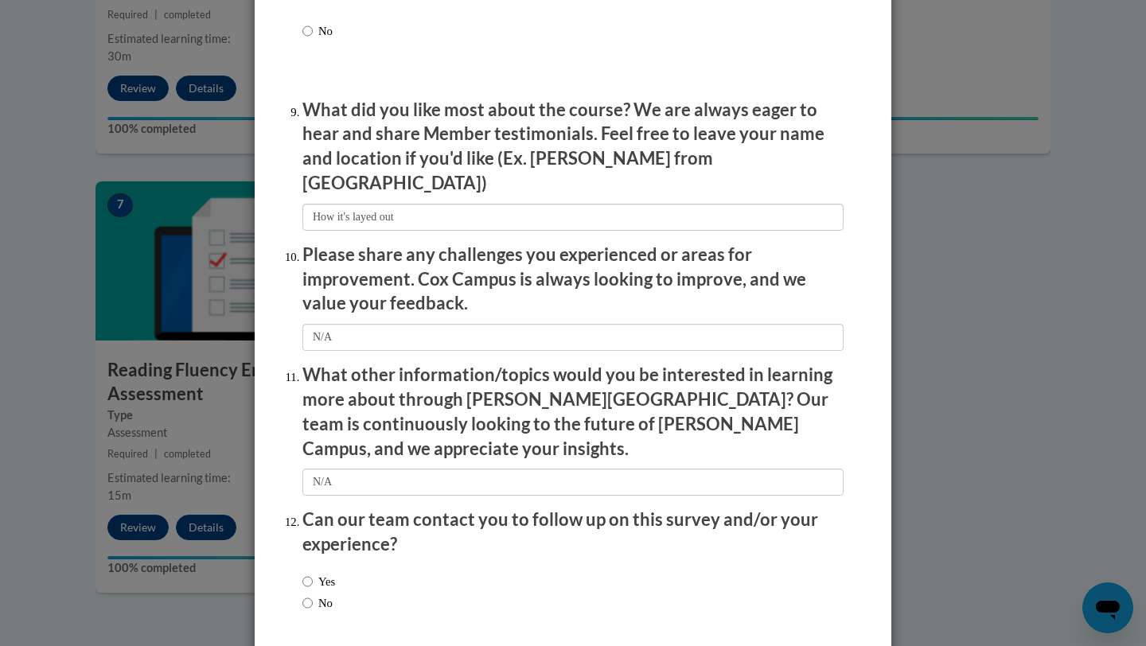
click at [308, 586] on div "Yes No" at bounding box center [572, 595] width 541 height 60
click at [306, 594] on input "No" at bounding box center [307, 603] width 10 height 18
radio input "true"
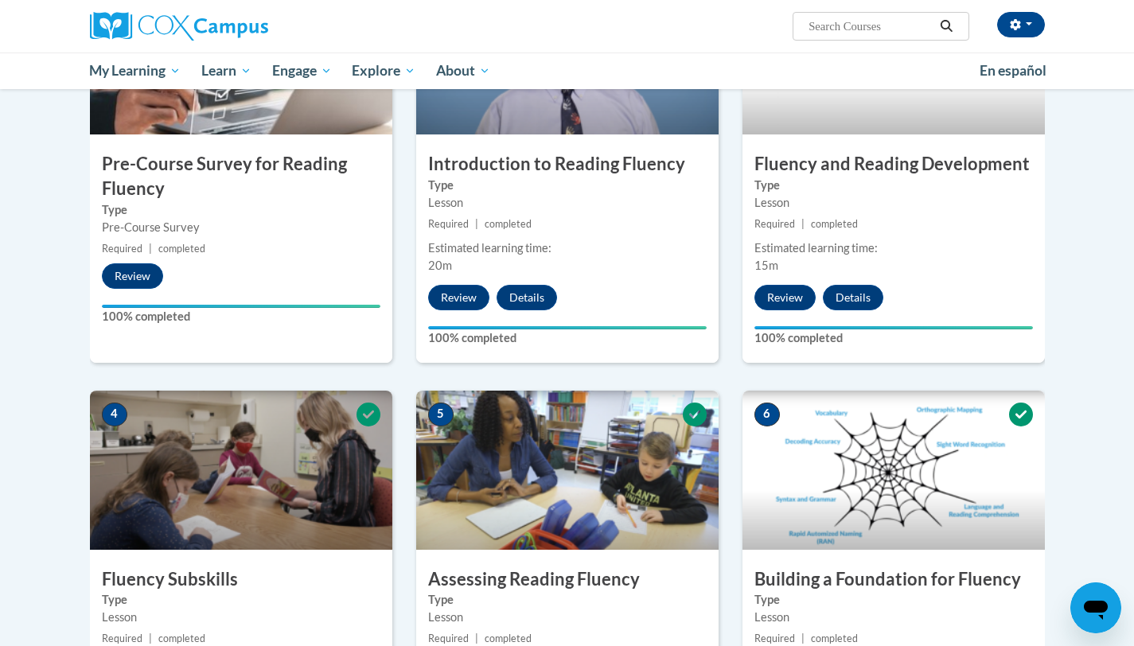
scroll to position [0, 0]
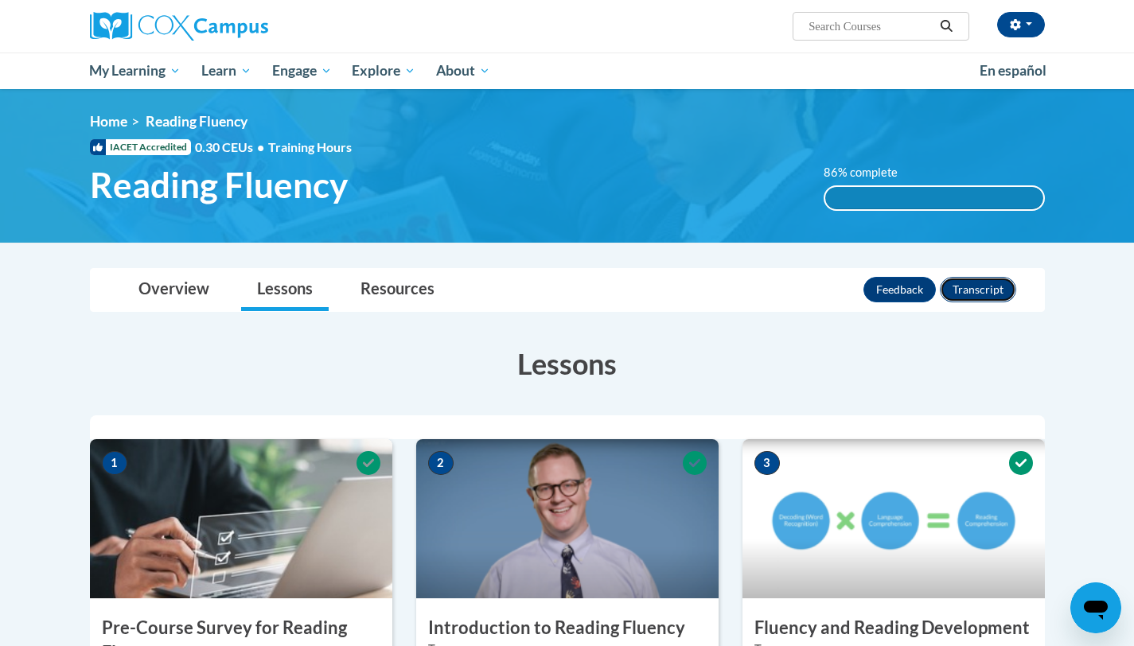
click at [1003, 289] on button "Transcript" at bounding box center [978, 289] width 76 height 25
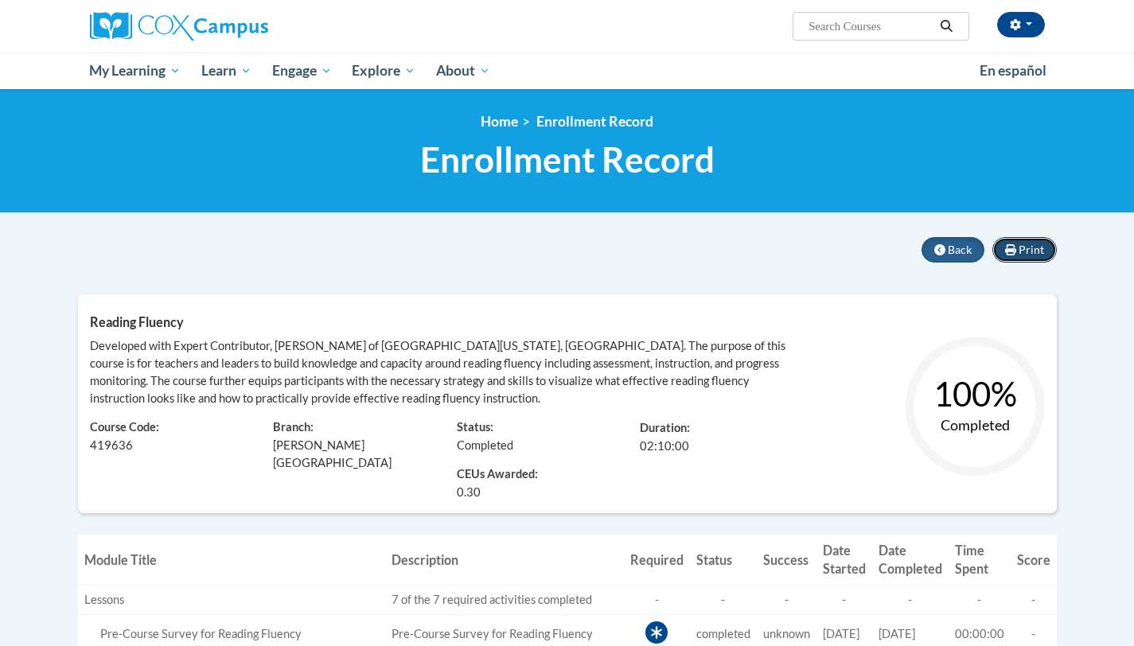
click at [1030, 254] on span "Print" at bounding box center [1031, 250] width 25 height 14
click at [939, 242] on button "Back" at bounding box center [953, 249] width 63 height 25
